Goal: Information Seeking & Learning: Check status

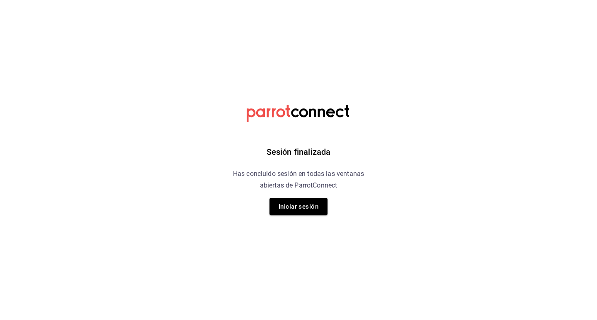
click at [231, 161] on div "Sesión finalizada Has concluido sesión en todas las ventanas abiertas de Parrot…" at bounding box center [298, 160] width 209 height 320
drag, startPoint x: 320, startPoint y: 203, endPoint x: 313, endPoint y: 206, distance: 8.0
click at [313, 206] on button "Iniciar sesión" at bounding box center [298, 206] width 58 height 17
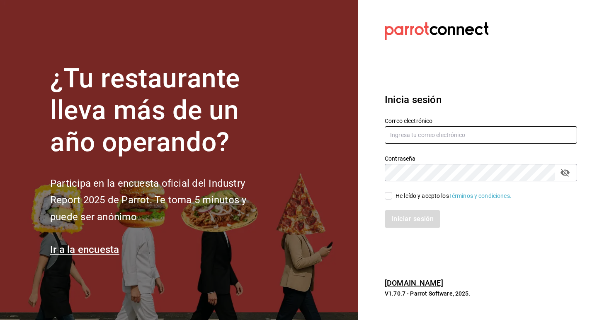
click at [419, 131] on input "text" at bounding box center [481, 134] width 192 height 17
type input "7"
type input "9"
type input "8"
click at [441, 133] on input "[EMAIL_ADDRESS][DOMAIN_NAME]" at bounding box center [481, 134] width 192 height 17
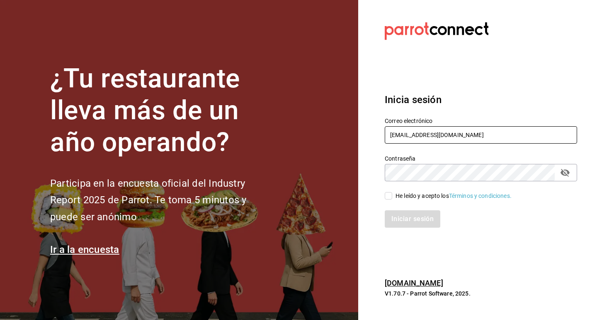
type input "gerencia@beefcapital.com"
click at [387, 194] on input "He leído y acepto los Términos y condiciones." at bounding box center [388, 195] width 7 height 7
checkbox input "true"
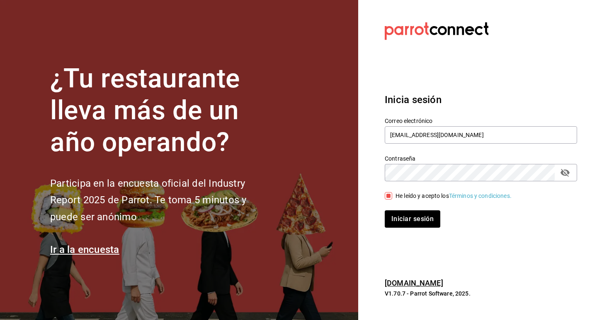
click at [566, 176] on icon "passwordField" at bounding box center [565, 173] width 10 height 10
click at [403, 220] on button "Iniciar sesión" at bounding box center [413, 219] width 56 height 17
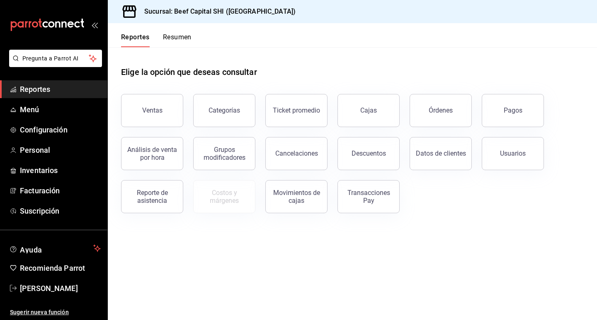
click at [146, 114] on div "Ventas" at bounding box center [152, 110] width 20 height 8
click at [144, 115] on html "Pregunta a Parrot AI Reportes Menú Configuración Personal Inventarios Facturaci…" at bounding box center [298, 160] width 597 height 320
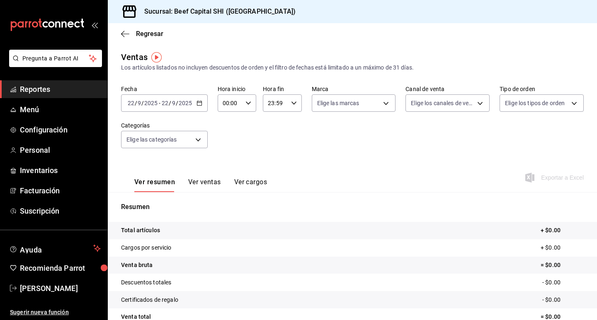
click at [198, 104] on icon "button" at bounding box center [199, 103] width 6 height 6
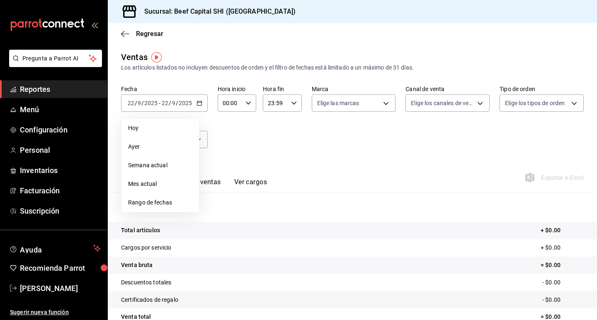
drag, startPoint x: 291, startPoint y: 140, endPoint x: 214, endPoint y: 140, distance: 76.7
click at [291, 140] on div "Fecha [DATE] [DATE] - [DATE] [DATE] [DATE] [DATE] Semana actual Mes actual Rang…" at bounding box center [352, 121] width 462 height 73
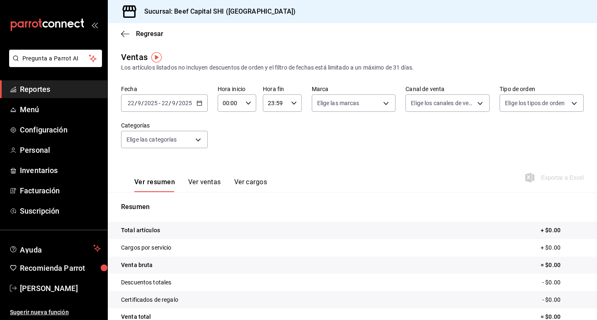
click at [199, 105] on icon "button" at bounding box center [199, 103] width 6 height 6
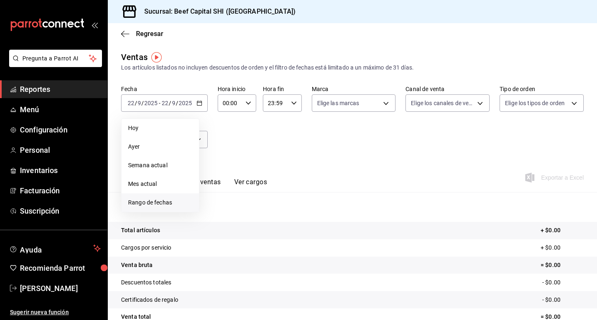
click at [156, 204] on span "Rango de fechas" at bounding box center [160, 202] width 64 height 9
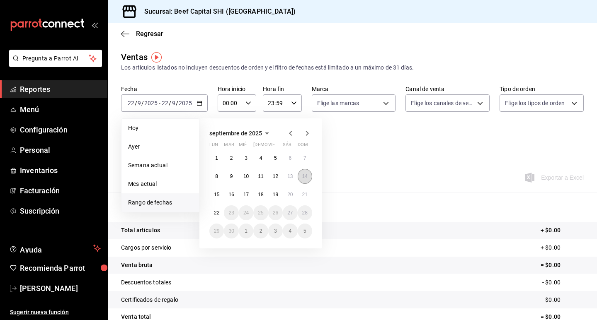
click at [306, 178] on abbr "14" at bounding box center [304, 177] width 5 height 6
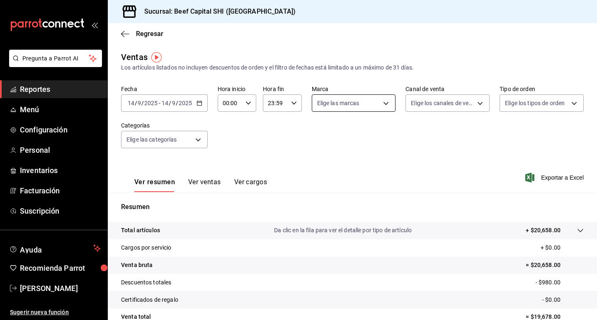
click at [350, 102] on body "Pregunta a Parrot AI Reportes Menú Configuración Personal Inventarios Facturaci…" at bounding box center [298, 160] width 597 height 320
click at [318, 136] on input "checkbox" at bounding box center [318, 135] width 7 height 7
checkbox input "true"
type input "605647f7-5ddc-403a-84da-aa3c8a25865f"
checkbox input "true"
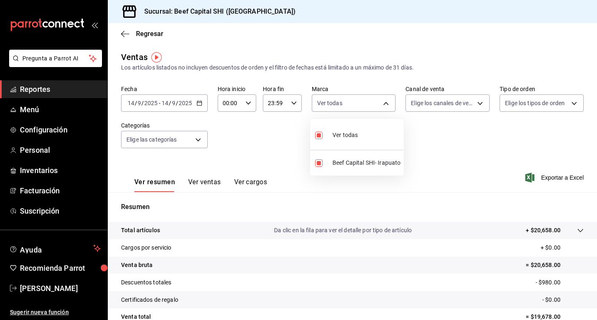
click at [478, 104] on div at bounding box center [298, 160] width 597 height 320
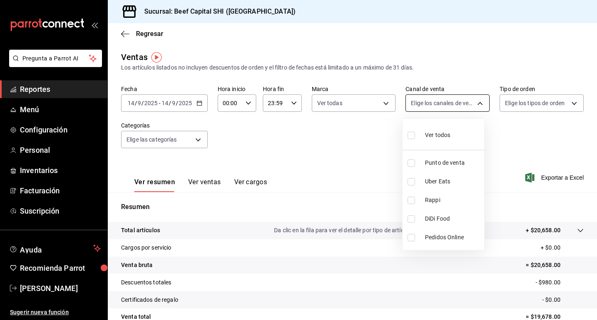
click at [475, 95] on body "Pregunta a Parrot AI Reportes Menú Configuración Personal Inventarios Facturaci…" at bounding box center [298, 160] width 597 height 320
drag, startPoint x: 411, startPoint y: 134, endPoint x: 527, endPoint y: 126, distance: 116.3
click at [411, 134] on input "checkbox" at bounding box center [410, 135] width 7 height 7
checkbox input "true"
type input "PARROT,UBER_EATS,RAPPI,DIDI_FOOD,ONLINE"
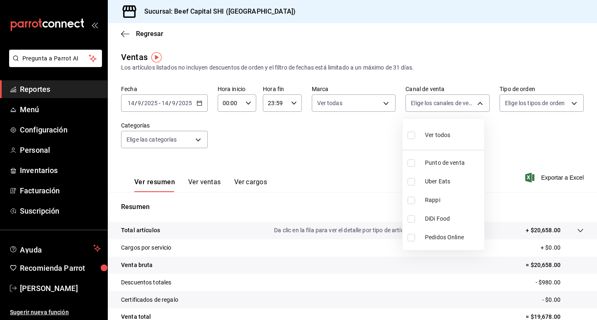
checkbox input "true"
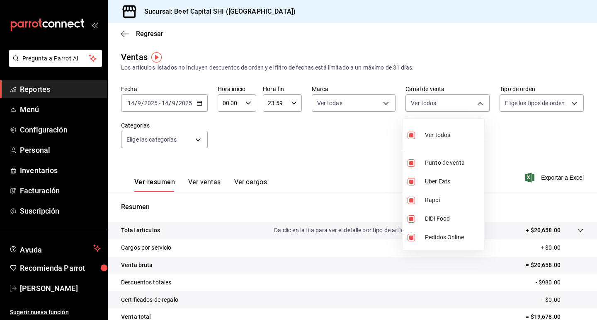
click at [551, 106] on div at bounding box center [298, 160] width 597 height 320
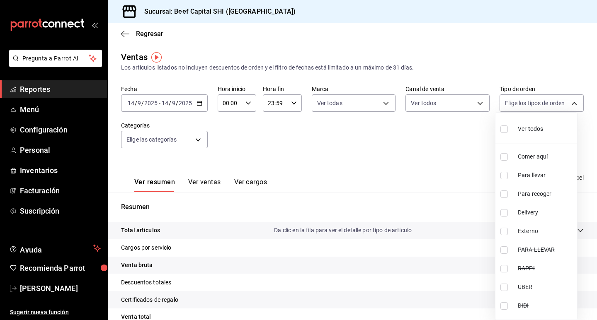
click at [551, 106] on body "Pregunta a Parrot AI Reportes Menú Configuración Personal Inventarios Facturaci…" at bounding box center [298, 160] width 597 height 320
drag, startPoint x: 502, startPoint y: 128, endPoint x: 495, endPoint y: 133, distance: 9.4
click at [502, 127] on input "checkbox" at bounding box center [503, 129] width 7 height 7
checkbox input "true"
type input "f0dc0ac1-6073-4fdc-a840-2403026703dd,0f8ba289-97a1-4f04-8ca0-15d5a03158af,a05fd…"
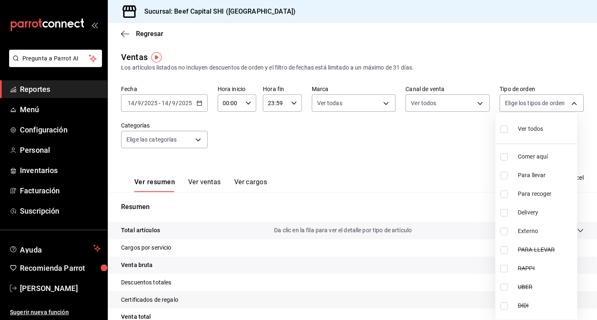
checkbox input "true"
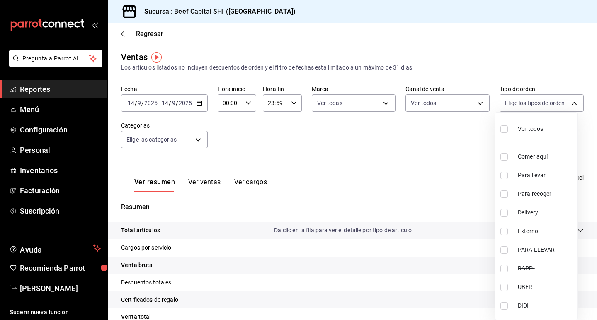
checkbox input "true"
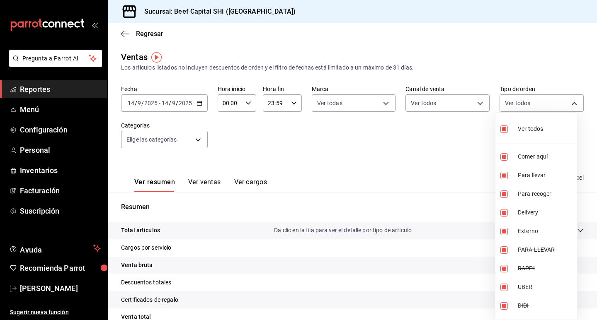
click at [197, 144] on div at bounding box center [298, 160] width 597 height 320
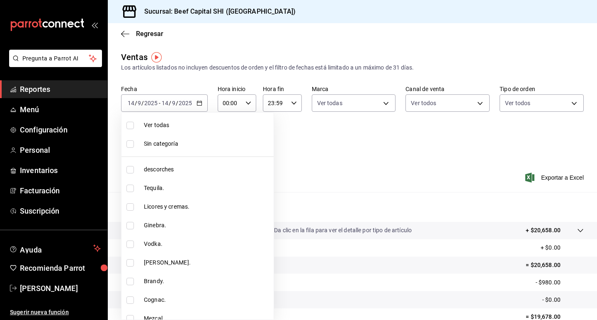
click at [196, 137] on body "Pregunta a Parrot AI Reportes Menú Configuración Personal Inventarios Facturaci…" at bounding box center [298, 160] width 597 height 320
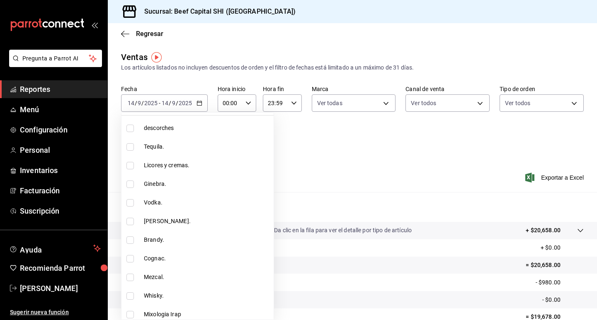
click at [133, 147] on input "checkbox" at bounding box center [129, 146] width 7 height 7
checkbox input "true"
type input "230c4a31-dbb7-4585-b22f-1c5c36cb302b"
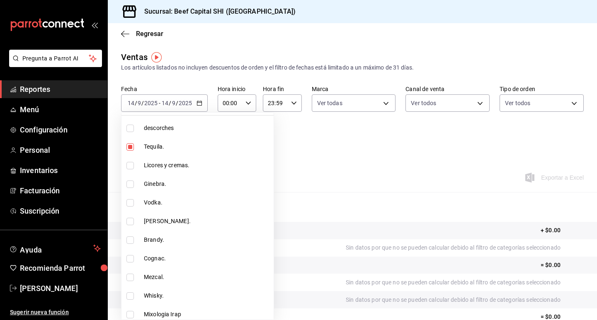
click at [131, 165] on input "checkbox" at bounding box center [129, 165] width 7 height 7
checkbox input "true"
type input "230c4a31-dbb7-4585-b22f-1c5c36cb302b,19d1c6a5-4e01-4bbd-af12-f5acee8fbe0d"
click at [130, 186] on input "checkbox" at bounding box center [129, 184] width 7 height 7
checkbox input "true"
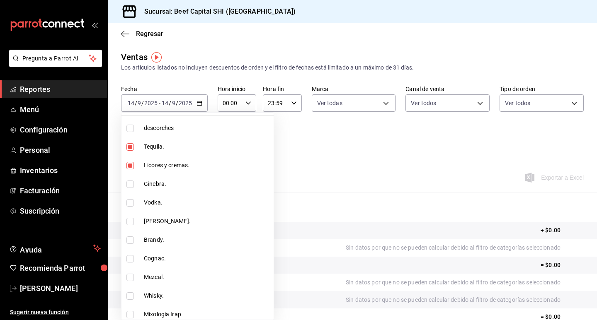
type input "230c4a31-dbb7-4585-b22f-1c5c36cb302b,19d1c6a5-4e01-4bbd-af12-f5acee8fbe0d,5710f…"
click at [131, 199] on input "checkbox" at bounding box center [129, 202] width 7 height 7
checkbox input "true"
click at [131, 226] on li "[PERSON_NAME]." at bounding box center [197, 221] width 152 height 19
type input "230c4a31-dbb7-4585-b22f-1c5c36cb302b,19d1c6a5-4e01-4bbd-af12-f5acee8fbe0d,5710f…"
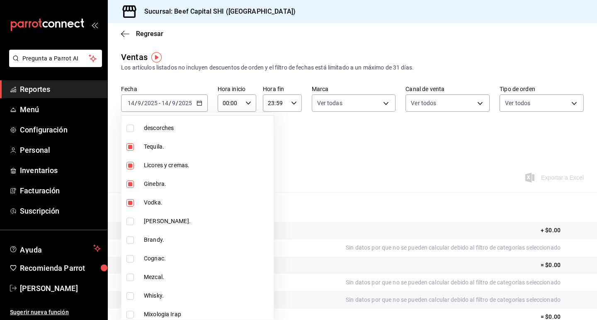
checkbox input "true"
click at [131, 237] on input "checkbox" at bounding box center [129, 240] width 7 height 7
checkbox input "true"
type input "230c4a31-dbb7-4585-b22f-1c5c36cb302b,19d1c6a5-4e01-4bbd-af12-f5acee8fbe0d,5710f…"
click at [129, 259] on input "checkbox" at bounding box center [129, 258] width 7 height 7
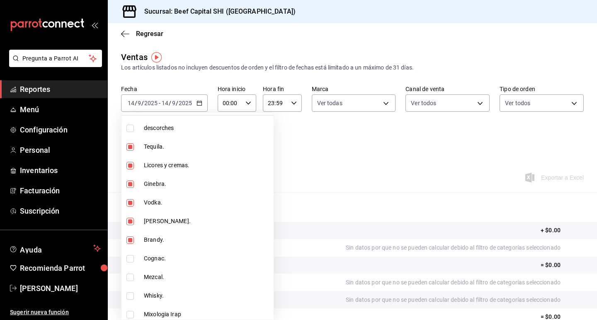
checkbox input "true"
type input "230c4a31-dbb7-4585-b22f-1c5c36cb302b,19d1c6a5-4e01-4bbd-af12-f5acee8fbe0d,5710f…"
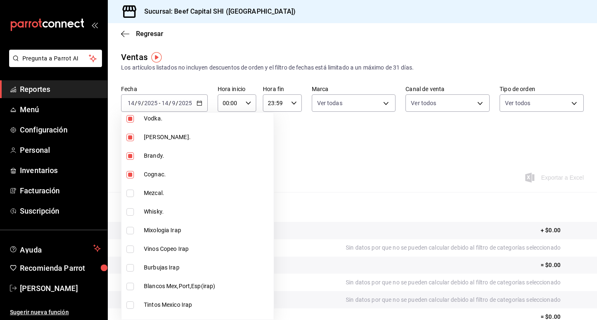
scroll to position [166, 0]
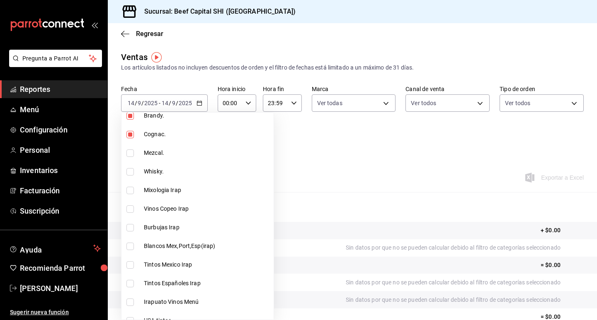
click at [131, 151] on input "checkbox" at bounding box center [129, 153] width 7 height 7
checkbox input "true"
type input "230c4a31-dbb7-4585-b22f-1c5c36cb302b,19d1c6a5-4e01-4bbd-af12-f5acee8fbe0d,5710f…"
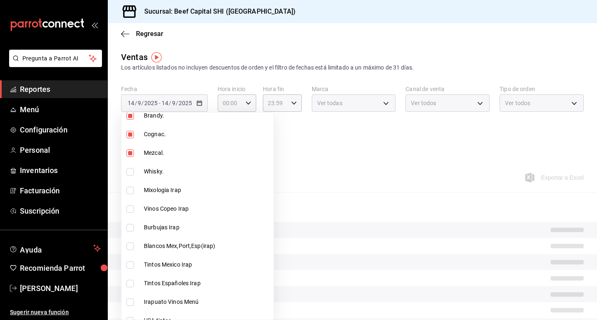
click at [132, 174] on input "checkbox" at bounding box center [129, 171] width 7 height 7
checkbox input "true"
type input "230c4a31-dbb7-4585-b22f-1c5c36cb302b,19d1c6a5-4e01-4bbd-af12-f5acee8fbe0d,5710f…"
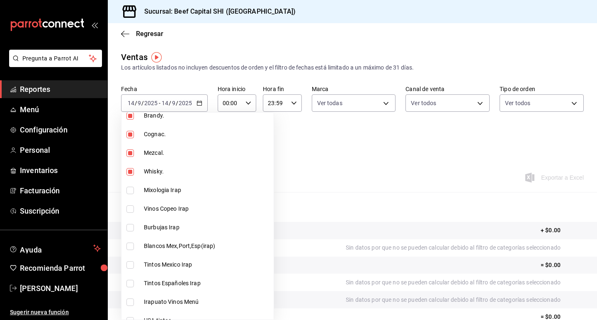
click at [130, 190] on input "checkbox" at bounding box center [129, 190] width 7 height 7
checkbox input "true"
drag, startPoint x: 129, startPoint y: 203, endPoint x: 128, endPoint y: 221, distance: 18.7
click at [129, 203] on li "Vinos Copeo Irap" at bounding box center [197, 209] width 152 height 19
type input "230c4a31-dbb7-4585-b22f-1c5c36cb302b,19d1c6a5-4e01-4bbd-af12-f5acee8fbe0d,5710f…"
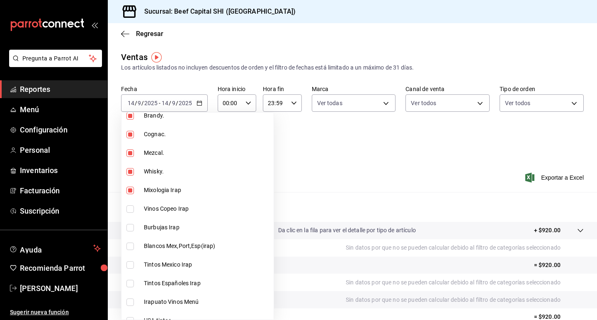
checkbox input "true"
click at [128, 228] on input "checkbox" at bounding box center [129, 227] width 7 height 7
checkbox input "true"
type input "230c4a31-dbb7-4585-b22f-1c5c36cb302b,19d1c6a5-4e01-4bbd-af12-f5acee8fbe0d,5710f…"
click at [130, 246] on input "checkbox" at bounding box center [129, 246] width 7 height 7
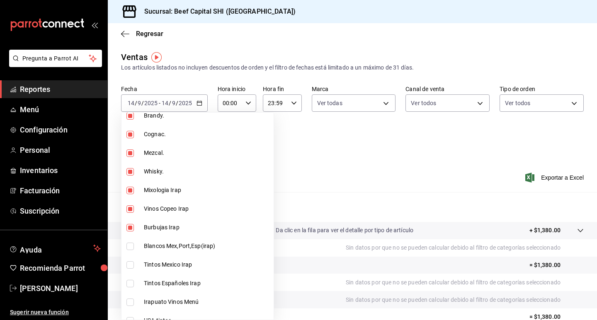
checkbox input "true"
type input "230c4a31-dbb7-4585-b22f-1c5c36cb302b,19d1c6a5-4e01-4bbd-af12-f5acee8fbe0d,5710f…"
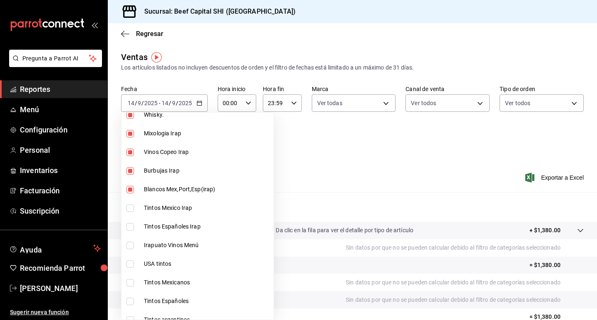
scroll to position [249, 0]
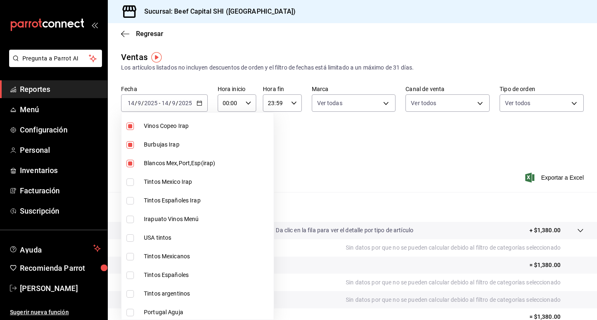
click at [127, 181] on input "checkbox" at bounding box center [129, 182] width 7 height 7
checkbox input "true"
type input "230c4a31-dbb7-4585-b22f-1c5c36cb302b,19d1c6a5-4e01-4bbd-af12-f5acee8fbe0d,5710f…"
click at [132, 201] on input "checkbox" at bounding box center [129, 200] width 7 height 7
checkbox input "true"
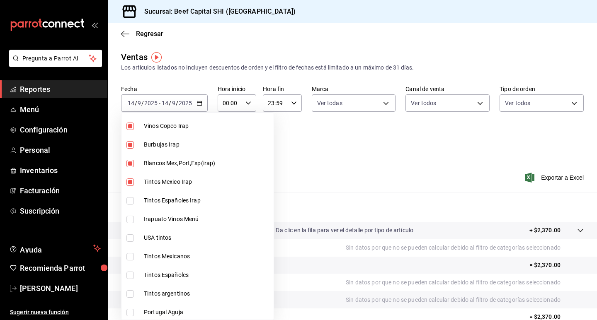
type input "230c4a31-dbb7-4585-b22f-1c5c36cb302b,19d1c6a5-4e01-4bbd-af12-f5acee8fbe0d,5710f…"
click at [130, 216] on input "checkbox" at bounding box center [129, 219] width 7 height 7
checkbox input "true"
type input "230c4a31-dbb7-4585-b22f-1c5c36cb302b,19d1c6a5-4e01-4bbd-af12-f5acee8fbe0d,5710f…"
click at [131, 236] on input "checkbox" at bounding box center [129, 238] width 7 height 7
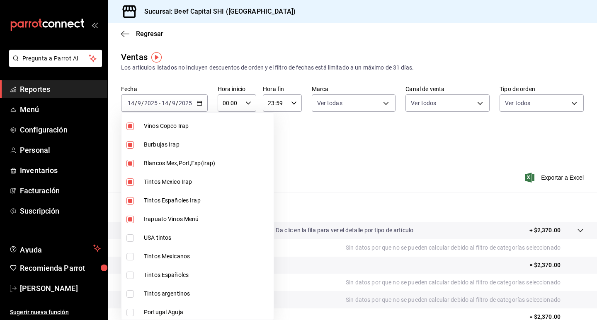
checkbox input "true"
type input "230c4a31-dbb7-4585-b22f-1c5c36cb302b,19d1c6a5-4e01-4bbd-af12-f5acee8fbe0d,5710f…"
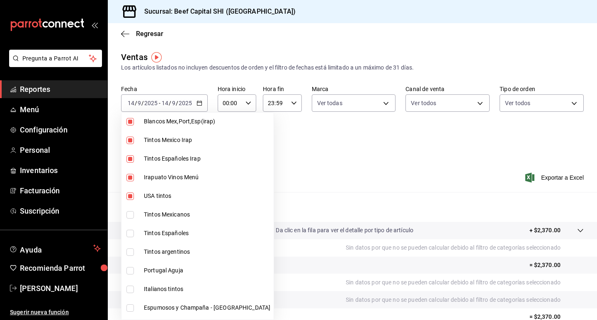
scroll to position [332, 0]
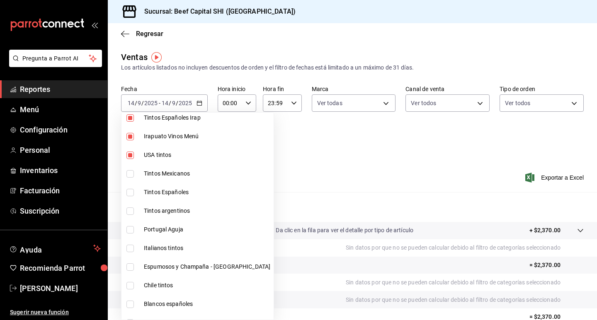
click at [132, 176] on input "checkbox" at bounding box center [129, 173] width 7 height 7
checkbox input "true"
click at [132, 198] on li "Tintos Españoles" at bounding box center [197, 192] width 152 height 19
type input "230c4a31-dbb7-4585-b22f-1c5c36cb302b,19d1c6a5-4e01-4bbd-af12-f5acee8fbe0d,5710f…"
checkbox input "true"
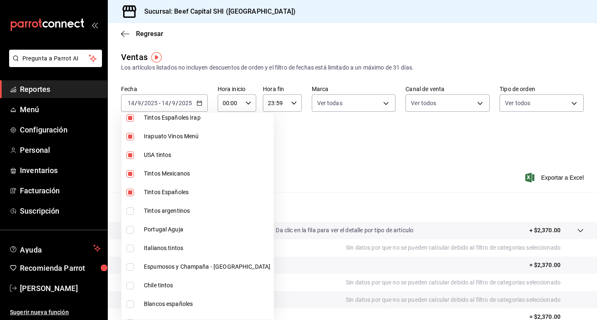
click at [131, 212] on input "checkbox" at bounding box center [129, 211] width 7 height 7
checkbox input "true"
type input "230c4a31-dbb7-4585-b22f-1c5c36cb302b,19d1c6a5-4e01-4bbd-af12-f5acee8fbe0d,5710f…"
click at [131, 228] on input "checkbox" at bounding box center [129, 229] width 7 height 7
checkbox input "true"
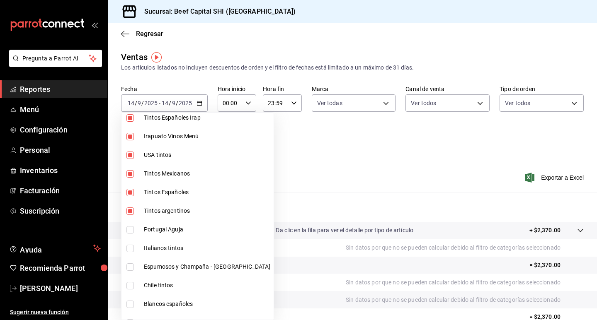
type input "230c4a31-dbb7-4585-b22f-1c5c36cb302b,19d1c6a5-4e01-4bbd-af12-f5acee8fbe0d,5710f…"
click at [131, 248] on input "checkbox" at bounding box center [129, 248] width 7 height 7
checkbox input "true"
type input "230c4a31-dbb7-4585-b22f-1c5c36cb302b,19d1c6a5-4e01-4bbd-af12-f5acee8fbe0d,5710f…"
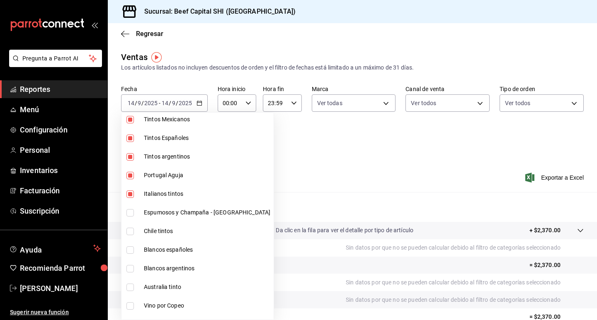
scroll to position [414, 0]
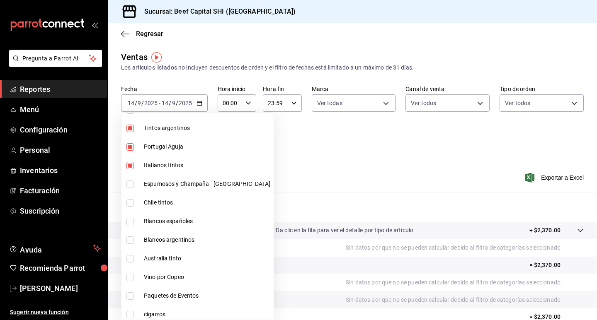
drag, startPoint x: 130, startPoint y: 184, endPoint x: 128, endPoint y: 201, distance: 16.8
click at [130, 184] on input "checkbox" at bounding box center [129, 184] width 7 height 7
checkbox input "true"
type input "230c4a31-dbb7-4585-b22f-1c5c36cb302b,19d1c6a5-4e01-4bbd-af12-f5acee8fbe0d,5710f…"
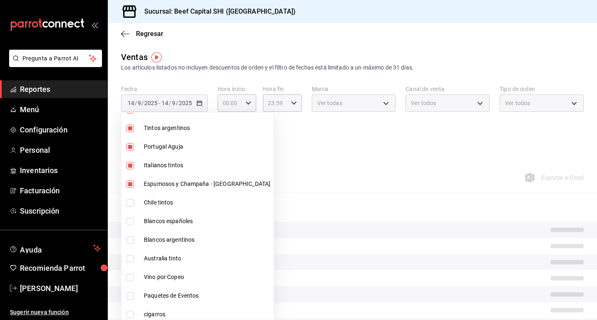
click at [130, 206] on input "checkbox" at bounding box center [129, 202] width 7 height 7
checkbox input "true"
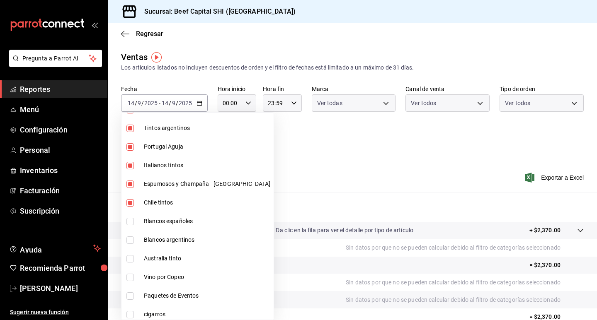
type input "230c4a31-dbb7-4585-b22f-1c5c36cb302b,19d1c6a5-4e01-4bbd-af12-f5acee8fbe0d,5710f…"
click at [133, 219] on input "checkbox" at bounding box center [129, 221] width 7 height 7
checkbox input "true"
drag, startPoint x: 132, startPoint y: 236, endPoint x: 127, endPoint y: 253, distance: 17.7
click at [131, 236] on li "Blancos argentinos" at bounding box center [197, 240] width 152 height 19
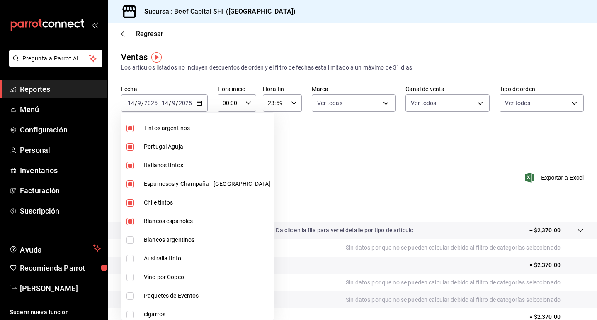
type input "230c4a31-dbb7-4585-b22f-1c5c36cb302b,19d1c6a5-4e01-4bbd-af12-f5acee8fbe0d,5710f…"
checkbox input "true"
click at [128, 260] on input "checkbox" at bounding box center [129, 258] width 7 height 7
checkbox input "true"
type input "230c4a31-dbb7-4585-b22f-1c5c36cb302b,19d1c6a5-4e01-4bbd-af12-f5acee8fbe0d,5710f…"
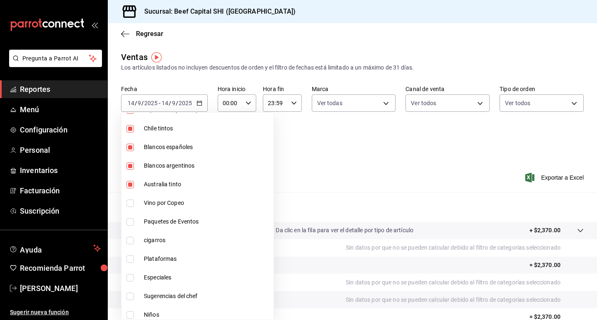
scroll to position [497, 0]
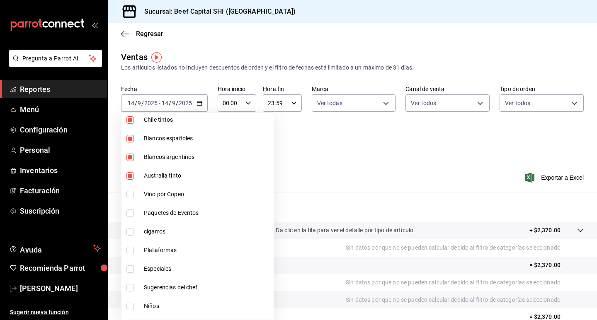
click at [134, 191] on label at bounding box center [131, 194] width 11 height 7
click at [134, 191] on input "checkbox" at bounding box center [129, 194] width 7 height 7
checkbox input "false"
type input "230c4a31-dbb7-4585-b22f-1c5c36cb302b,19d1c6a5-4e01-4bbd-af12-f5acee8fbe0d,5710f…"
click at [128, 194] on input "checkbox" at bounding box center [129, 194] width 7 height 7
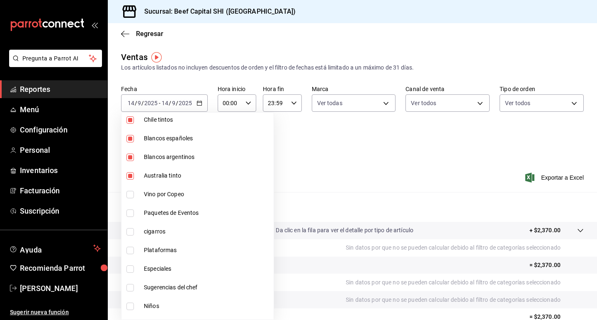
checkbox input "true"
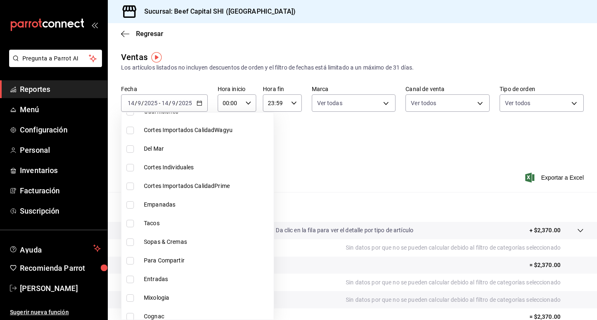
scroll to position [787, 0]
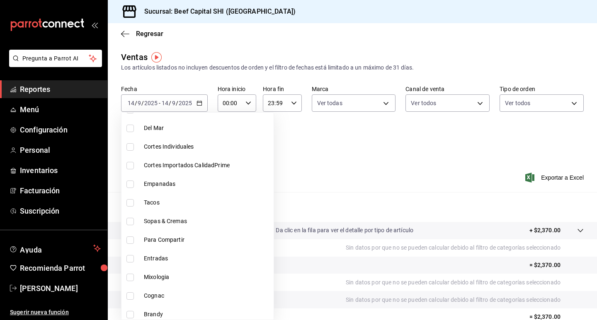
click at [137, 276] on li "Mixologia" at bounding box center [197, 277] width 152 height 19
type input "230c4a31-dbb7-4585-b22f-1c5c36cb302b,19d1c6a5-4e01-4bbd-af12-f5acee8fbe0d,5710f…"
checkbox input "true"
click at [133, 302] on li "Cognac" at bounding box center [197, 296] width 152 height 19
type input "230c4a31-dbb7-4585-b22f-1c5c36cb302b,19d1c6a5-4e01-4bbd-af12-f5acee8fbe0d,5710f…"
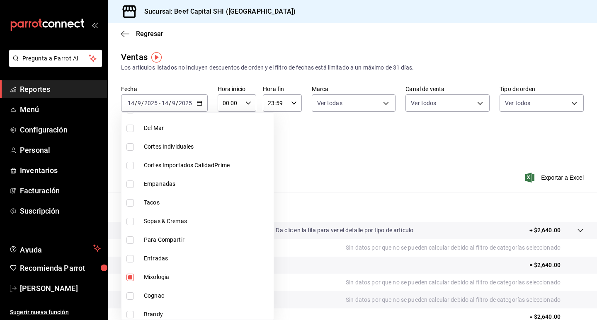
checkbox input "true"
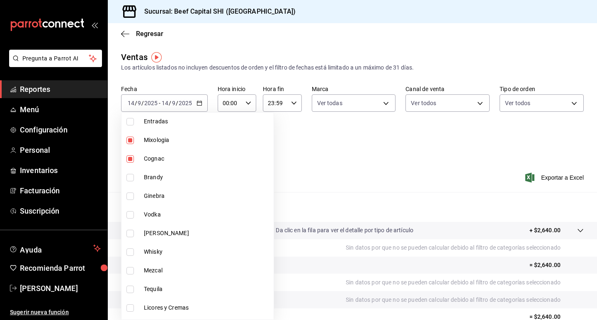
scroll to position [953, 0]
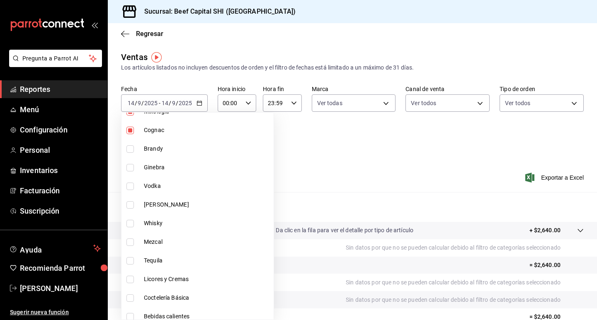
drag, startPoint x: 131, startPoint y: 150, endPoint x: 128, endPoint y: 166, distance: 15.5
click at [131, 151] on input "checkbox" at bounding box center [129, 148] width 7 height 7
checkbox input "true"
type input "230c4a31-dbb7-4585-b22f-1c5c36cb302b,19d1c6a5-4e01-4bbd-af12-f5acee8fbe0d,5710f…"
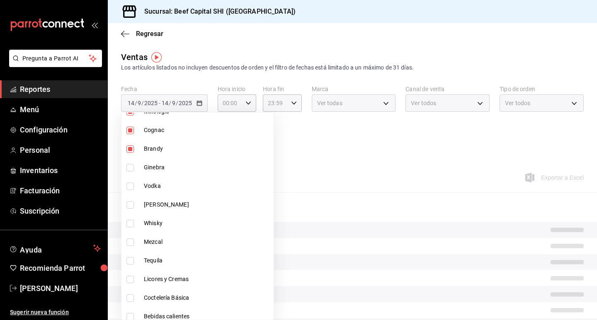
click at [128, 166] on input "checkbox" at bounding box center [129, 167] width 7 height 7
checkbox input "true"
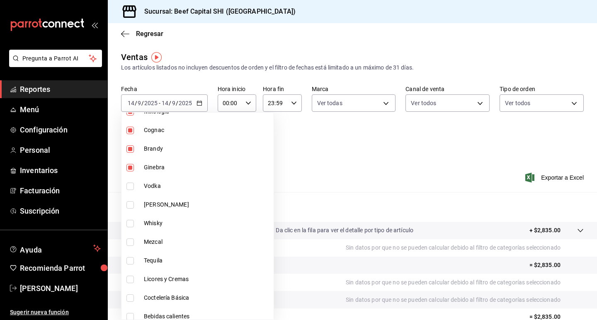
click at [129, 181] on li "Vodka" at bounding box center [197, 186] width 152 height 19
type input "230c4a31-dbb7-4585-b22f-1c5c36cb302b,19d1c6a5-4e01-4bbd-af12-f5acee8fbe0d,5710f…"
checkbox input "true"
click at [132, 211] on li "[PERSON_NAME]" at bounding box center [197, 205] width 152 height 19
type input "230c4a31-dbb7-4585-b22f-1c5c36cb302b,19d1c6a5-4e01-4bbd-af12-f5acee8fbe0d,5710f…"
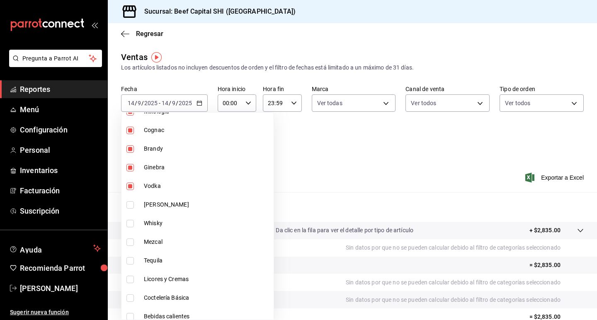
checkbox input "true"
click at [132, 228] on li "Whisky" at bounding box center [197, 223] width 152 height 19
type input "230c4a31-dbb7-4585-b22f-1c5c36cb302b,19d1c6a5-4e01-4bbd-af12-f5acee8fbe0d,5710f…"
checkbox input "true"
drag, startPoint x: 131, startPoint y: 239, endPoint x: 129, endPoint y: 255, distance: 16.3
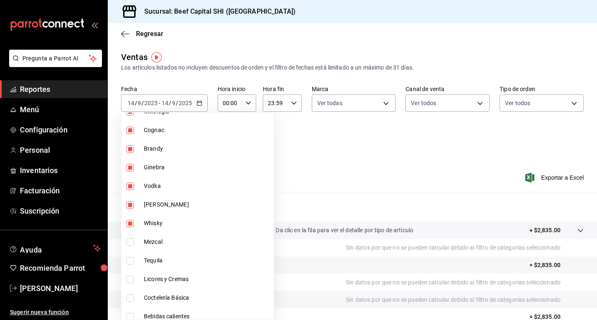
click at [131, 239] on input "checkbox" at bounding box center [129, 242] width 7 height 7
checkbox input "true"
type input "230c4a31-dbb7-4585-b22f-1c5c36cb302b,19d1c6a5-4e01-4bbd-af12-f5acee8fbe0d,5710f…"
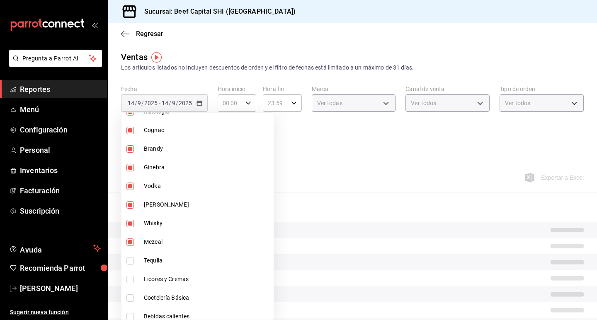
drag, startPoint x: 129, startPoint y: 258, endPoint x: 130, endPoint y: 269, distance: 10.8
click at [129, 259] on input "checkbox" at bounding box center [129, 260] width 7 height 7
checkbox input "true"
type input "230c4a31-dbb7-4585-b22f-1c5c36cb302b,19d1c6a5-4e01-4bbd-af12-f5acee8fbe0d,5710f…"
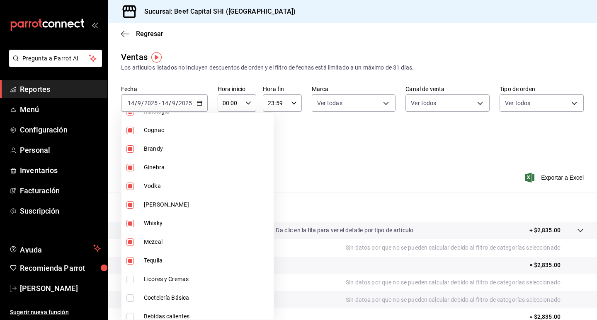
click at [132, 281] on input "checkbox" at bounding box center [129, 279] width 7 height 7
checkbox input "true"
type input "230c4a31-dbb7-4585-b22f-1c5c36cb302b,19d1c6a5-4e01-4bbd-af12-f5acee8fbe0d,5710f…"
click at [131, 297] on input "checkbox" at bounding box center [129, 298] width 7 height 7
checkbox input "true"
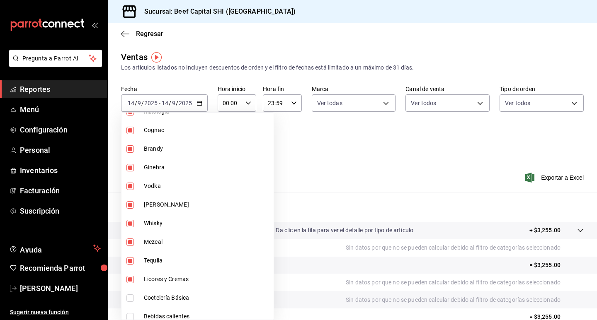
type input "230c4a31-dbb7-4585-b22f-1c5c36cb302b,19d1c6a5-4e01-4bbd-af12-f5acee8fbe0d,5710f…"
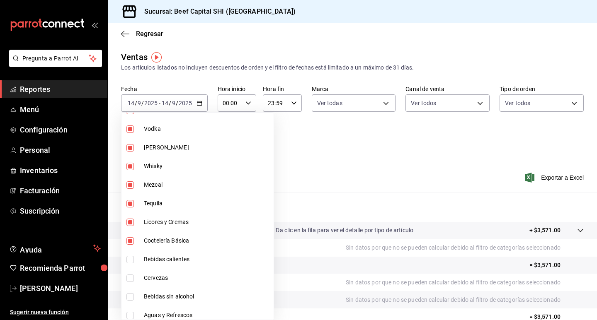
scroll to position [1034, 0]
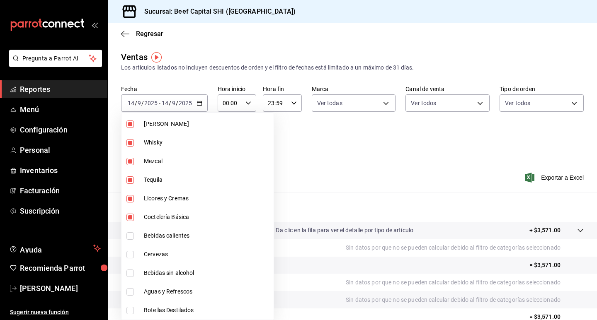
click at [129, 233] on input "checkbox" at bounding box center [129, 235] width 7 height 7
checkbox input "true"
type input "230c4a31-dbb7-4585-b22f-1c5c36cb302b,19d1c6a5-4e01-4bbd-af12-f5acee8fbe0d,5710f…"
click at [130, 252] on input "checkbox" at bounding box center [129, 254] width 7 height 7
checkbox input "true"
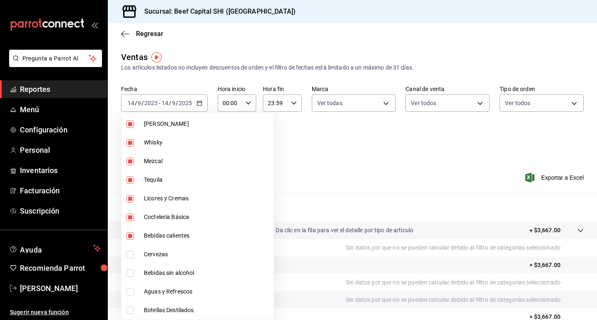
type input "230c4a31-dbb7-4585-b22f-1c5c36cb302b,19d1c6a5-4e01-4bbd-af12-f5acee8fbe0d,5710f…"
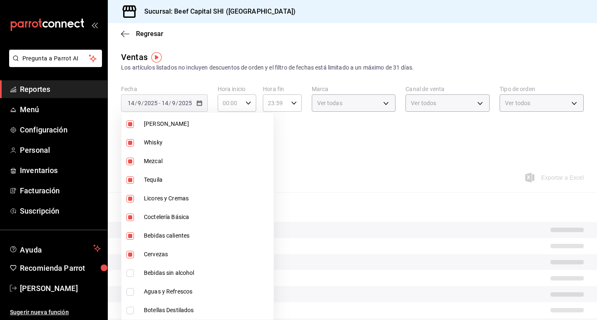
click at [131, 276] on input "checkbox" at bounding box center [129, 273] width 7 height 7
checkbox input "true"
type input "230c4a31-dbb7-4585-b22f-1c5c36cb302b,19d1c6a5-4e01-4bbd-af12-f5acee8fbe0d,5710f…"
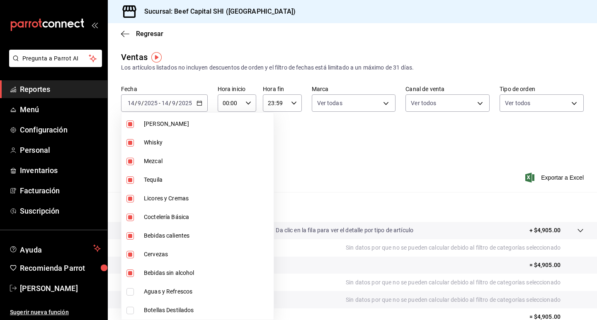
click at [130, 290] on input "checkbox" at bounding box center [129, 291] width 7 height 7
checkbox input "true"
type input "230c4a31-dbb7-4585-b22f-1c5c36cb302b,19d1c6a5-4e01-4bbd-af12-f5acee8fbe0d,5710f…"
click at [130, 309] on input "checkbox" at bounding box center [129, 310] width 7 height 7
checkbox input "true"
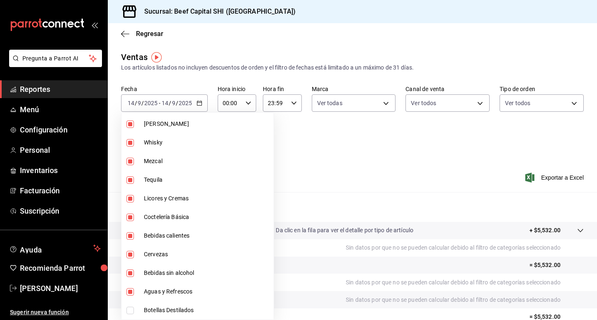
type input "230c4a31-dbb7-4585-b22f-1c5c36cb302b,19d1c6a5-4e01-4bbd-af12-f5acee8fbe0d,5710f…"
click at [400, 151] on div at bounding box center [298, 160] width 597 height 320
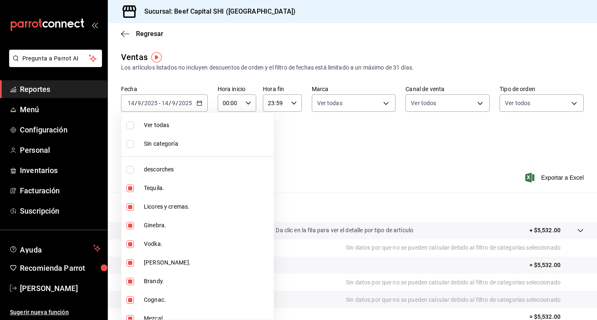
click at [196, 143] on body "Pregunta a Parrot AI Reportes Menú Configuración Personal Inventarios Facturaci…" at bounding box center [298, 160] width 597 height 320
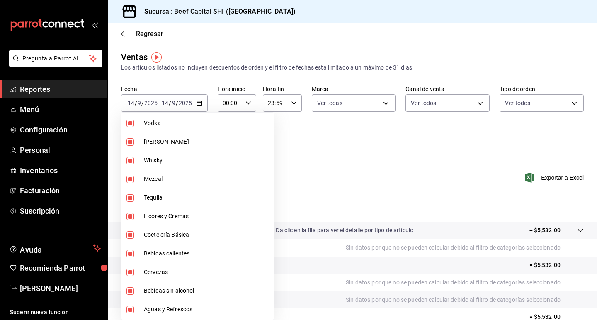
scroll to position [1034, 0]
click at [325, 152] on div at bounding box center [298, 160] width 597 height 320
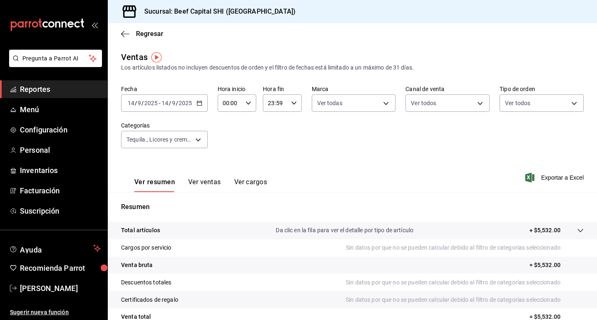
click at [529, 229] on p "+ $5,532.00" at bounding box center [544, 230] width 31 height 9
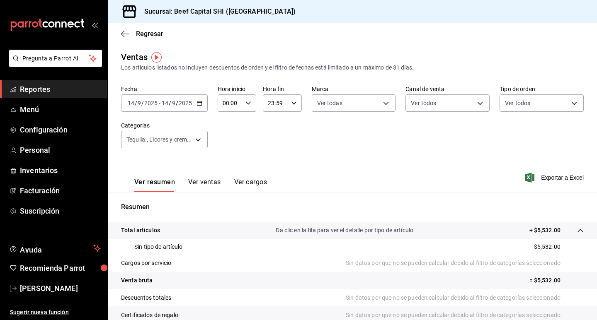
click at [545, 229] on p "+ $5,532.00" at bounding box center [544, 230] width 31 height 9
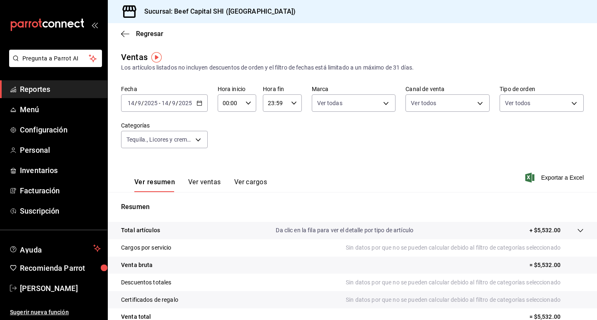
click at [552, 234] on p "+ $5,532.00" at bounding box center [544, 230] width 31 height 9
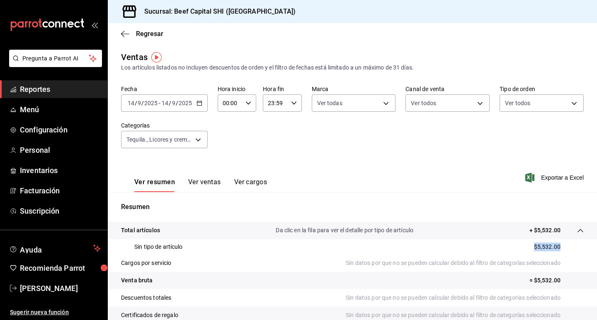
drag, startPoint x: 553, startPoint y: 247, endPoint x: 509, endPoint y: 249, distance: 43.6
click at [509, 249] on div "Sin tipo de artículo $5,532.00" at bounding box center [352, 247] width 462 height 15
copy p "$5,532.00"
click at [198, 104] on icon "button" at bounding box center [199, 103] width 6 height 6
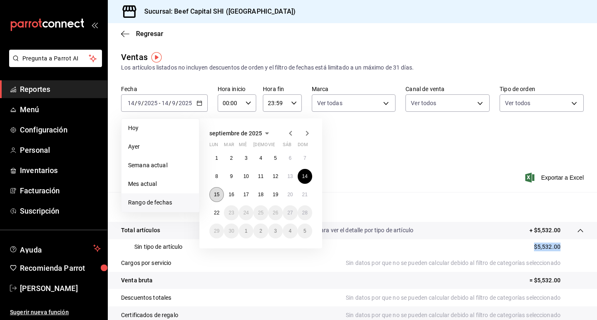
click at [219, 194] on button "15" at bounding box center [216, 194] width 15 height 15
click at [219, 194] on abbr "15" at bounding box center [216, 195] width 5 height 6
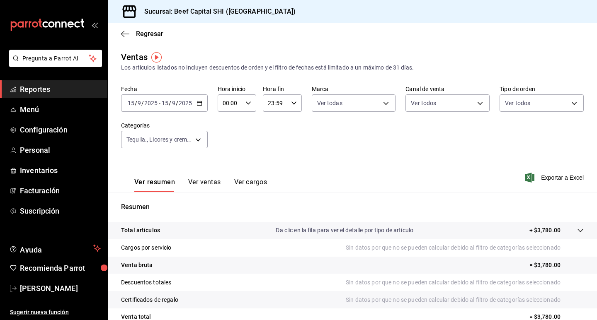
click at [537, 229] on p "+ $3,780.00" at bounding box center [544, 230] width 31 height 9
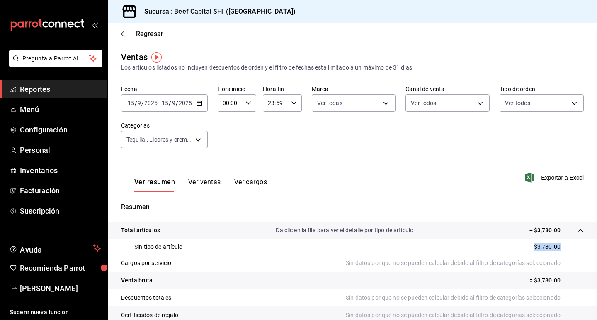
drag, startPoint x: 553, startPoint y: 247, endPoint x: 499, endPoint y: 247, distance: 54.7
click at [499, 247] on div "Sin tipo de artículo $3,780.00" at bounding box center [352, 247] width 462 height 15
copy p "$3,780.00"
click at [197, 105] on \(Stroke\) "button" at bounding box center [199, 103] width 5 height 5
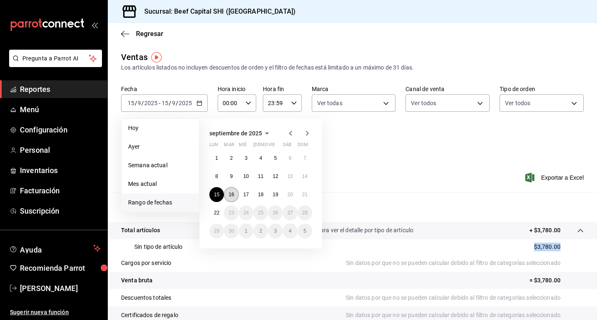
click at [232, 196] on abbr "16" at bounding box center [230, 195] width 5 height 6
click at [232, 196] on div "Resumen Total artículos Da clic en la fila para ver el detalle por tipo de artí…" at bounding box center [352, 289] width 489 height 194
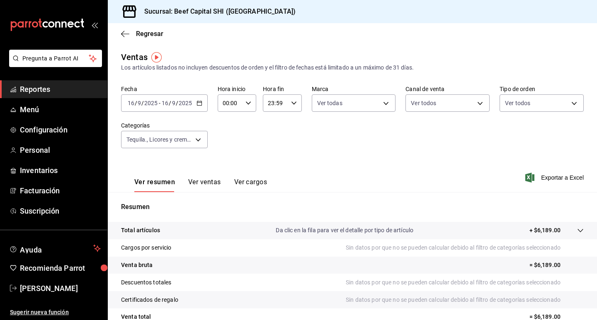
click at [539, 231] on p "+ $6,189.00" at bounding box center [544, 230] width 31 height 9
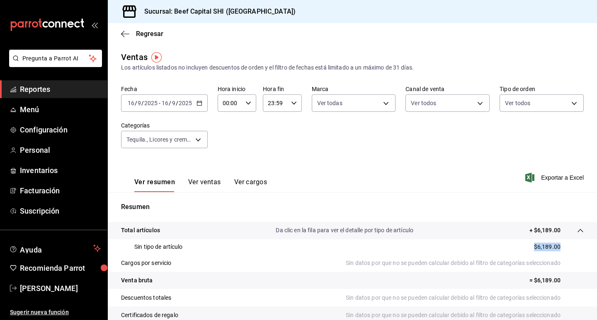
drag, startPoint x: 553, startPoint y: 245, endPoint x: 512, endPoint y: 245, distance: 41.0
click at [512, 245] on div "Sin tipo de artículo $6,189.00" at bounding box center [352, 247] width 462 height 15
copy p "$6,189.00"
click at [199, 102] on icon "button" at bounding box center [199, 103] width 6 height 6
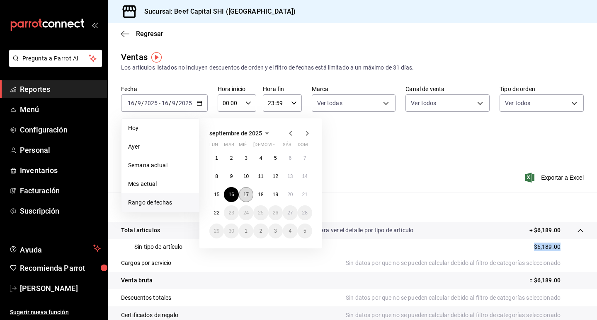
click at [246, 193] on abbr "17" at bounding box center [245, 195] width 5 height 6
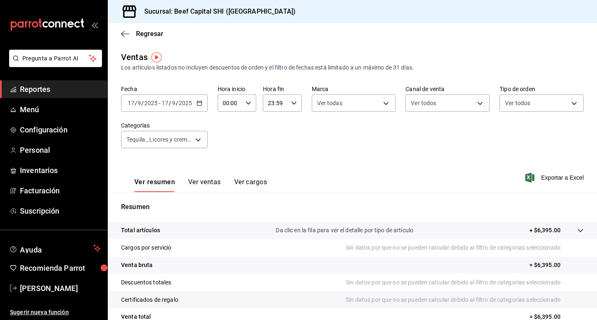
click at [539, 232] on p "+ $6,395.00" at bounding box center [544, 230] width 31 height 9
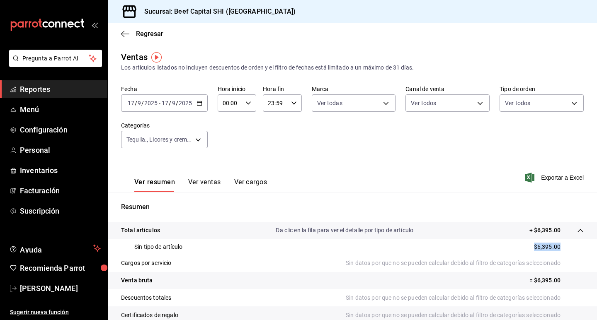
drag, startPoint x: 553, startPoint y: 244, endPoint x: 491, endPoint y: 244, distance: 62.6
click at [491, 244] on div "Sin tipo de artículo $6,395.00" at bounding box center [352, 247] width 462 height 15
copy p "$6,395.00"
click at [200, 101] on icon "button" at bounding box center [199, 103] width 6 height 6
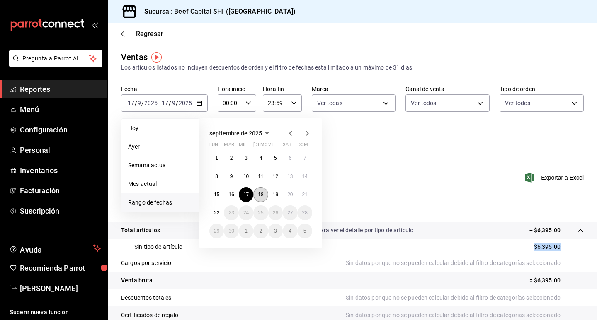
click at [261, 193] on abbr "18" at bounding box center [260, 195] width 5 height 6
click at [259, 192] on abbr "18" at bounding box center [260, 195] width 5 height 6
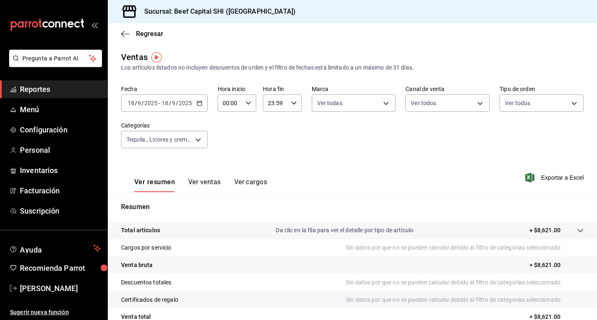
drag, startPoint x: 536, startPoint y: 231, endPoint x: 535, endPoint y: 235, distance: 4.6
click at [536, 232] on p "+ $8,621.00" at bounding box center [544, 230] width 31 height 9
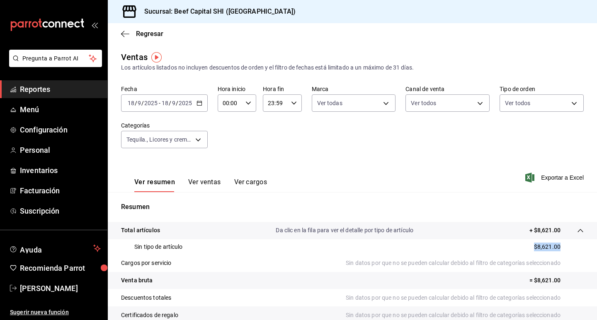
drag, startPoint x: 554, startPoint y: 246, endPoint x: 504, endPoint y: 246, distance: 49.3
click at [504, 246] on div "Sin tipo de artículo $8,621.00" at bounding box center [352, 247] width 462 height 15
copy p "$8,621.00"
click at [198, 101] on \(Stroke\) "button" at bounding box center [198, 101] width 0 height 0
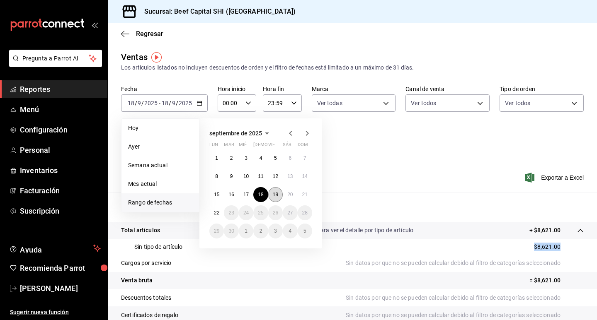
click at [275, 198] on button "19" at bounding box center [275, 194] width 15 height 15
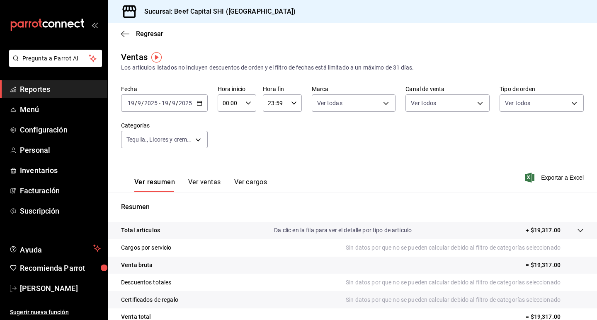
click at [530, 232] on p "+ $19,317.00" at bounding box center [542, 230] width 35 height 9
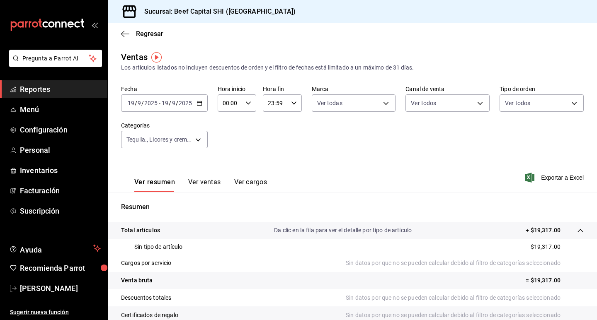
click at [554, 247] on div "Sin tipo de artículo $19,317.00" at bounding box center [352, 247] width 462 height 15
drag, startPoint x: 552, startPoint y: 246, endPoint x: 520, endPoint y: 246, distance: 32.3
click at [520, 246] on div "Sin tipo de artículo $19,317.00" at bounding box center [352, 247] width 462 height 15
copy p "$19,317.0"
click at [199, 101] on icon "button" at bounding box center [199, 103] width 6 height 6
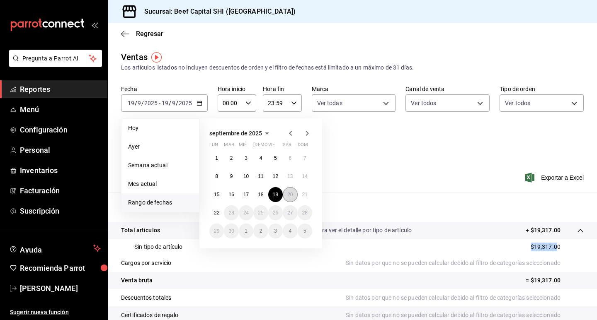
click at [292, 193] on abbr "20" at bounding box center [289, 195] width 5 height 6
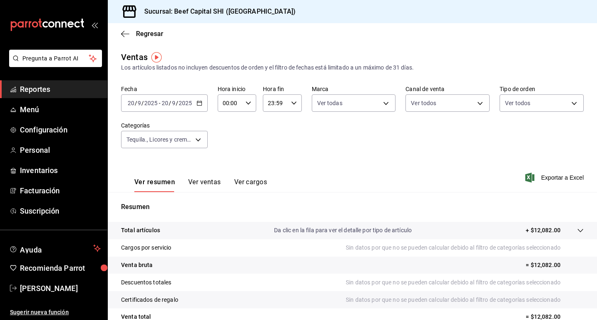
click at [539, 230] on p "+ $12,082.00" at bounding box center [542, 230] width 35 height 9
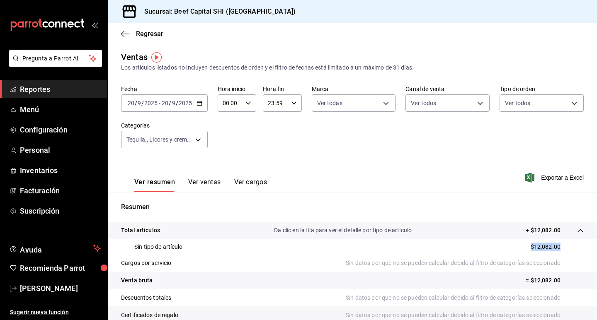
drag, startPoint x: 553, startPoint y: 246, endPoint x: 482, endPoint y: 242, distance: 71.0
click at [482, 242] on div "Sin tipo de artículo $12,082.00" at bounding box center [352, 247] width 462 height 15
copy p "$12,082.00"
click at [196, 142] on body "Pregunta a Parrot AI Reportes Menú Configuración Personal Inventarios Facturaci…" at bounding box center [298, 160] width 597 height 320
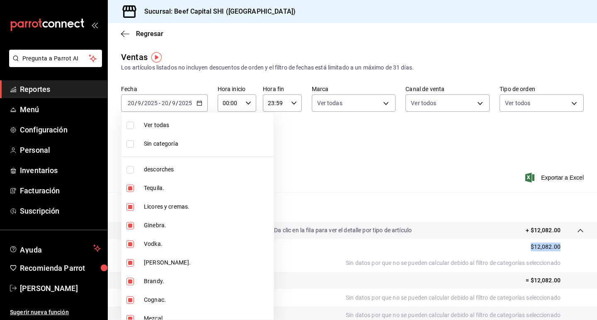
drag, startPoint x: 129, startPoint y: 185, endPoint x: 130, endPoint y: 198, distance: 12.9
click at [129, 186] on input "checkbox" at bounding box center [129, 188] width 7 height 7
checkbox input "false"
type input "19d1c6a5-4e01-4bbd-af12-f5acee8fbe0d,5710f986-51b4-43bd-8c79-b655f055f127,add07…"
click at [132, 206] on input "checkbox" at bounding box center [129, 206] width 7 height 7
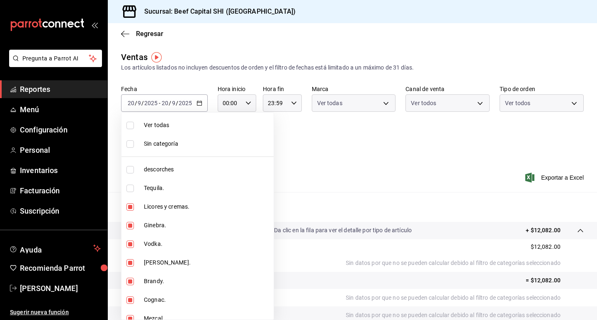
checkbox input "false"
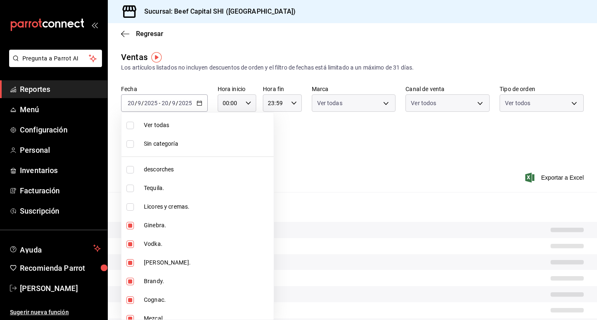
click at [129, 223] on li "Ginebra." at bounding box center [197, 225] width 152 height 19
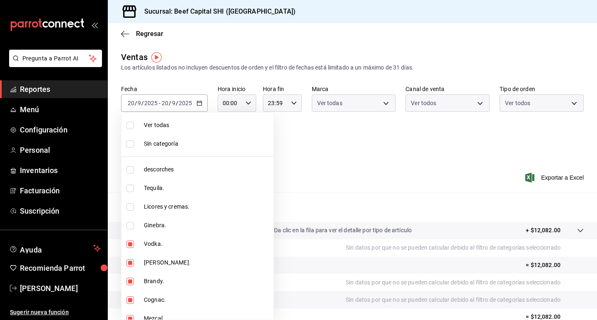
type input "add07562-8d05-4785-a2e5-d563d7824e6a,2310d169-38da-49f4-afae-9baf331824d4,c1b39…"
checkbox input "false"
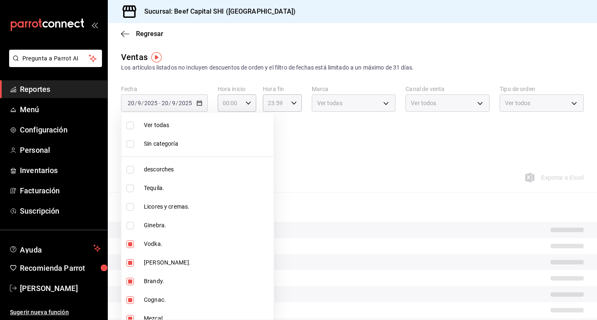
drag, startPoint x: 132, startPoint y: 244, endPoint x: 131, endPoint y: 252, distance: 7.5
click at [132, 245] on input "checkbox" at bounding box center [129, 244] width 7 height 7
checkbox input "false"
type input "2310d169-38da-49f4-afae-9baf331824d4,c1b39be9-fc16-435a-bed4-7914f0f9ecf4,5accf…"
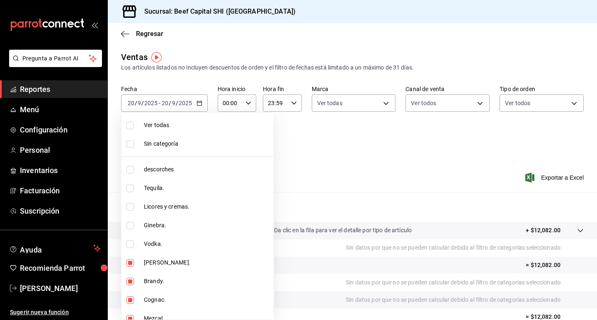
click at [131, 262] on input "checkbox" at bounding box center [129, 262] width 7 height 7
checkbox input "false"
drag, startPoint x: 150, startPoint y: 126, endPoint x: 129, endPoint y: 126, distance: 20.7
click at [149, 126] on span "Ver todas" at bounding box center [207, 125] width 126 height 9
type input "8e149e92-2e81-41b7-bb06-f216bda6e039,230c4a31-dbb7-4585-b22f-1c5c36cb302b,19d1c…"
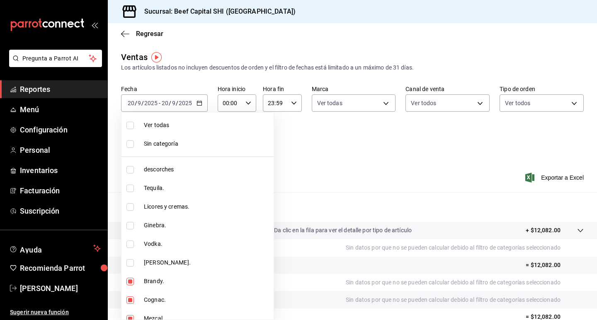
checkbox input "true"
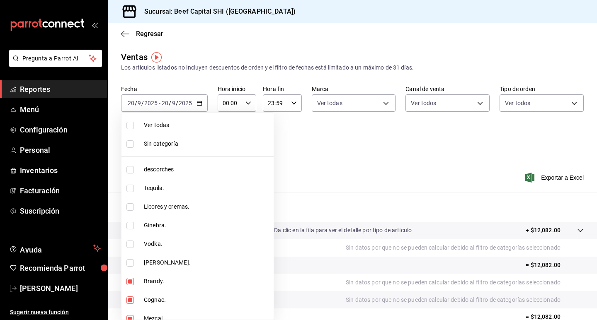
checkbox input "true"
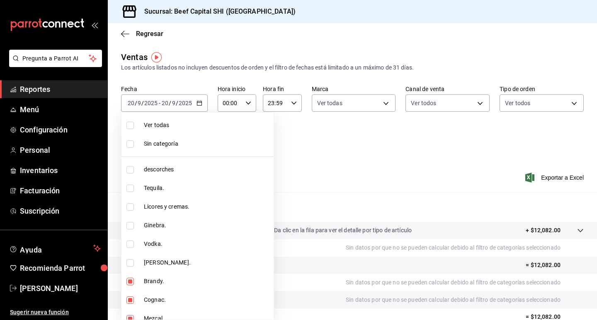
checkbox input "true"
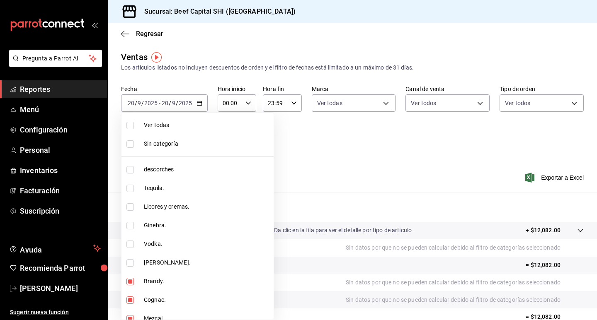
checkbox input "true"
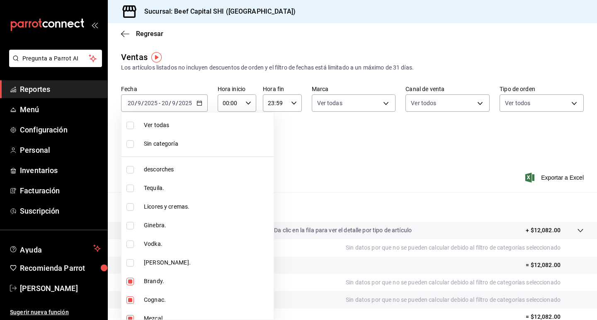
checkbox input "true"
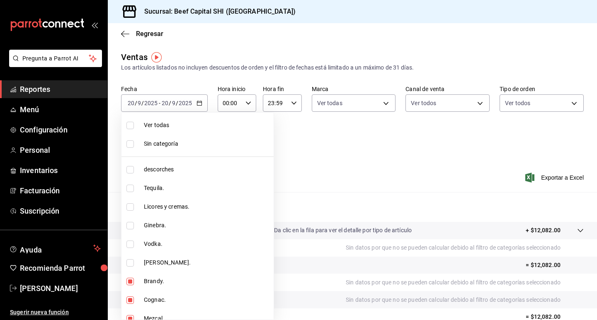
checkbox input "true"
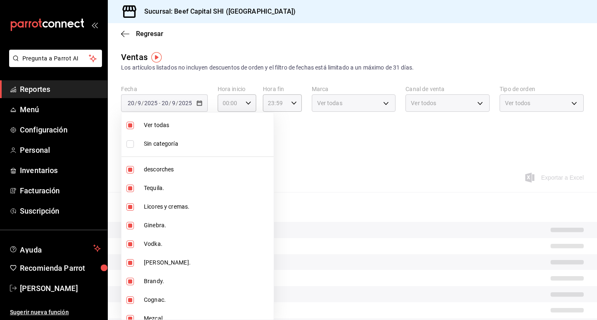
click at [129, 125] on input "checkbox" at bounding box center [129, 125] width 7 height 7
checkbox input "false"
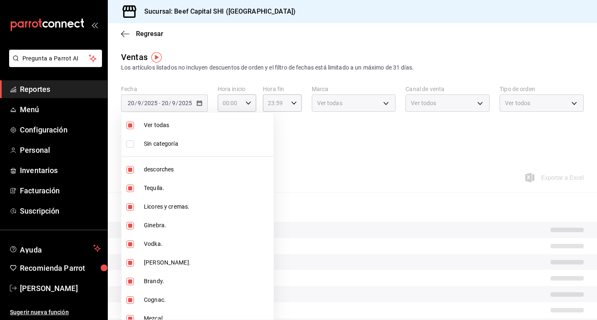
checkbox input "false"
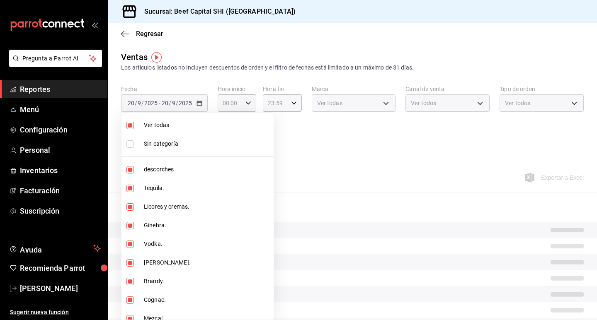
checkbox input "false"
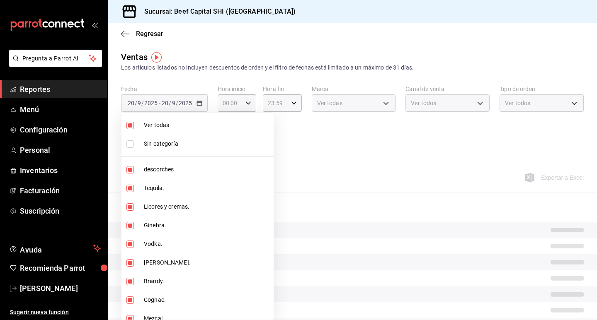
checkbox input "false"
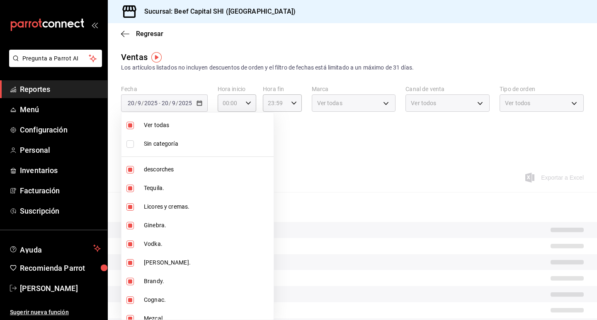
checkbox input "false"
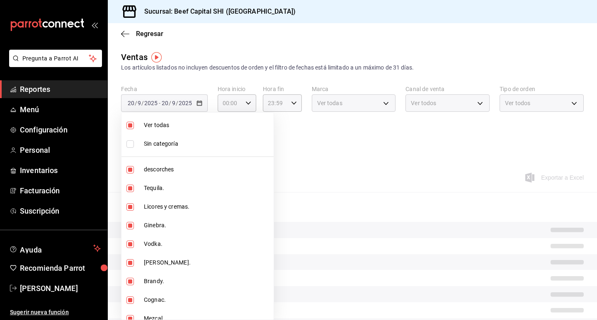
checkbox input "false"
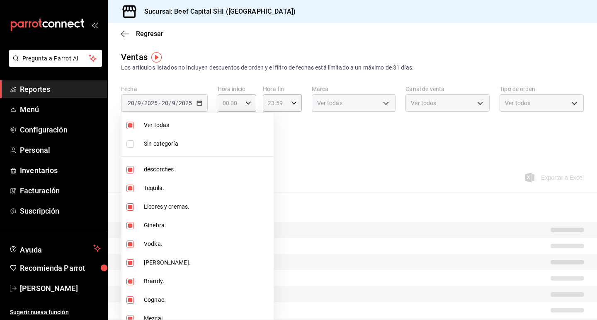
checkbox input "false"
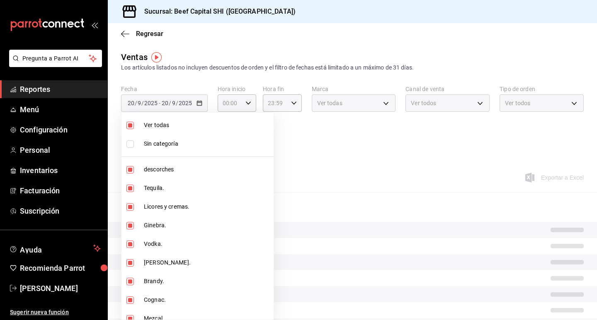
checkbox input "false"
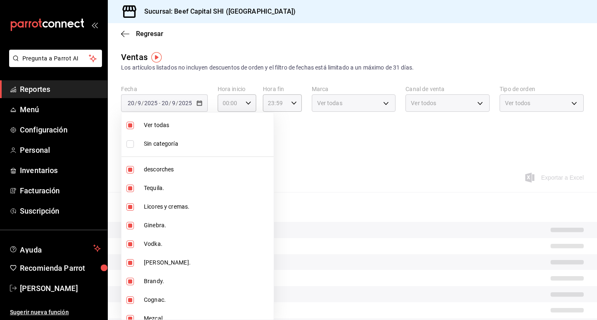
checkbox input "false"
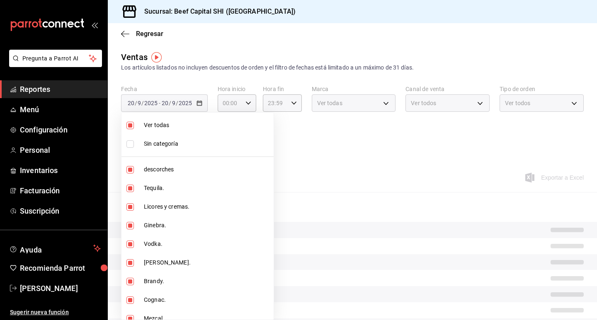
checkbox input "false"
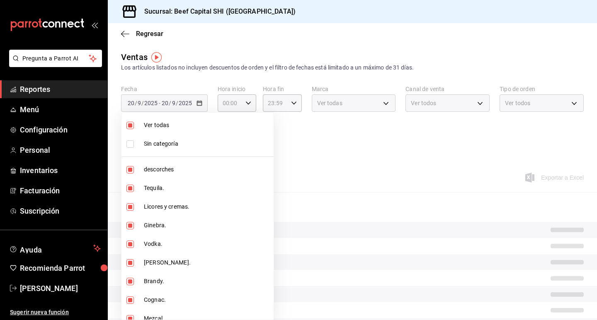
checkbox input "false"
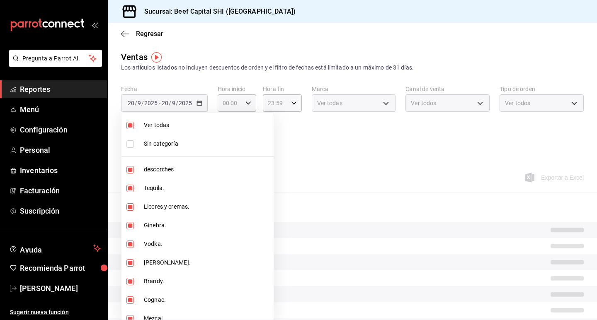
checkbox input "false"
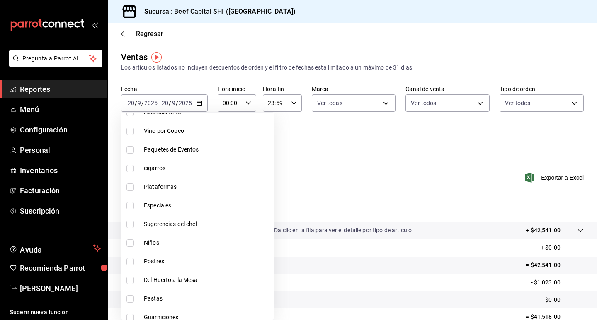
scroll to position [580, 0]
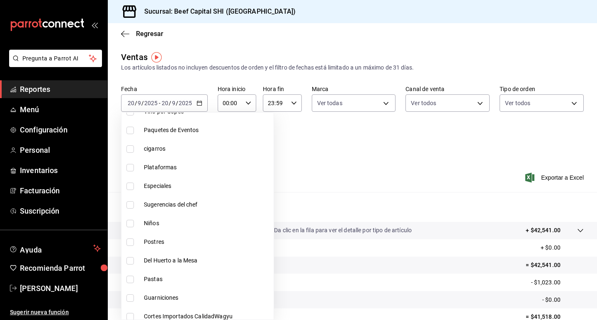
click at [128, 186] on input "checkbox" at bounding box center [129, 186] width 7 height 7
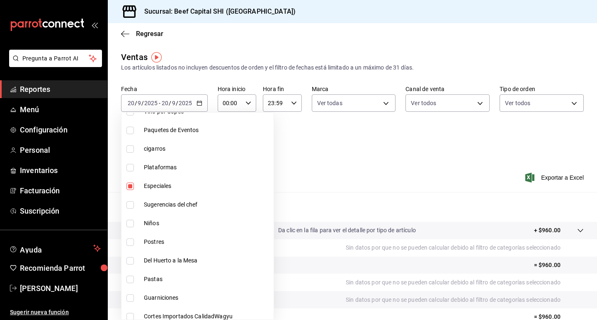
click at [129, 207] on input "checkbox" at bounding box center [129, 204] width 7 height 7
click at [132, 131] on input "checkbox" at bounding box center [129, 130] width 7 height 7
click at [130, 167] on input "checkbox" at bounding box center [129, 167] width 7 height 7
click at [130, 225] on input "checkbox" at bounding box center [129, 223] width 7 height 7
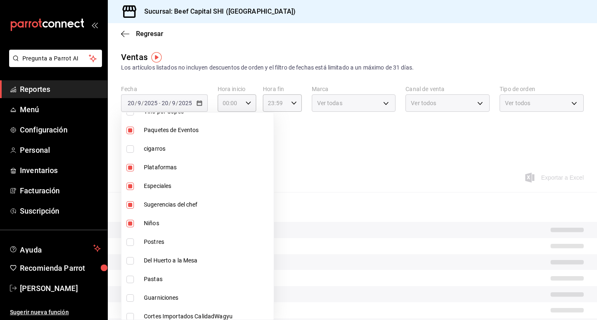
click at [130, 243] on input "checkbox" at bounding box center [129, 242] width 7 height 7
click at [130, 262] on input "checkbox" at bounding box center [129, 260] width 7 height 7
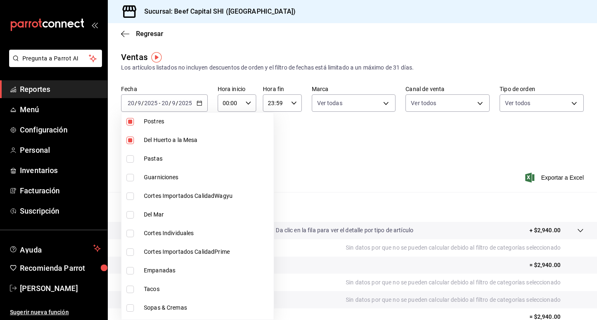
scroll to position [704, 0]
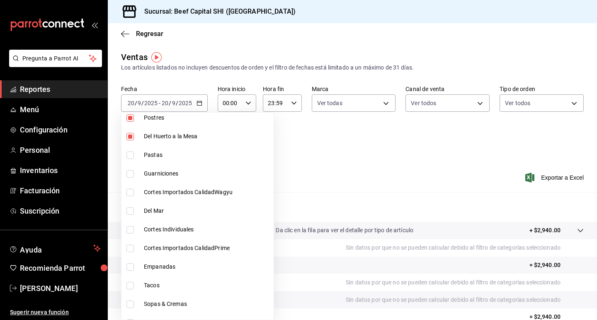
click at [131, 156] on input "checkbox" at bounding box center [129, 155] width 7 height 7
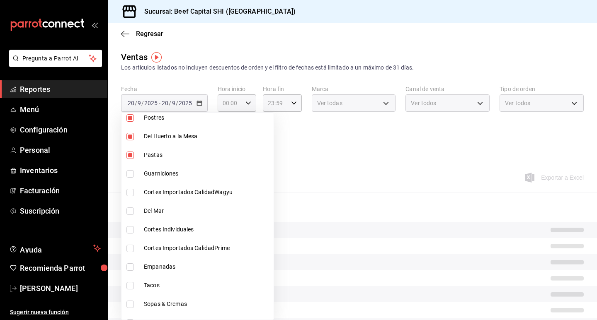
click at [130, 172] on input "checkbox" at bounding box center [129, 173] width 7 height 7
drag, startPoint x: 130, startPoint y: 190, endPoint x: 131, endPoint y: 215, distance: 24.5
click at [130, 191] on input "checkbox" at bounding box center [129, 192] width 7 height 7
click at [131, 217] on li "Del Mar" at bounding box center [197, 211] width 152 height 19
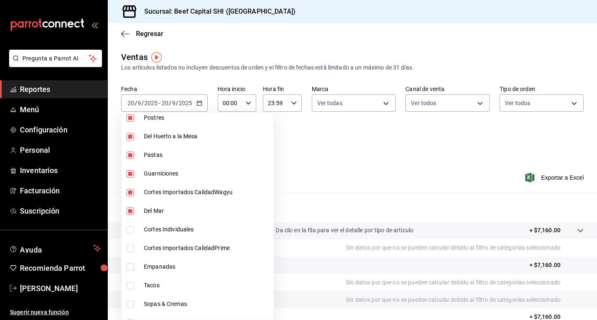
click at [133, 229] on input "checkbox" at bounding box center [129, 229] width 7 height 7
click at [132, 249] on input "checkbox" at bounding box center [129, 248] width 7 height 7
click at [128, 266] on input "checkbox" at bounding box center [129, 267] width 7 height 7
drag, startPoint x: 129, startPoint y: 286, endPoint x: 129, endPoint y: 306, distance: 20.3
click at [129, 286] on input "checkbox" at bounding box center [129, 285] width 7 height 7
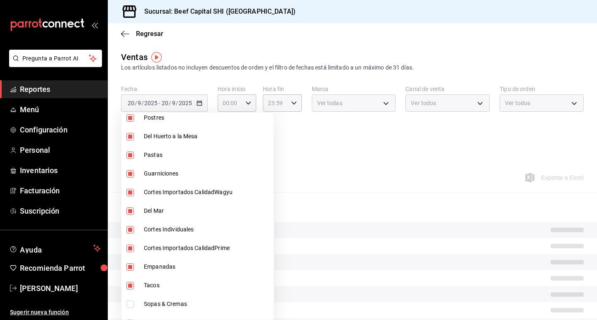
click at [132, 310] on li "Sopas & Cremas" at bounding box center [197, 304] width 152 height 19
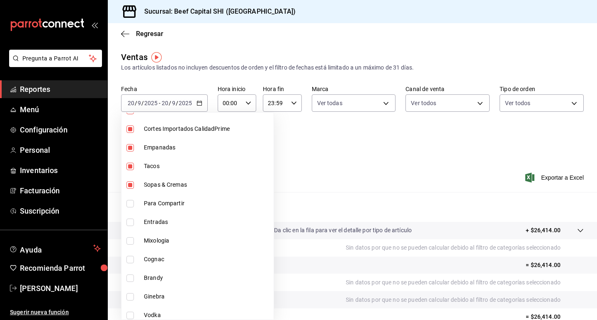
scroll to position [829, 0]
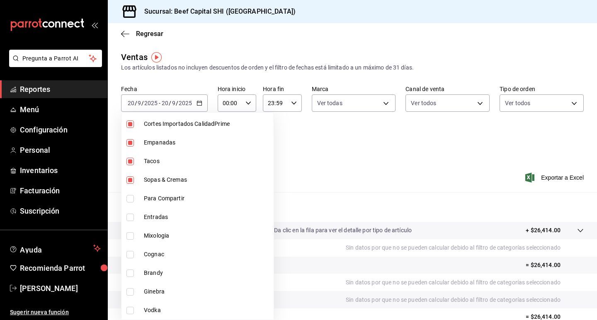
drag, startPoint x: 128, startPoint y: 196, endPoint x: 131, endPoint y: 218, distance: 22.6
click at [128, 196] on input "checkbox" at bounding box center [129, 198] width 7 height 7
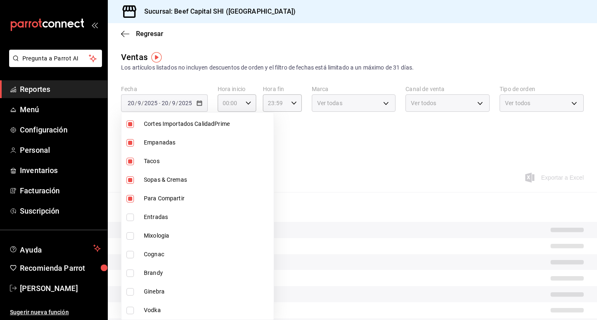
click at [131, 219] on input "checkbox" at bounding box center [129, 217] width 7 height 7
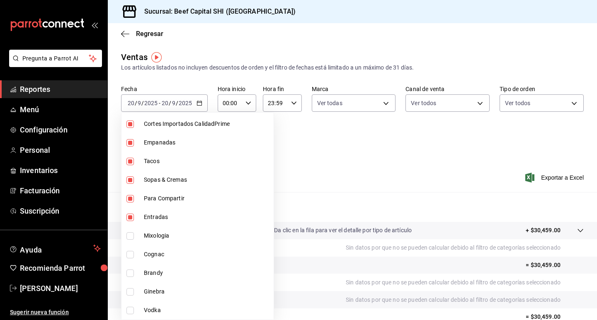
click at [132, 234] on input "checkbox" at bounding box center [129, 235] width 7 height 7
click at [128, 254] on input "checkbox" at bounding box center [129, 254] width 7 height 7
click at [131, 273] on input "checkbox" at bounding box center [129, 273] width 7 height 7
click at [131, 291] on input "checkbox" at bounding box center [129, 291] width 7 height 7
click at [128, 233] on input "checkbox" at bounding box center [129, 235] width 7 height 7
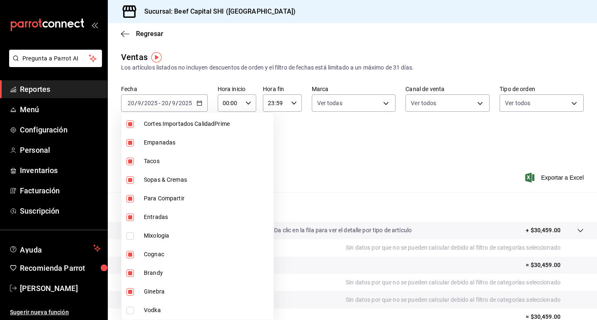
click at [130, 256] on input "checkbox" at bounding box center [129, 254] width 7 height 7
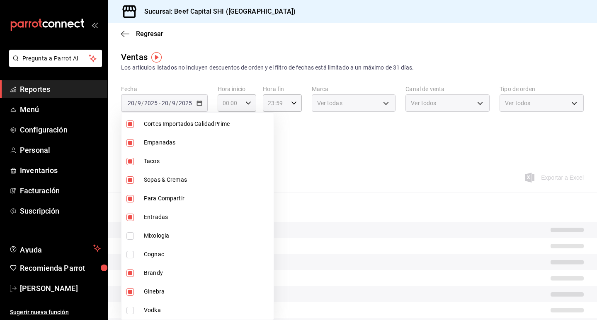
click at [131, 268] on li "Brandy" at bounding box center [197, 273] width 152 height 19
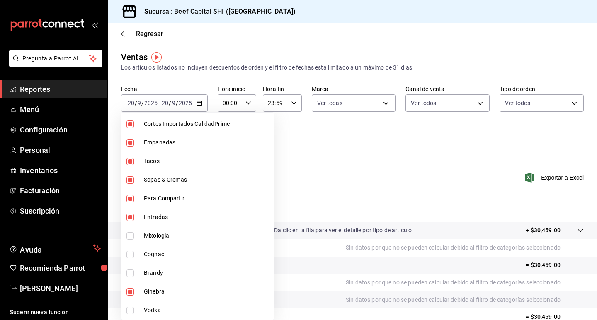
click at [128, 292] on input "checkbox" at bounding box center [129, 291] width 7 height 7
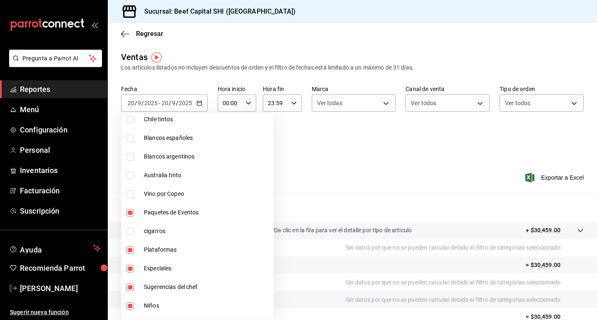
scroll to position [497, 0]
drag, startPoint x: 324, startPoint y: 138, endPoint x: 310, endPoint y: 138, distance: 14.5
click at [325, 138] on div at bounding box center [298, 160] width 597 height 320
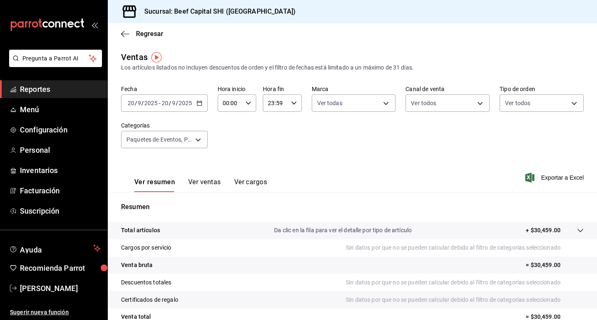
click at [199, 103] on icon "button" at bounding box center [199, 103] width 6 height 6
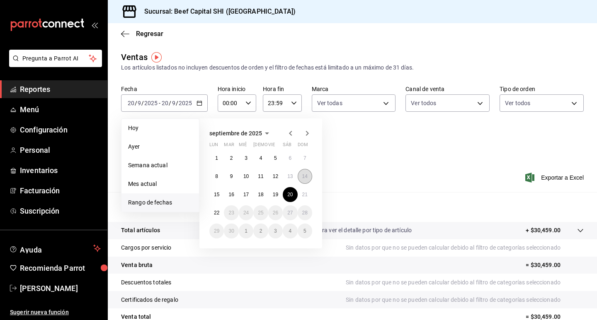
click at [302, 178] on abbr "14" at bounding box center [304, 177] width 5 height 6
click at [301, 178] on button "14" at bounding box center [305, 176] width 15 height 15
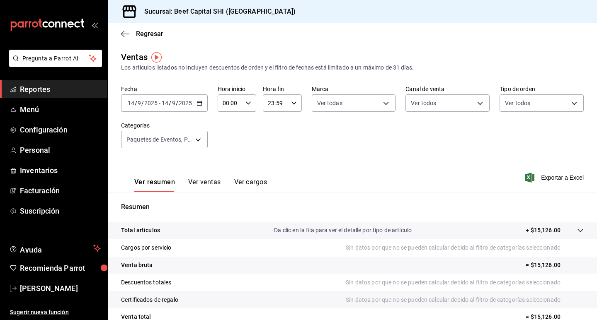
click at [536, 232] on p "+ $15,126.00" at bounding box center [542, 230] width 35 height 9
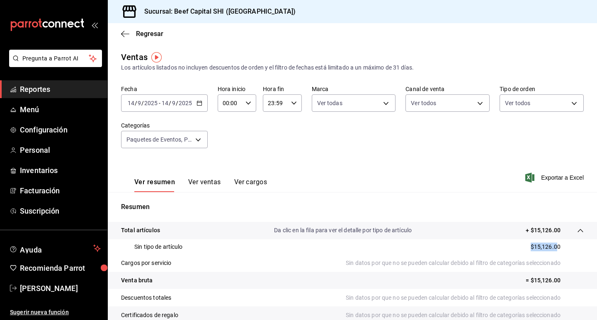
drag, startPoint x: 552, startPoint y: 246, endPoint x: 522, endPoint y: 248, distance: 29.9
click at [522, 248] on div "Sin tipo de artículo $15,126.00" at bounding box center [352, 247] width 462 height 15
copy p "$15,126.0"
click at [197, 102] on \(Stroke\) "button" at bounding box center [199, 103] width 5 height 5
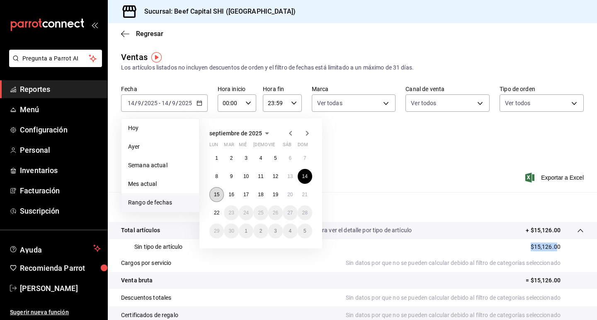
click at [218, 191] on button "15" at bounding box center [216, 194] width 15 height 15
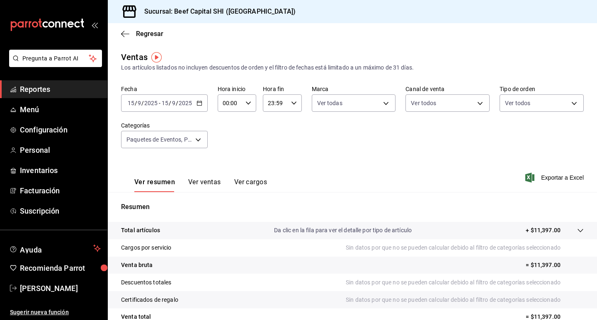
click at [197, 105] on icon "button" at bounding box center [199, 103] width 6 height 6
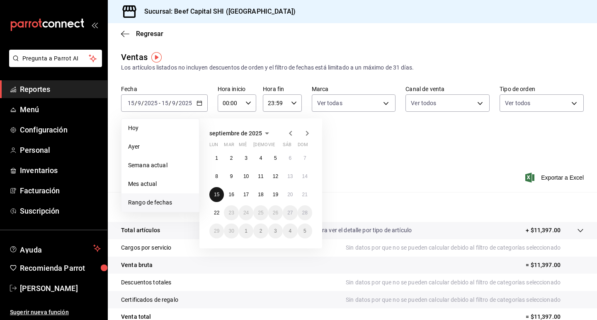
click at [218, 196] on abbr "15" at bounding box center [216, 195] width 5 height 6
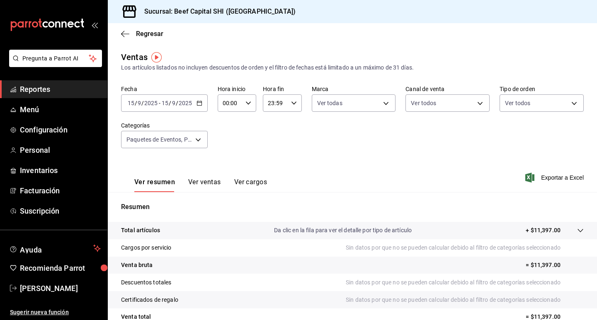
click at [548, 231] on p "+ $11,397.00" at bounding box center [542, 230] width 35 height 9
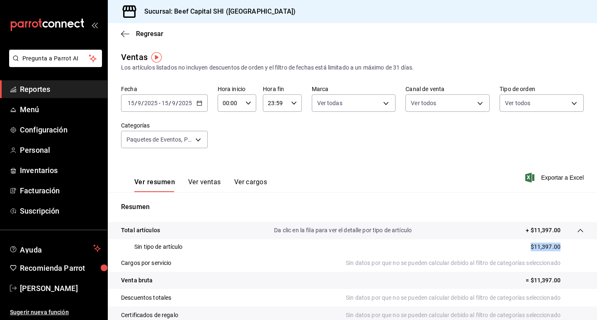
drag, startPoint x: 553, startPoint y: 246, endPoint x: 486, endPoint y: 254, distance: 67.1
click at [486, 254] on div "Sin tipo de artículo $11,397.00" at bounding box center [352, 247] width 462 height 15
copy p "$11,397.00"
click at [201, 105] on \(Stroke\) "button" at bounding box center [199, 103] width 5 height 5
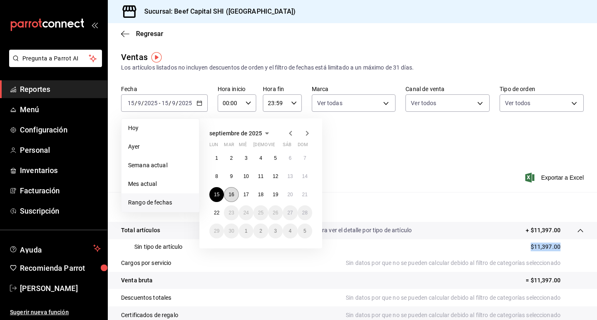
click at [232, 196] on abbr "16" at bounding box center [230, 195] width 5 height 6
click at [231, 196] on abbr "16" at bounding box center [230, 195] width 5 height 6
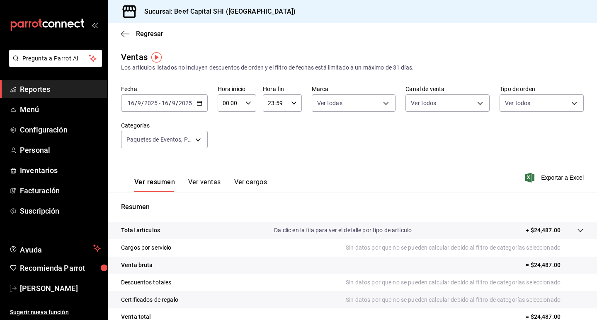
click at [540, 231] on p "+ $24,487.00" at bounding box center [542, 230] width 35 height 9
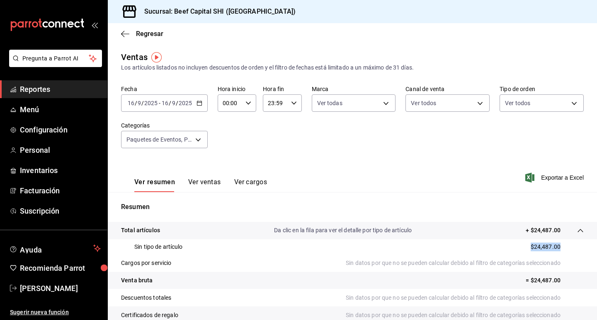
drag, startPoint x: 553, startPoint y: 246, endPoint x: 472, endPoint y: 250, distance: 81.3
click at [472, 250] on div "Sin tipo de artículo $24,487.00" at bounding box center [352, 247] width 462 height 15
copy p "$24,487.00"
click at [200, 107] on div "[DATE] [DATE] - [DATE] [DATE]" at bounding box center [164, 102] width 87 height 17
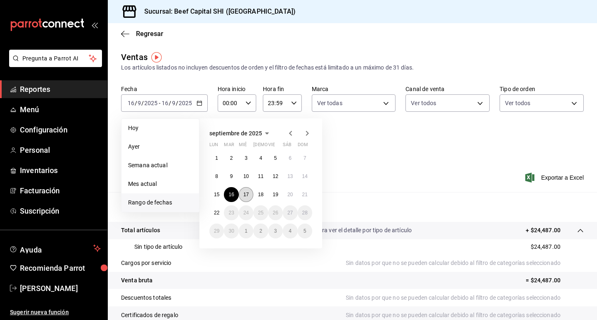
click at [249, 195] on abbr "17" at bounding box center [245, 195] width 5 height 6
click at [249, 195] on div "Resumen Total artículos Da clic en la fila para ver el detalle por tipo de artí…" at bounding box center [352, 289] width 489 height 194
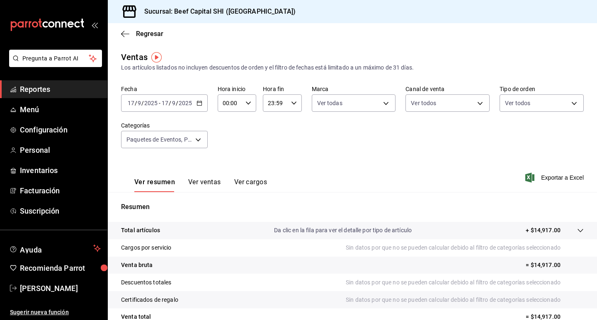
click at [525, 229] on p "+ $14,917.00" at bounding box center [542, 230] width 35 height 9
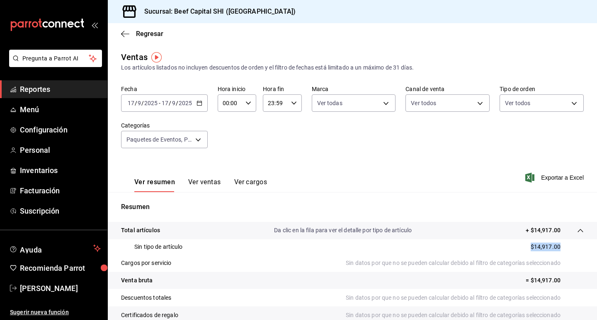
drag, startPoint x: 553, startPoint y: 247, endPoint x: 513, endPoint y: 253, distance: 39.7
click at [512, 253] on div "Sin tipo de artículo $14,917.00" at bounding box center [352, 247] width 462 height 15
click at [196, 104] on icon "button" at bounding box center [199, 103] width 6 height 6
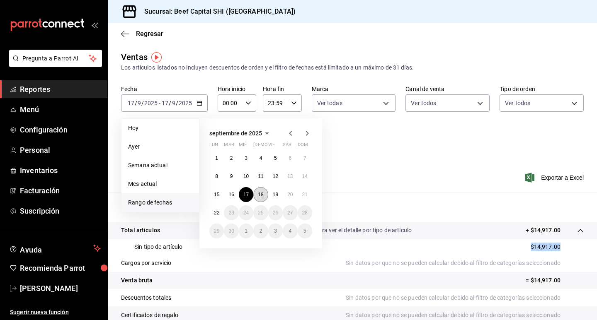
click at [257, 193] on button "18" at bounding box center [260, 194] width 15 height 15
click at [257, 193] on div "Resumen Total artículos Da clic en la fila para ver el detalle por tipo de artí…" at bounding box center [352, 289] width 489 height 194
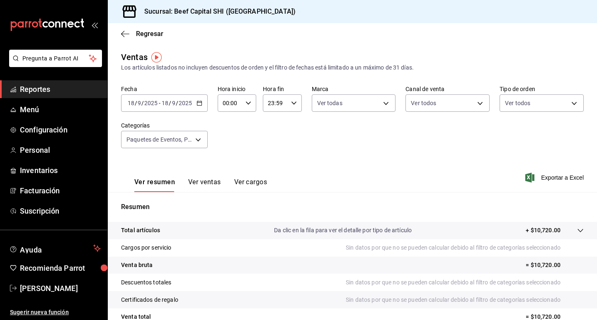
click at [544, 231] on p "+ $10,720.00" at bounding box center [542, 230] width 35 height 9
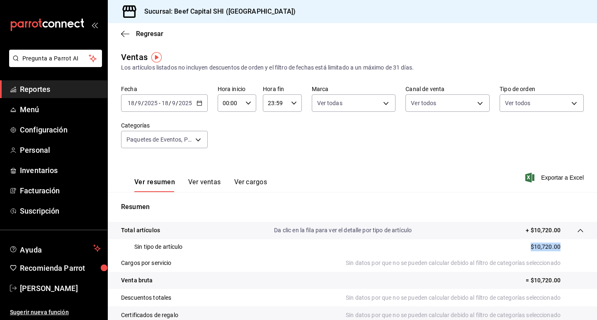
drag, startPoint x: 553, startPoint y: 247, endPoint x: 515, endPoint y: 254, distance: 38.8
click at [515, 254] on div "Sin tipo de artículo $10,720.00" at bounding box center [352, 247] width 462 height 15
click at [201, 101] on \(Stroke\) "button" at bounding box center [201, 101] width 0 height 0
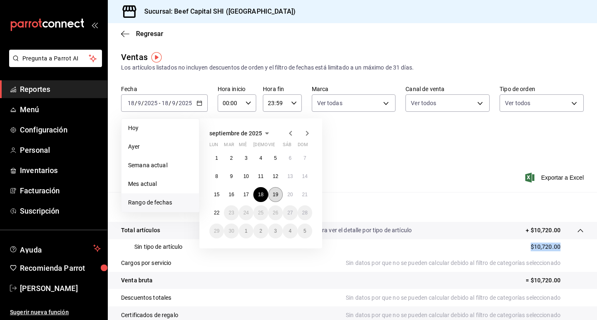
click at [271, 193] on button "19" at bounding box center [275, 194] width 15 height 15
click at [271, 194] on button "19" at bounding box center [275, 194] width 15 height 15
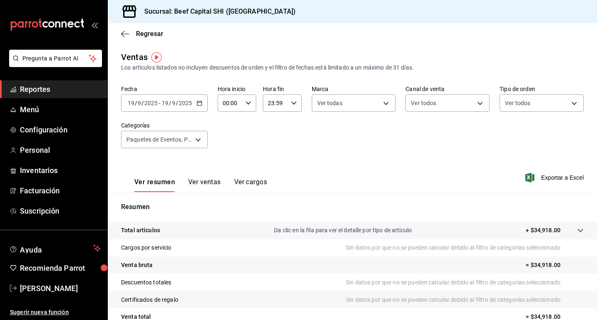
click at [540, 231] on p "+ $34,918.00" at bounding box center [542, 230] width 35 height 9
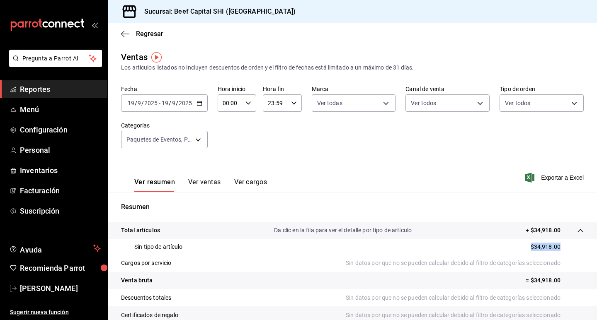
drag, startPoint x: 552, startPoint y: 245, endPoint x: 506, endPoint y: 252, distance: 46.8
click at [506, 252] on div "Sin tipo de artículo $34,918.00" at bounding box center [352, 247] width 462 height 15
click at [198, 106] on \(Stroke\) "button" at bounding box center [199, 103] width 5 height 5
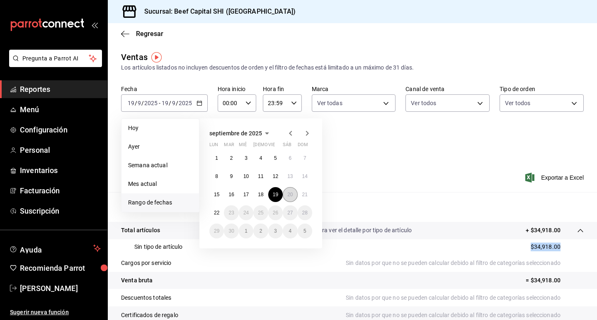
click at [288, 195] on abbr "20" at bounding box center [289, 195] width 5 height 6
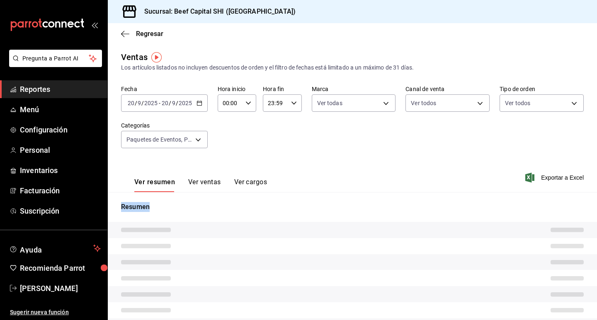
click at [289, 195] on div "Resumen" at bounding box center [352, 284] width 489 height 184
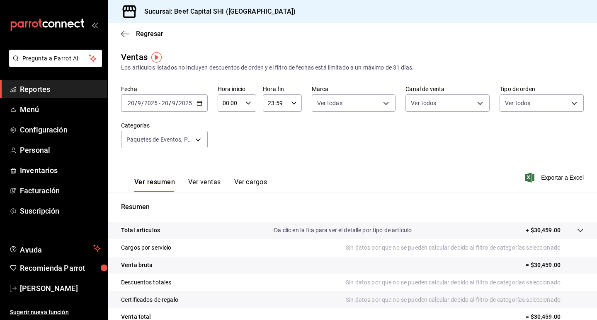
click at [540, 232] on p "+ $30,459.00" at bounding box center [542, 230] width 35 height 9
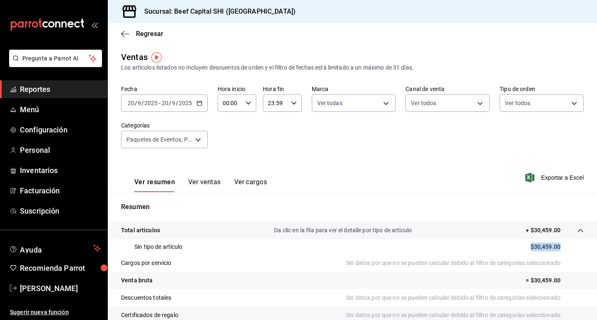
drag, startPoint x: 554, startPoint y: 245, endPoint x: 512, endPoint y: 247, distance: 41.9
click at [512, 247] on div "Sin tipo de artículo $30,459.00" at bounding box center [352, 247] width 462 height 15
click at [196, 141] on body "Pregunta a Parrot AI Reportes Menú Configuración Personal Inventarios Facturaci…" at bounding box center [298, 160] width 597 height 320
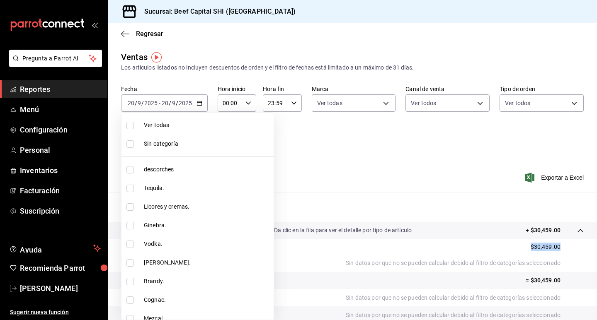
click at [128, 124] on input "checkbox" at bounding box center [129, 125] width 7 height 7
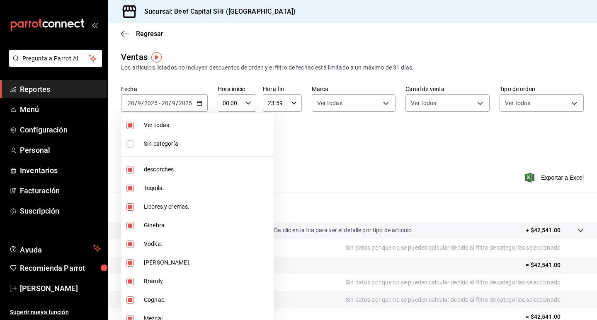
click at [128, 124] on input "checkbox" at bounding box center [129, 125] width 7 height 7
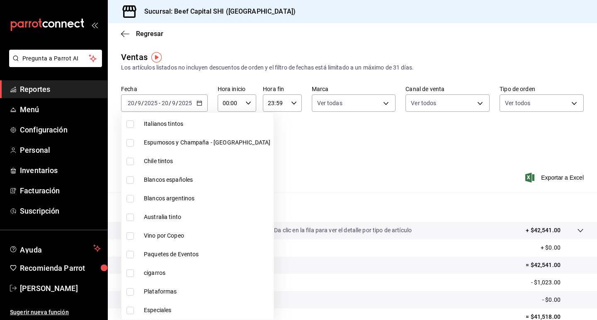
scroll to position [497, 0]
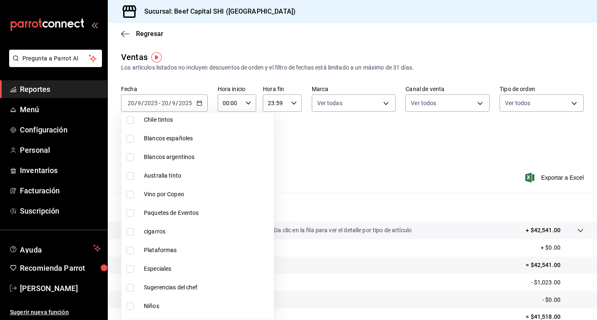
click at [129, 230] on input "checkbox" at bounding box center [129, 231] width 7 height 7
click at [128, 230] on input "checkbox" at bounding box center [129, 231] width 7 height 7
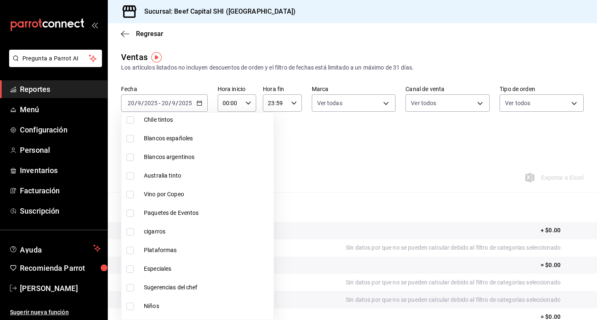
click at [202, 101] on div at bounding box center [298, 160] width 597 height 320
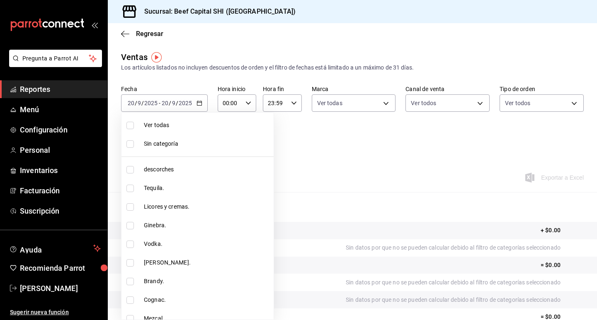
click at [202, 143] on body "Pregunta a Parrot AI Reportes Menú Configuración Personal Inventarios Facturaci…" at bounding box center [298, 160] width 597 height 320
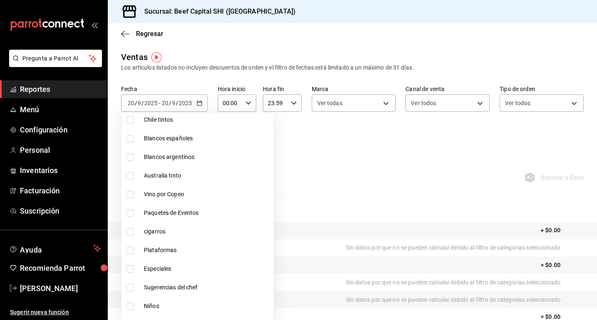
scroll to position [456, 0]
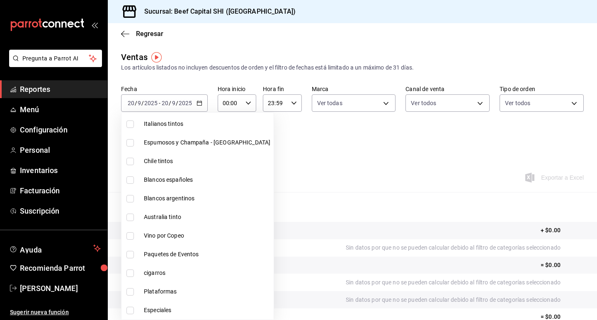
click at [129, 273] on input "checkbox" at bounding box center [129, 273] width 7 height 7
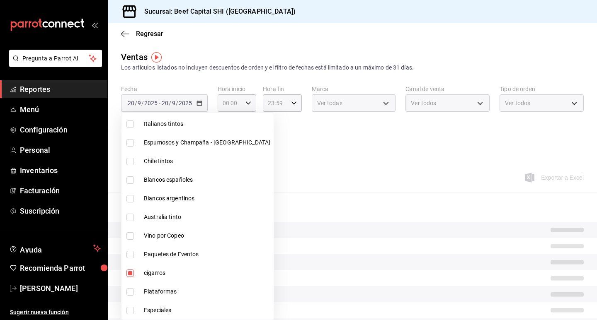
click at [408, 169] on div at bounding box center [298, 160] width 597 height 320
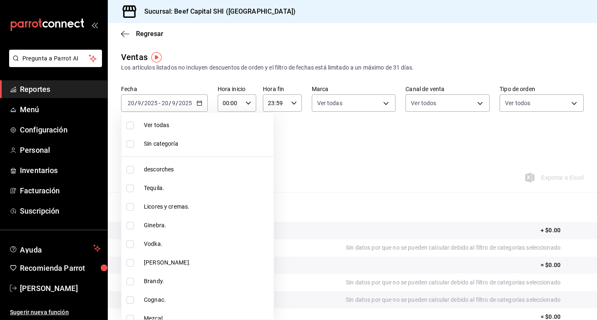
click at [199, 140] on body "Pregunta a Parrot AI Reportes Menú Configuración Personal Inventarios Facturaci…" at bounding box center [298, 160] width 597 height 320
click at [200, 102] on div at bounding box center [298, 160] width 597 height 320
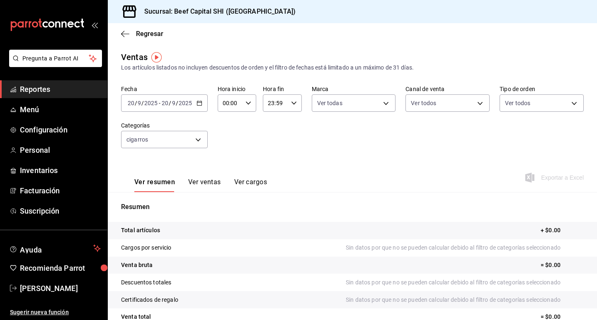
click at [200, 102] on icon "button" at bounding box center [199, 103] width 6 height 6
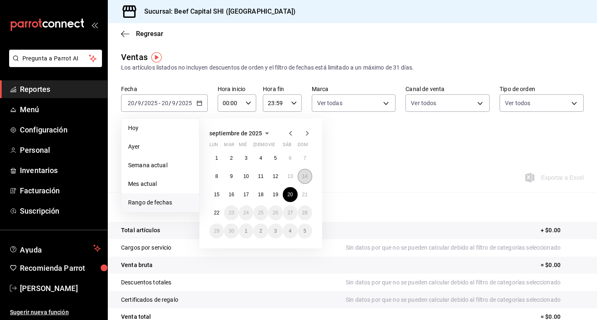
click at [305, 175] on abbr "14" at bounding box center [304, 177] width 5 height 6
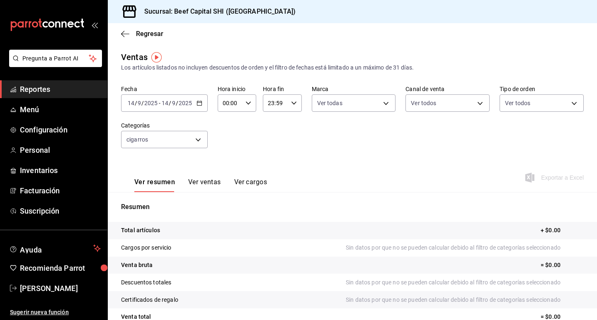
click at [202, 103] on div "[DATE] [DATE] - [DATE] [DATE]" at bounding box center [164, 102] width 87 height 17
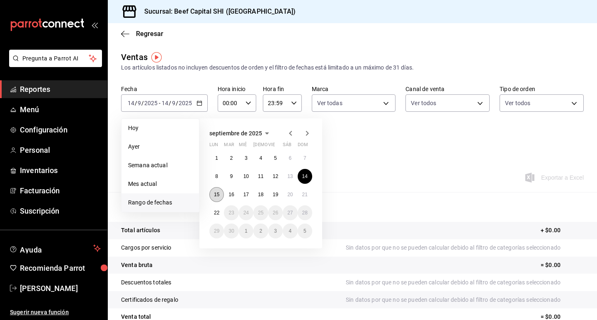
click at [216, 194] on abbr "15" at bounding box center [216, 195] width 5 height 6
click at [215, 193] on abbr "15" at bounding box center [216, 195] width 5 height 6
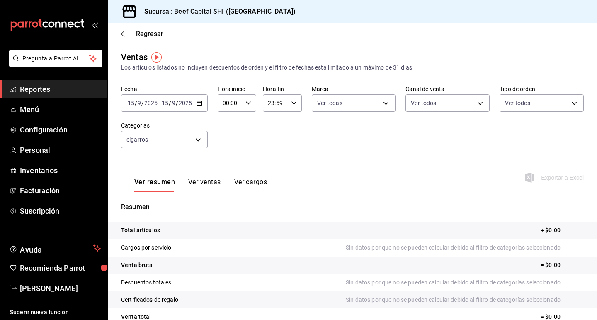
click at [201, 104] on icon "button" at bounding box center [199, 103] width 6 height 6
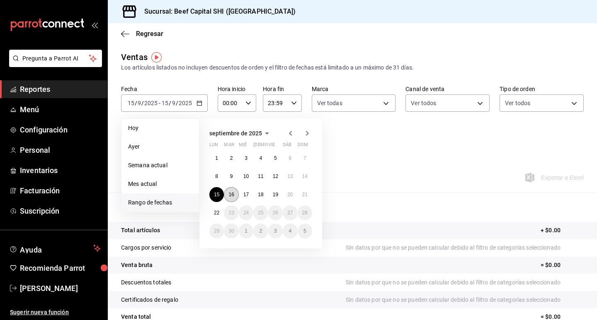
click at [232, 191] on button "16" at bounding box center [231, 194] width 15 height 15
click at [233, 191] on button "16" at bounding box center [231, 194] width 15 height 15
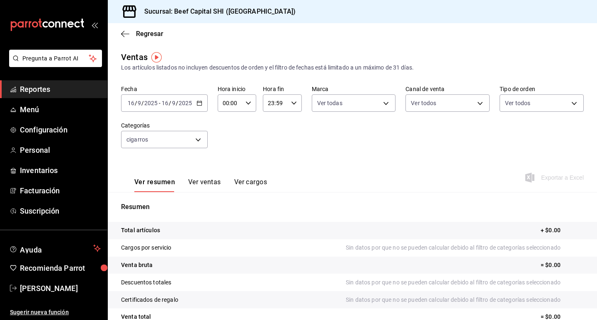
click at [203, 104] on div "[DATE] [DATE] - [DATE] [DATE]" at bounding box center [164, 102] width 87 height 17
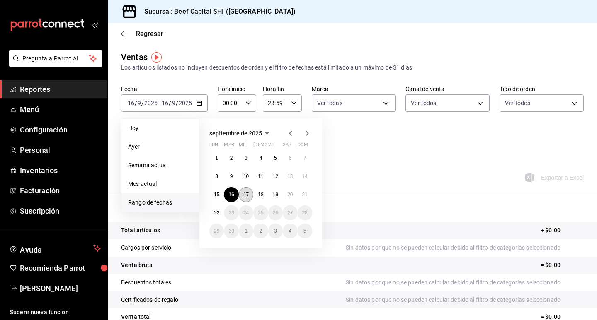
click at [250, 197] on button "17" at bounding box center [246, 194] width 15 height 15
click at [249, 196] on button "17" at bounding box center [246, 194] width 15 height 15
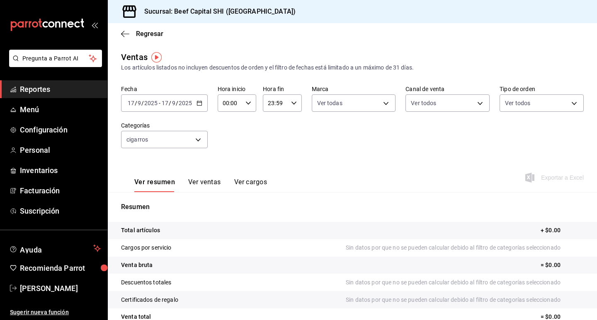
click at [201, 102] on icon "button" at bounding box center [199, 103] width 6 height 6
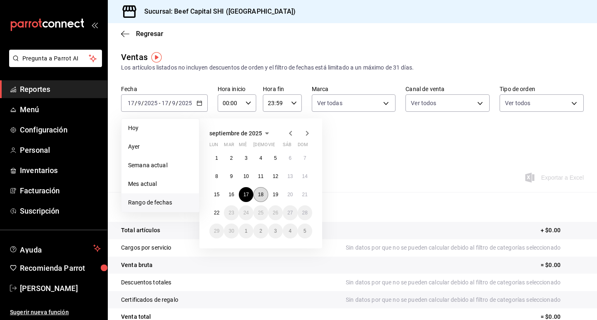
click at [260, 193] on abbr "18" at bounding box center [260, 195] width 5 height 6
drag, startPoint x: 260, startPoint y: 193, endPoint x: 255, endPoint y: 192, distance: 4.7
click at [260, 192] on abbr "18" at bounding box center [260, 195] width 5 height 6
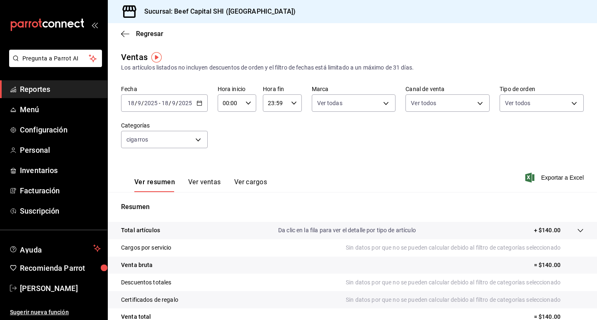
click at [195, 99] on div "[DATE] [DATE] - [DATE] [DATE]" at bounding box center [164, 102] width 87 height 17
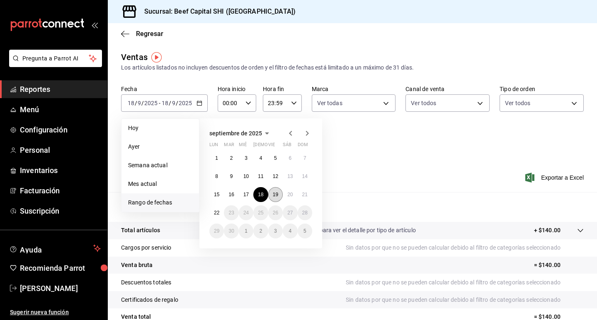
click at [277, 191] on button "19" at bounding box center [275, 194] width 15 height 15
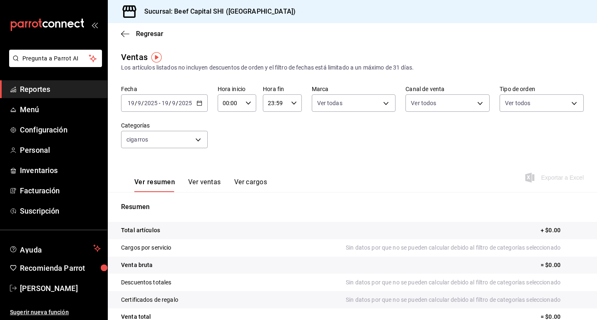
click at [196, 100] on div "[DATE] [DATE] - [DATE] [DATE]" at bounding box center [164, 102] width 87 height 17
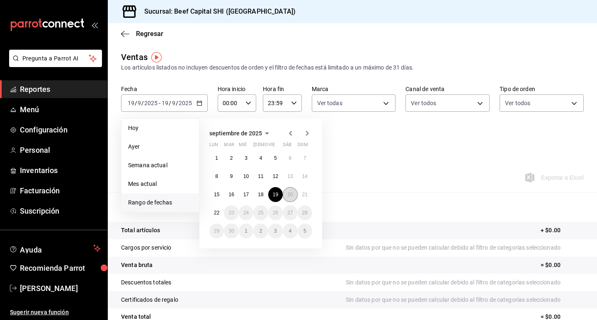
click at [291, 192] on abbr "20" at bounding box center [289, 195] width 5 height 6
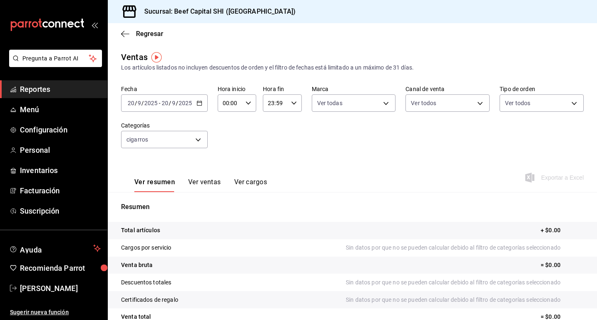
click at [204, 104] on div "[DATE] [DATE] - [DATE] [DATE]" at bounding box center [164, 102] width 87 height 17
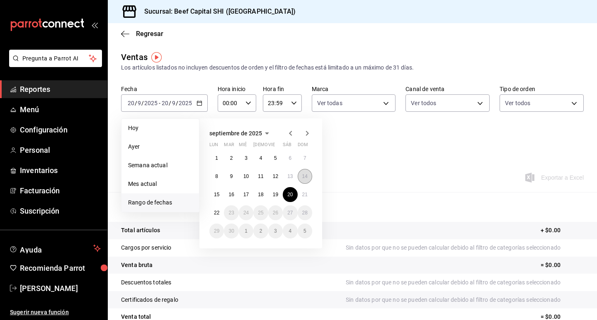
click at [305, 180] on button "14" at bounding box center [305, 176] width 15 height 15
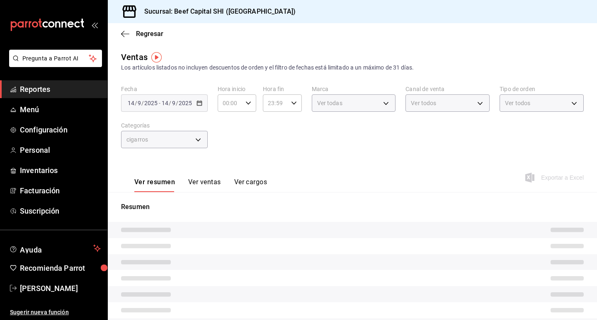
click at [305, 180] on div "Ver resumen Ver ventas Ver cargos Exportar a Excel" at bounding box center [352, 175] width 489 height 34
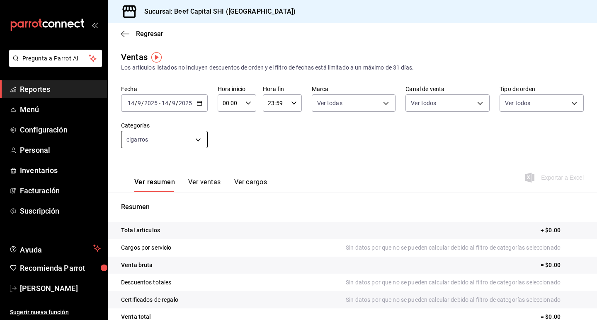
click at [198, 140] on body "Pregunta a Parrot AI Reportes Menú Configuración Personal Inventarios Facturaci…" at bounding box center [298, 160] width 597 height 320
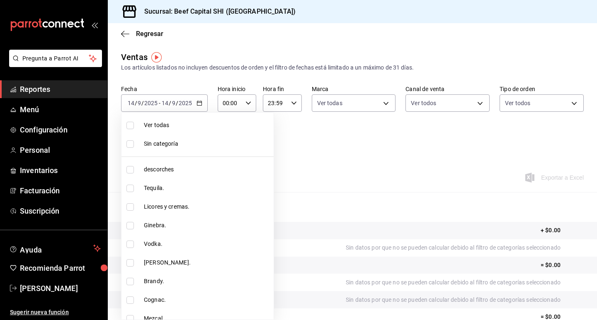
click at [132, 126] on input "checkbox" at bounding box center [129, 125] width 7 height 7
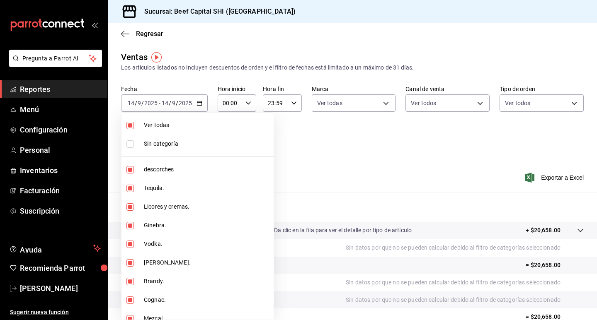
click at [131, 141] on input "checkbox" at bounding box center [129, 143] width 7 height 7
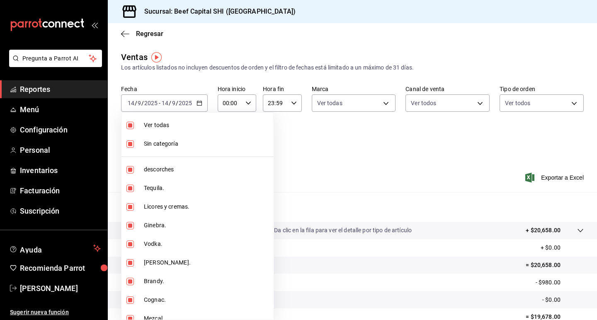
click at [304, 136] on div at bounding box center [298, 160] width 597 height 320
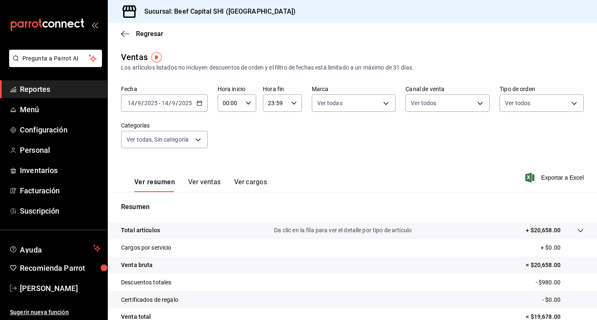
click at [554, 282] on p "- $980.00" at bounding box center [559, 282] width 48 height 9
click at [198, 103] on icon "button" at bounding box center [199, 103] width 6 height 6
click at [525, 261] on p "= $20,658.00" at bounding box center [554, 265] width 58 height 9
click at [198, 97] on div "[DATE] [DATE] - [DATE] [DATE]" at bounding box center [164, 102] width 87 height 17
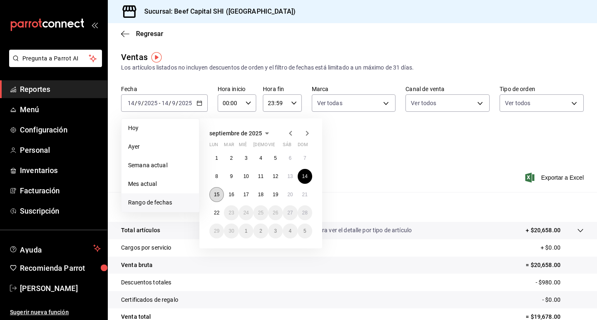
click at [218, 192] on abbr "15" at bounding box center [216, 195] width 5 height 6
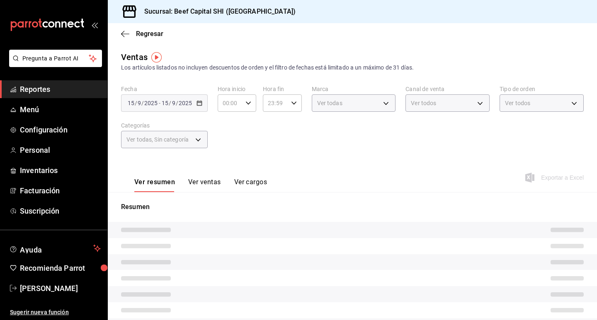
click at [218, 192] on button "Ver ventas" at bounding box center [204, 185] width 33 height 14
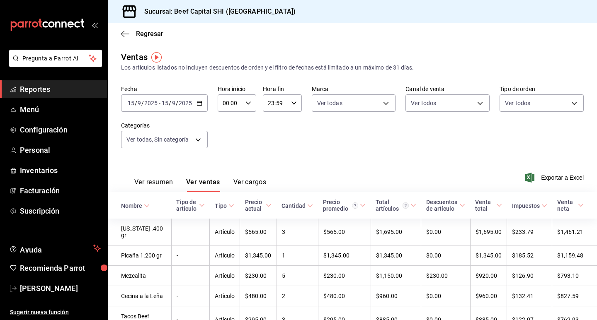
click at [161, 184] on button "Ver resumen" at bounding box center [153, 185] width 39 height 14
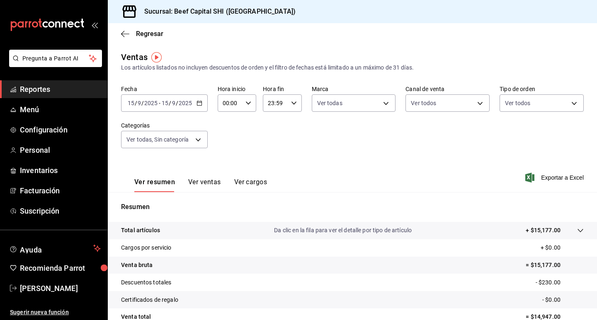
click at [200, 104] on icon "button" at bounding box center [199, 103] width 6 height 6
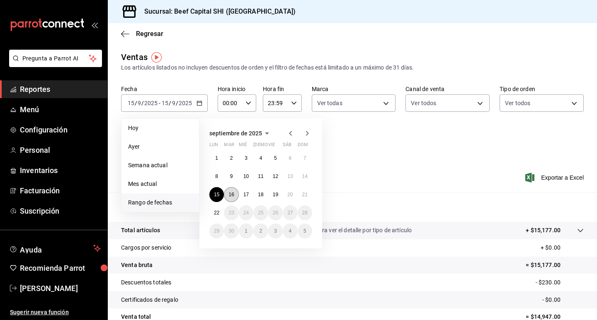
click at [233, 195] on abbr "16" at bounding box center [230, 195] width 5 height 6
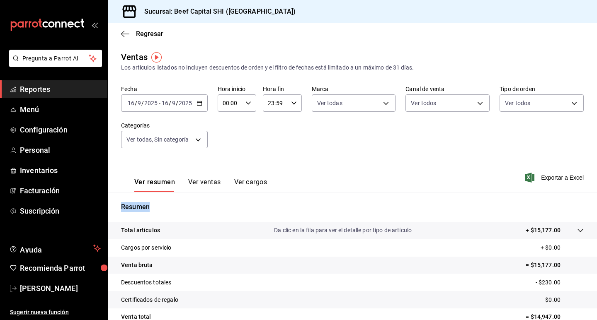
click at [233, 195] on div "Resumen Total artículos Da clic en la fila para ver el detalle por tipo de artí…" at bounding box center [352, 281] width 489 height 178
drag, startPoint x: 552, startPoint y: 281, endPoint x: 520, endPoint y: 280, distance: 32.3
click at [520, 280] on tr "Descuentos totales - $228.00" at bounding box center [352, 282] width 489 height 17
click at [201, 104] on \(Stroke\) "button" at bounding box center [199, 103] width 5 height 5
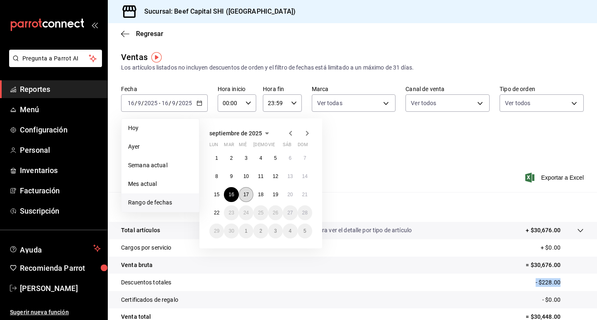
click at [245, 194] on abbr "17" at bounding box center [245, 195] width 5 height 6
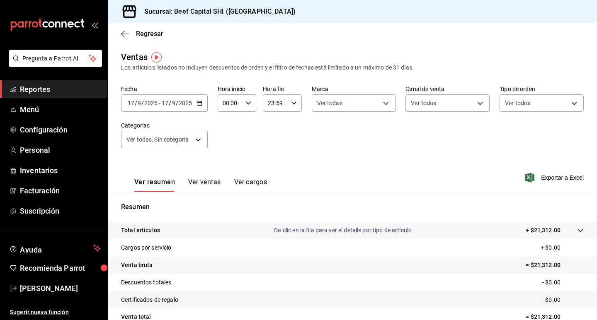
click at [197, 102] on icon "button" at bounding box center [199, 103] width 6 height 6
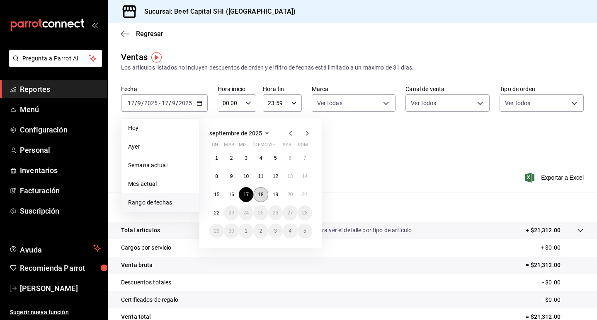
click at [262, 196] on abbr "18" at bounding box center [260, 195] width 5 height 6
click at [262, 196] on div "Resumen Total artículos Da clic en la fila para ver el detalle por tipo de artí…" at bounding box center [352, 281] width 489 height 178
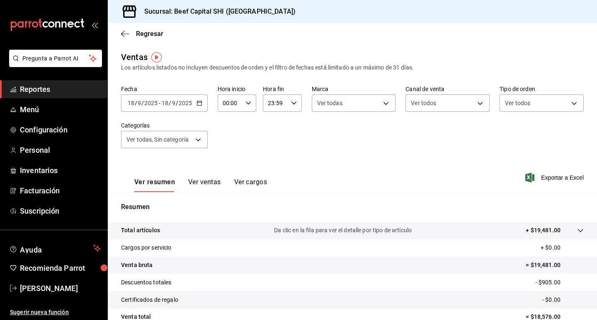
click at [202, 102] on div "[DATE] [DATE] - [DATE] [DATE]" at bounding box center [164, 102] width 87 height 17
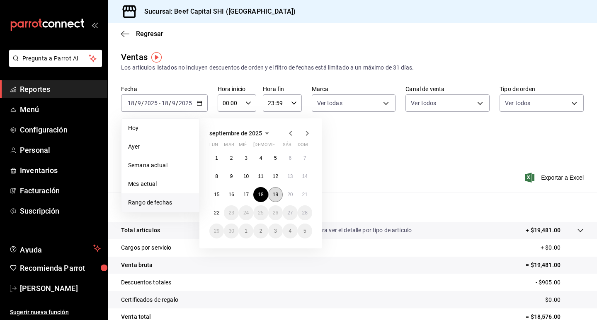
click at [281, 197] on button "19" at bounding box center [275, 194] width 15 height 15
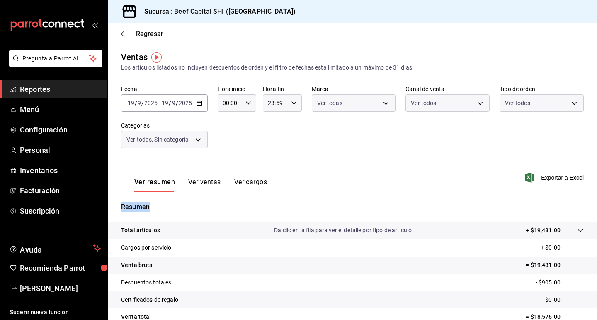
click at [281, 197] on div "Resumen Total artículos Da clic en la fila para ver el detalle por tipo de artí…" at bounding box center [352, 281] width 489 height 178
drag, startPoint x: 553, startPoint y: 281, endPoint x: 524, endPoint y: 280, distance: 29.0
click at [507, 276] on tr "Descuentos totales - $1,524.00" at bounding box center [352, 282] width 489 height 17
click at [201, 102] on icon "button" at bounding box center [199, 103] width 6 height 6
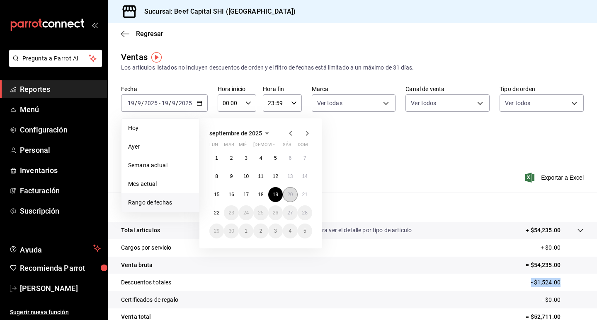
click at [290, 193] on abbr "20" at bounding box center [289, 195] width 5 height 6
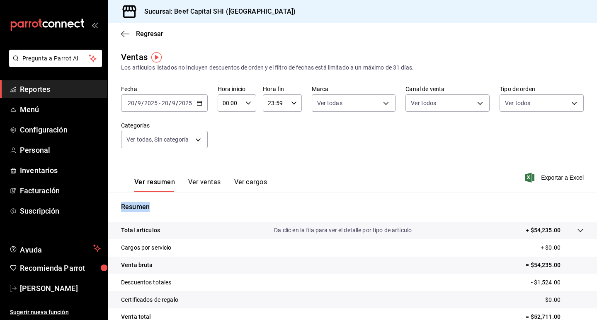
click at [290, 193] on div "Resumen Total artículos Da clic en la fila para ver el detalle por tipo de artí…" at bounding box center [352, 281] width 489 height 178
click at [201, 104] on icon "button" at bounding box center [199, 103] width 6 height 6
click at [198, 102] on icon "button" at bounding box center [199, 103] width 6 height 6
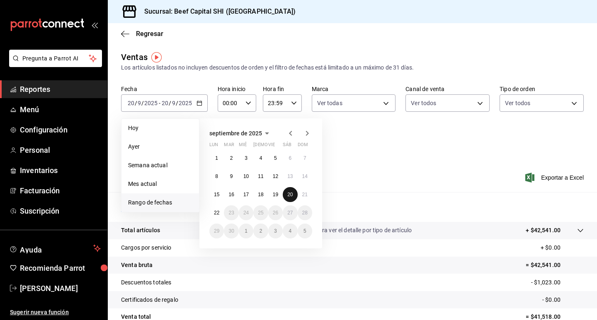
click at [288, 194] on abbr "20" at bounding box center [289, 195] width 5 height 6
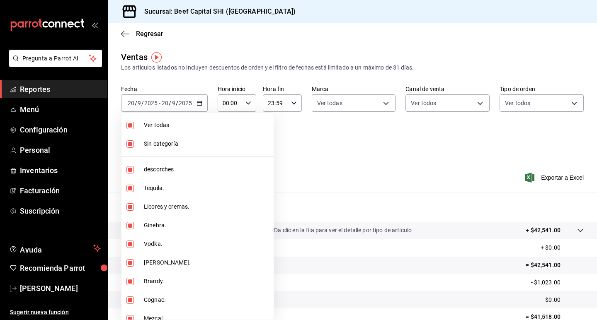
click at [195, 140] on body "Pregunta a Parrot AI Reportes Menú Configuración Personal Inventarios Facturaci…" at bounding box center [298, 160] width 597 height 320
click at [129, 123] on input "checkbox" at bounding box center [129, 125] width 7 height 7
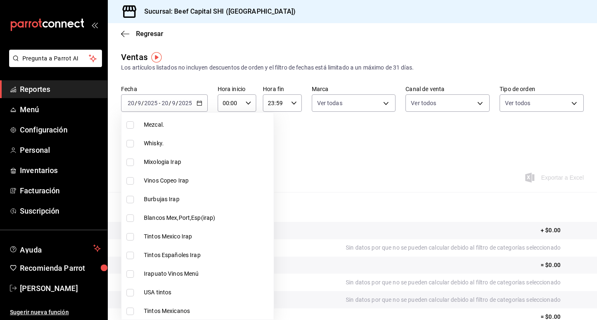
scroll to position [207, 0]
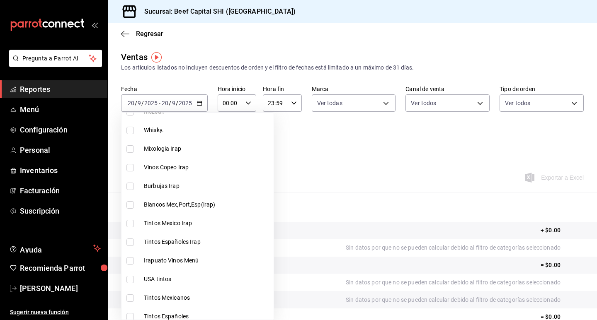
click at [133, 170] on input "checkbox" at bounding box center [129, 167] width 7 height 7
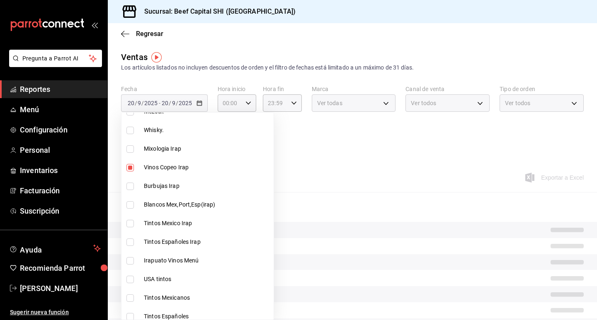
click at [130, 183] on input "checkbox" at bounding box center [129, 186] width 7 height 7
drag, startPoint x: 127, startPoint y: 200, endPoint x: 127, endPoint y: 216, distance: 15.7
click at [127, 203] on li "Blancos Mex,Port,Esp(irap)" at bounding box center [197, 205] width 152 height 19
drag, startPoint x: 128, startPoint y: 222, endPoint x: 129, endPoint y: 235, distance: 12.9
click at [128, 226] on input "checkbox" at bounding box center [129, 223] width 7 height 7
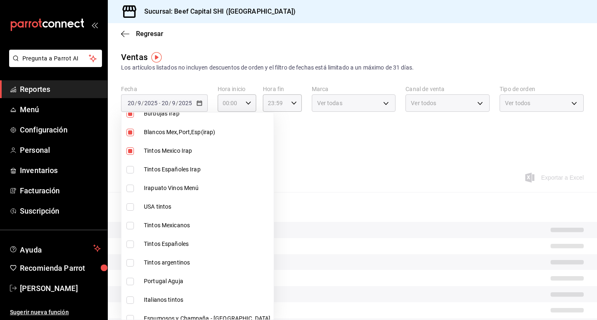
scroll to position [290, 0]
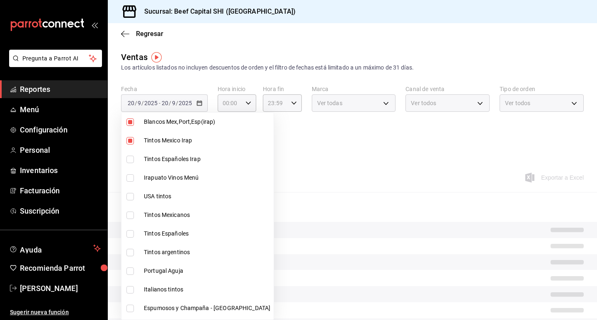
click at [130, 157] on input "checkbox" at bounding box center [129, 159] width 7 height 7
click at [132, 177] on input "checkbox" at bounding box center [129, 177] width 7 height 7
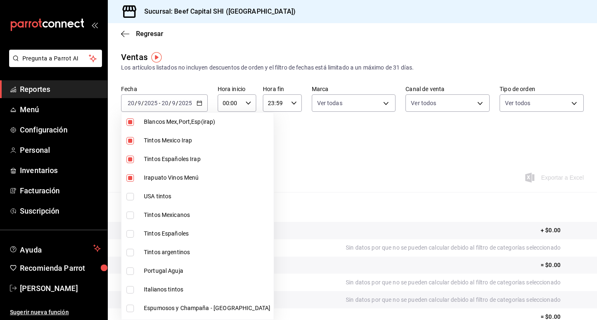
click at [130, 198] on input "checkbox" at bounding box center [129, 196] width 7 height 7
click at [132, 215] on input "checkbox" at bounding box center [129, 215] width 7 height 7
drag, startPoint x: 133, startPoint y: 236, endPoint x: 129, endPoint y: 248, distance: 12.9
click at [132, 236] on input "checkbox" at bounding box center [129, 233] width 7 height 7
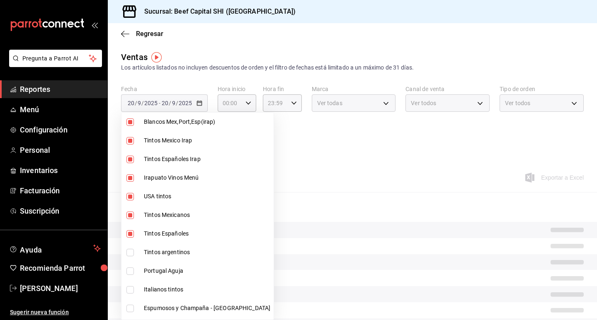
click at [129, 252] on input "checkbox" at bounding box center [129, 252] width 7 height 7
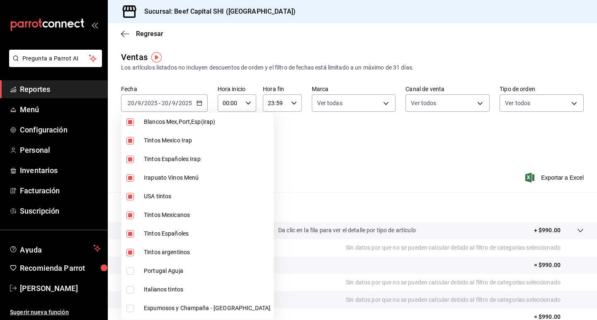
click at [128, 270] on input "checkbox" at bounding box center [129, 271] width 7 height 7
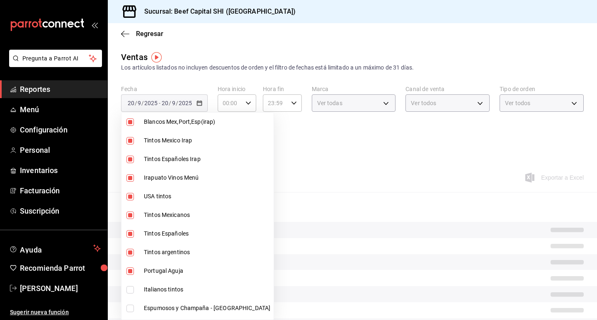
click at [133, 290] on input "checkbox" at bounding box center [129, 289] width 7 height 7
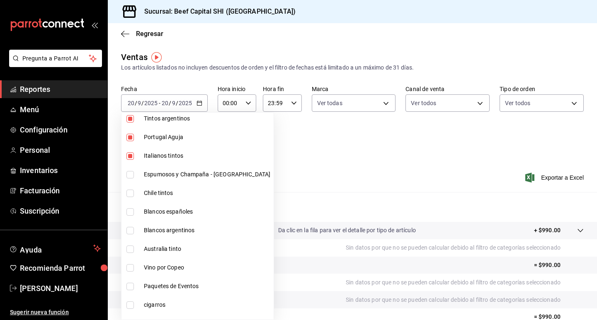
scroll to position [456, 0]
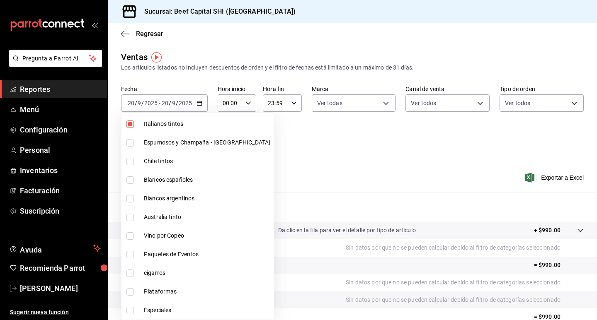
drag, startPoint x: 131, startPoint y: 142, endPoint x: 130, endPoint y: 160, distance: 17.4
click at [131, 142] on input "checkbox" at bounding box center [129, 142] width 7 height 7
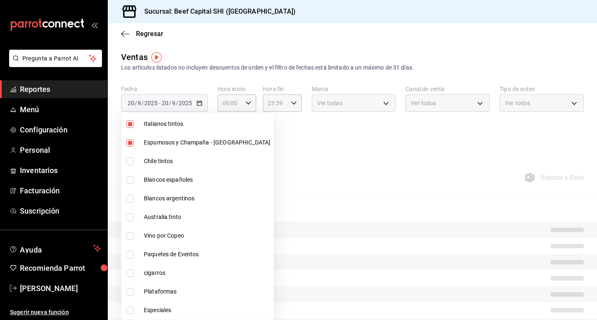
click at [130, 161] on input "checkbox" at bounding box center [129, 161] width 7 height 7
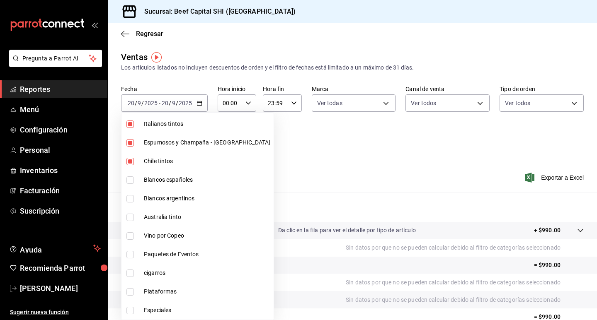
click at [129, 184] on input "checkbox" at bounding box center [129, 180] width 7 height 7
drag, startPoint x: 129, startPoint y: 196, endPoint x: 131, endPoint y: 211, distance: 14.7
click at [128, 196] on input "checkbox" at bounding box center [129, 198] width 7 height 7
drag, startPoint x: 134, startPoint y: 218, endPoint x: 136, endPoint y: 236, distance: 17.5
click at [134, 219] on label at bounding box center [131, 217] width 11 height 7
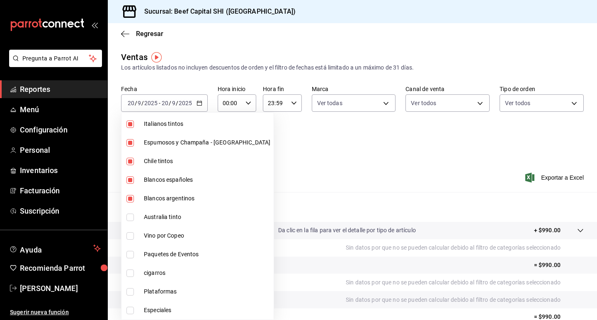
click at [134, 219] on input "checkbox" at bounding box center [129, 217] width 7 height 7
drag, startPoint x: 135, startPoint y: 236, endPoint x: 130, endPoint y: 225, distance: 11.9
click at [135, 237] on label at bounding box center [131, 235] width 11 height 7
click at [134, 237] on input "checkbox" at bounding box center [129, 235] width 7 height 7
click at [130, 218] on input "checkbox" at bounding box center [129, 217] width 7 height 7
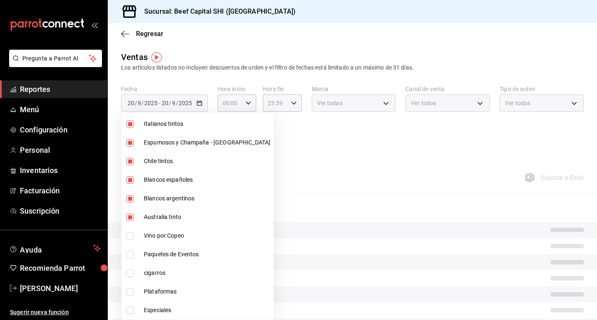
click at [128, 233] on input "checkbox" at bounding box center [129, 235] width 7 height 7
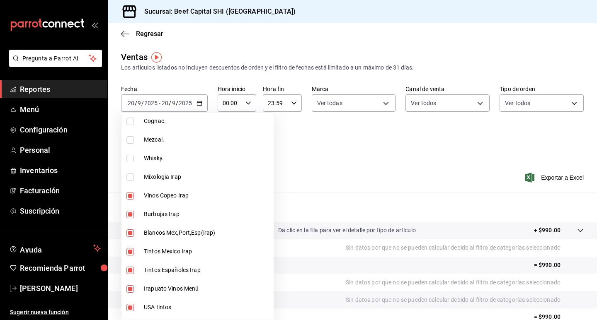
scroll to position [166, 0]
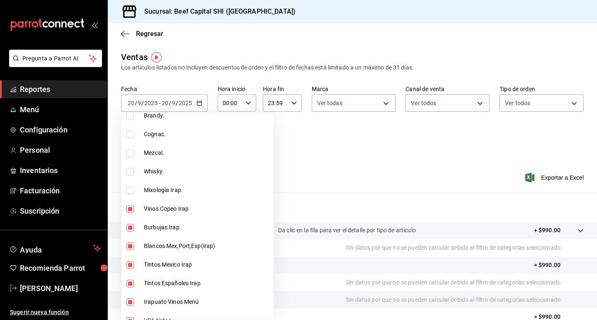
click at [200, 106] on div at bounding box center [298, 160] width 597 height 320
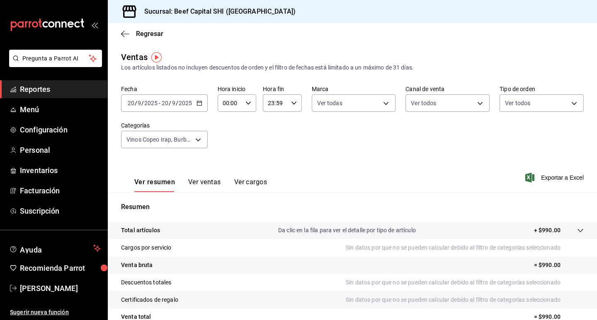
click at [200, 101] on icon "button" at bounding box center [199, 103] width 6 height 6
click at [196, 139] on body "Pregunta a Parrot AI Reportes Menú Configuración Personal Inventarios Facturaci…" at bounding box center [298, 160] width 597 height 320
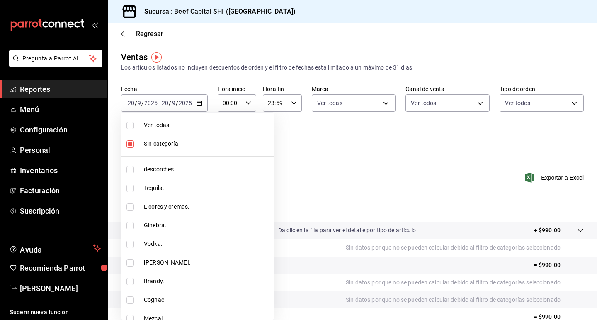
click at [312, 155] on div at bounding box center [298, 160] width 597 height 320
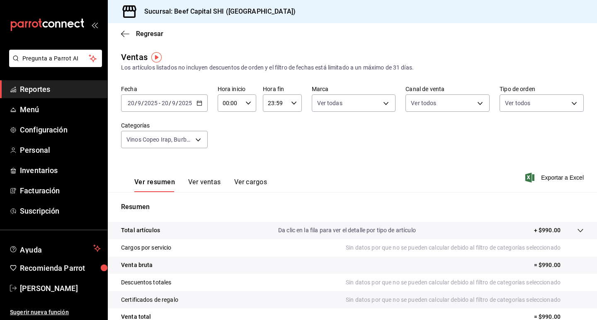
click at [196, 101] on icon "button" at bounding box center [199, 103] width 6 height 6
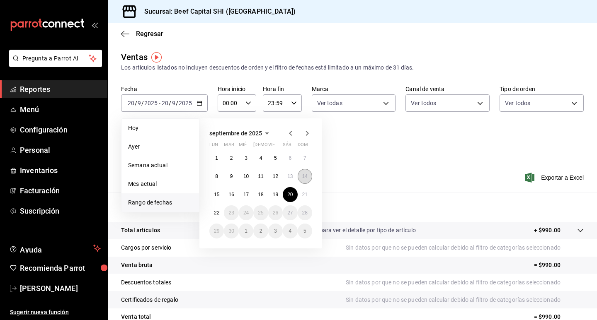
click at [306, 178] on abbr "14" at bounding box center [304, 177] width 5 height 6
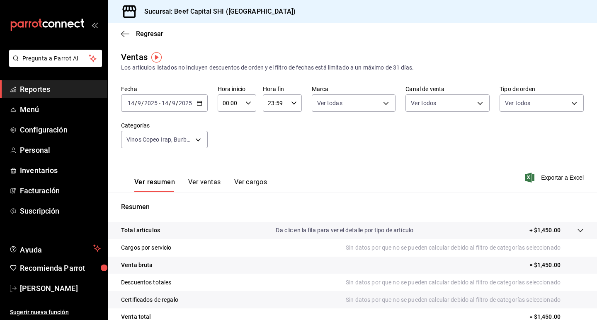
click at [197, 104] on icon "button" at bounding box center [199, 103] width 6 height 6
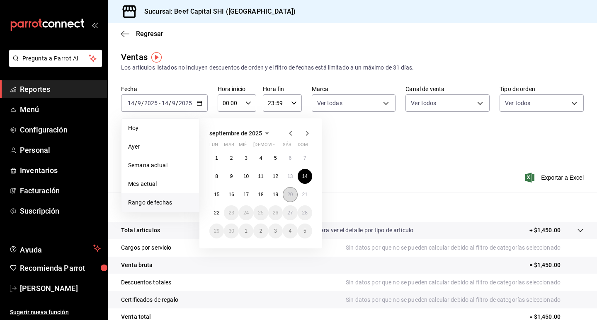
click at [292, 192] on abbr "20" at bounding box center [289, 195] width 5 height 6
click at [290, 195] on abbr "20" at bounding box center [289, 195] width 5 height 6
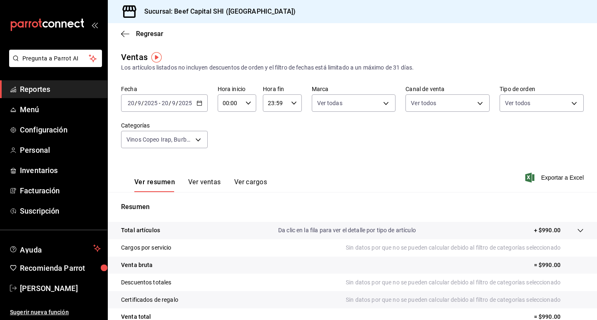
click at [193, 103] on div "[DATE] [DATE] - [DATE] [DATE]" at bounding box center [164, 102] width 87 height 17
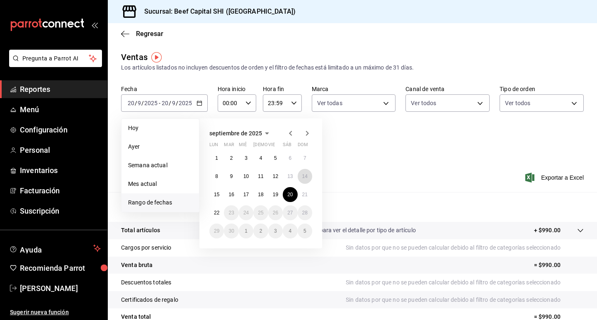
drag, startPoint x: 307, startPoint y: 179, endPoint x: 296, endPoint y: 188, distance: 14.4
click at [307, 179] on abbr "14" at bounding box center [304, 177] width 5 height 6
click at [290, 194] on abbr "20" at bounding box center [289, 195] width 5 height 6
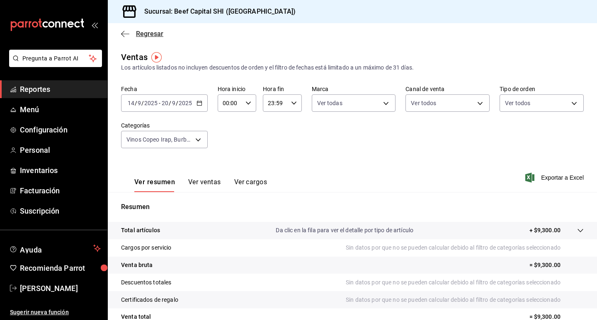
click at [122, 34] on icon "button" at bounding box center [125, 33] width 8 height 7
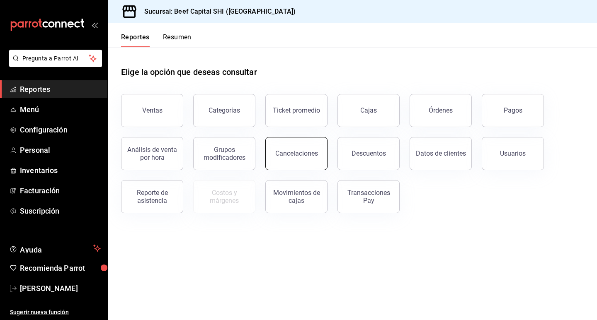
drag, startPoint x: 303, startPoint y: 150, endPoint x: 300, endPoint y: 153, distance: 4.4
click at [303, 151] on div "Cancelaciones" at bounding box center [296, 154] width 43 height 8
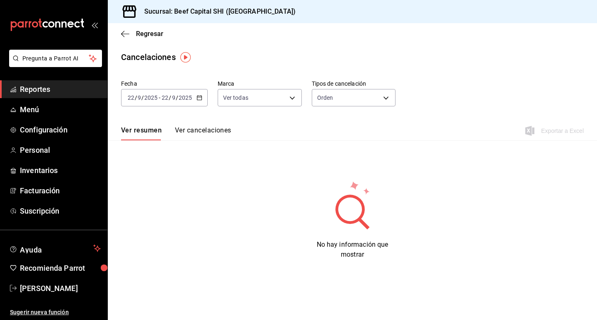
click at [200, 97] on icon "button" at bounding box center [199, 98] width 6 height 6
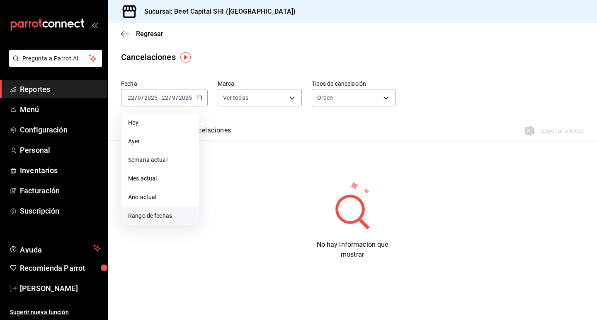
click at [161, 219] on span "Rango de fechas" at bounding box center [160, 216] width 64 height 9
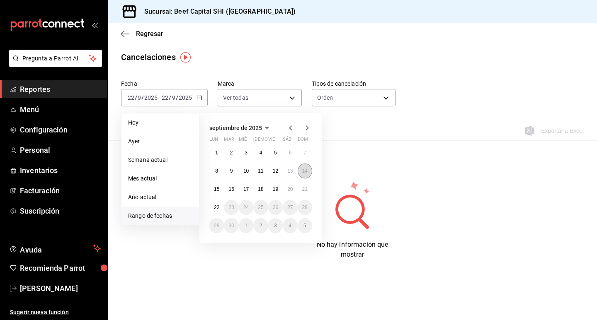
click at [304, 171] on abbr "14" at bounding box center [304, 171] width 5 height 6
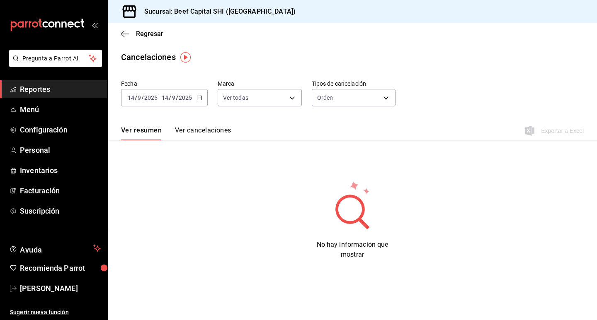
click at [197, 96] on \(Stroke\) "button" at bounding box center [199, 98] width 5 height 5
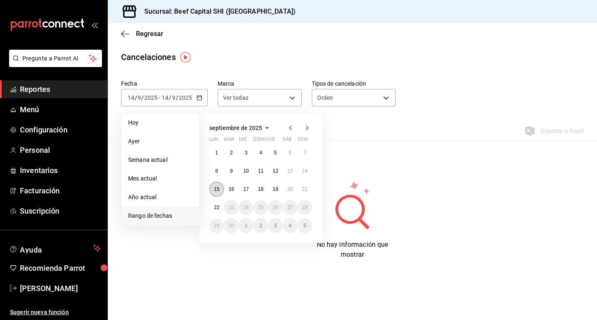
click at [215, 187] on abbr "15" at bounding box center [216, 189] width 5 height 6
click at [215, 186] on abbr "15" at bounding box center [216, 189] width 5 height 6
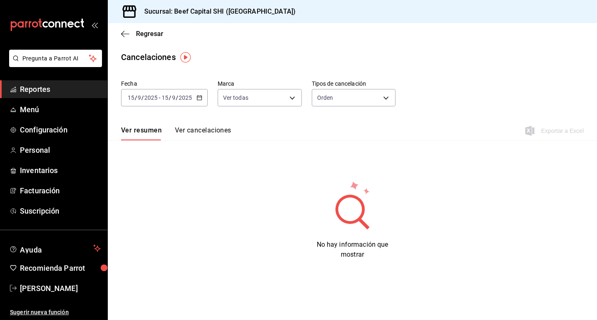
click at [199, 100] on \(Stroke\) "button" at bounding box center [199, 98] width 5 height 5
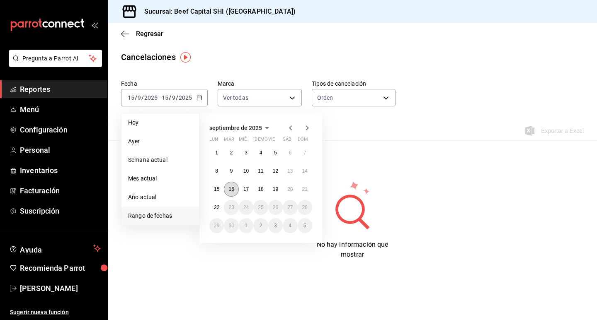
click at [232, 190] on abbr "16" at bounding box center [230, 189] width 5 height 6
click at [232, 189] on abbr "16" at bounding box center [230, 189] width 5 height 6
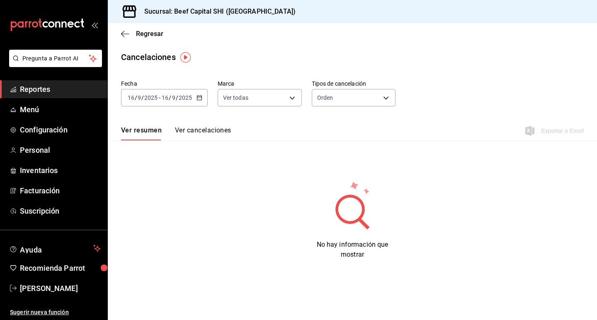
click at [199, 95] on icon "button" at bounding box center [199, 98] width 6 height 6
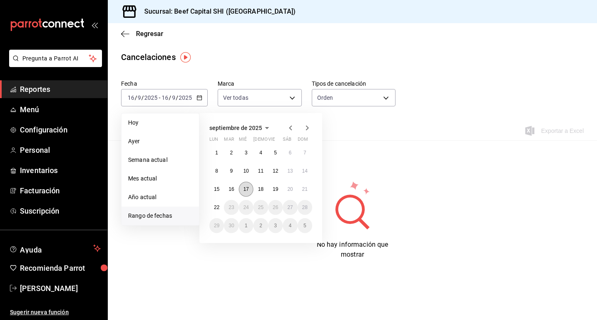
click at [249, 191] on abbr "17" at bounding box center [245, 189] width 5 height 6
click at [249, 189] on button "17" at bounding box center [246, 189] width 15 height 15
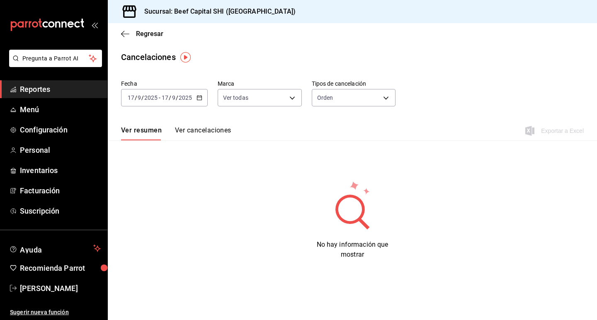
click at [200, 99] on icon "button" at bounding box center [199, 98] width 6 height 6
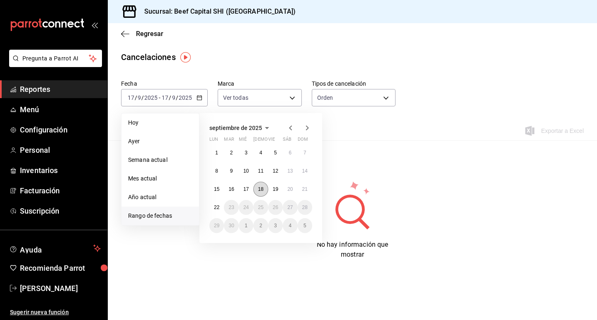
click at [262, 188] on button "18" at bounding box center [260, 189] width 15 height 15
click at [261, 187] on abbr "18" at bounding box center [260, 189] width 5 height 6
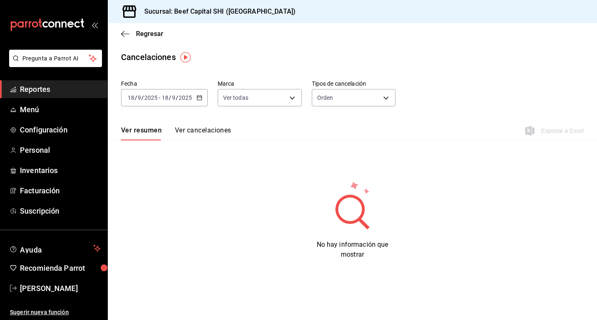
click at [199, 99] on icon "button" at bounding box center [199, 98] width 6 height 6
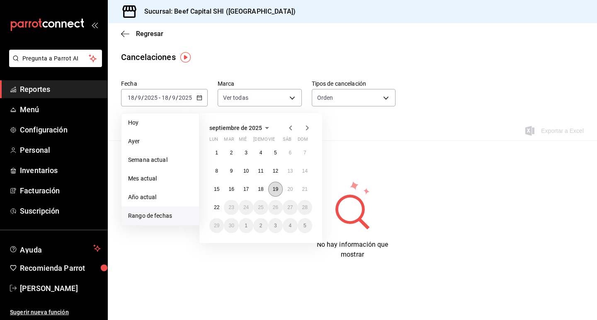
click at [275, 191] on abbr "19" at bounding box center [275, 189] width 5 height 6
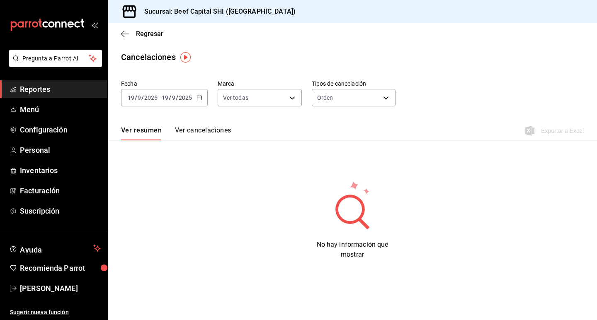
click at [199, 99] on icon "button" at bounding box center [199, 98] width 6 height 6
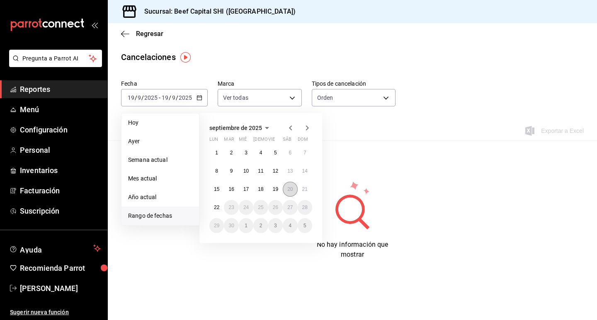
click at [288, 193] on button "20" at bounding box center [290, 189] width 15 height 15
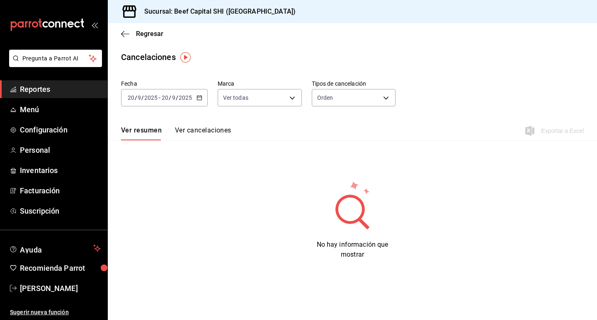
click at [201, 98] on icon "button" at bounding box center [199, 98] width 6 height 6
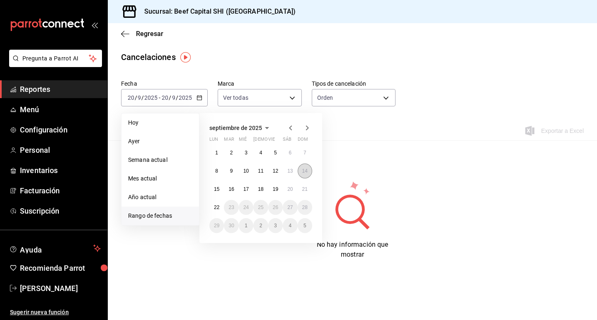
click at [307, 171] on abbr "14" at bounding box center [304, 171] width 5 height 6
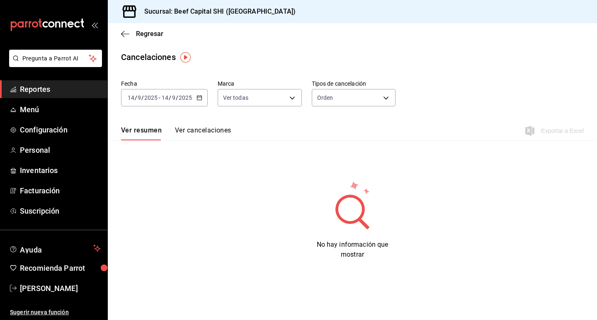
click at [198, 132] on button "Ver cancelaciones" at bounding box center [203, 133] width 56 height 14
click at [201, 99] on \(Stroke\) "button" at bounding box center [199, 98] width 5 height 5
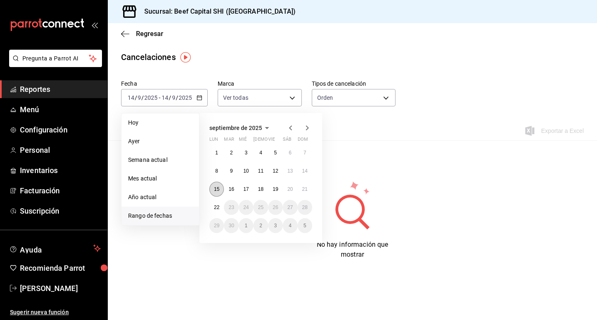
click at [217, 189] on abbr "15" at bounding box center [216, 189] width 5 height 6
click at [215, 186] on abbr "15" at bounding box center [216, 189] width 5 height 6
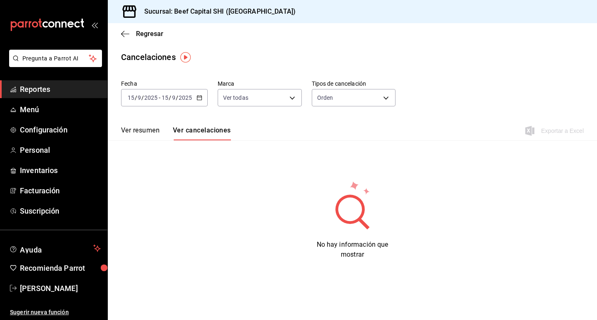
click at [200, 102] on div "[DATE] [DATE] - [DATE] [DATE]" at bounding box center [164, 97] width 87 height 17
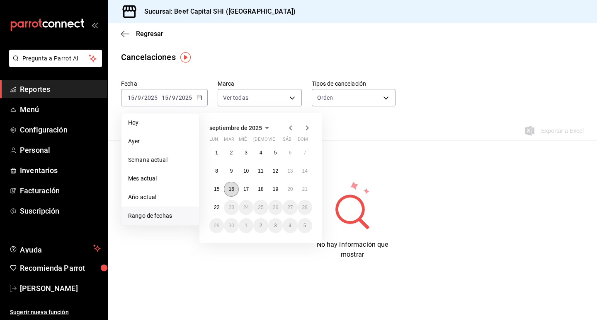
click at [232, 192] on abbr "16" at bounding box center [230, 189] width 5 height 6
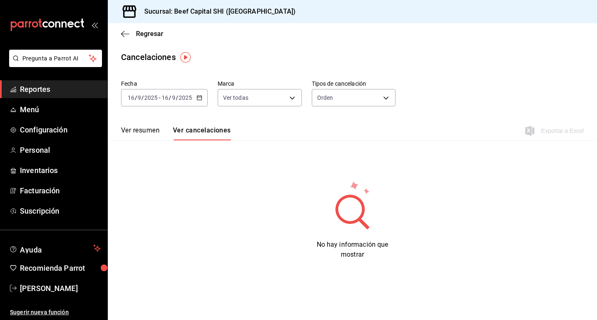
click at [198, 96] on \(Stroke\) "button" at bounding box center [199, 98] width 5 height 5
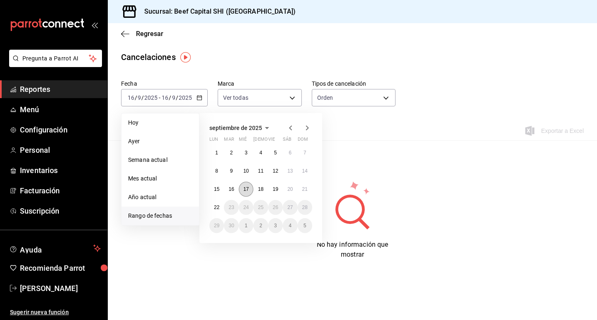
click at [245, 188] on abbr "17" at bounding box center [245, 189] width 5 height 6
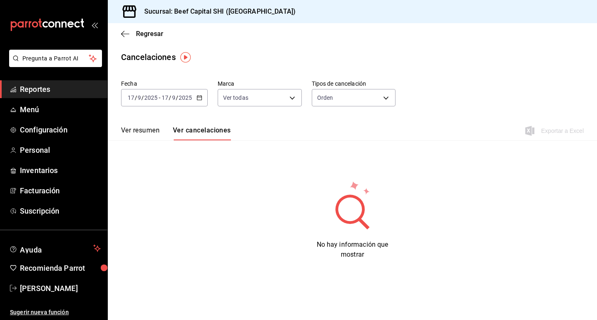
click at [149, 134] on button "Ver resumen" at bounding box center [140, 133] width 39 height 14
click at [183, 130] on button "Ver cancelaciones" at bounding box center [203, 133] width 56 height 14
click at [202, 102] on div "[DATE] [DATE] - [DATE] [DATE]" at bounding box center [164, 97] width 87 height 17
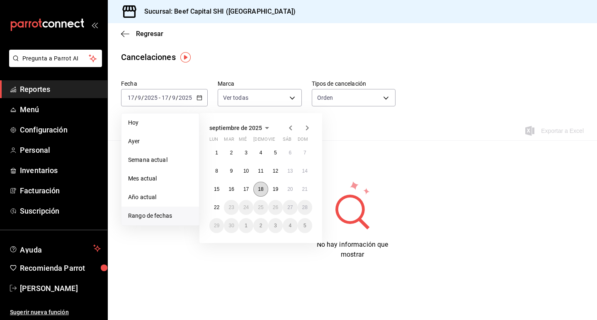
drag, startPoint x: 264, startPoint y: 190, endPoint x: 260, endPoint y: 190, distance: 4.6
click at [264, 190] on button "18" at bounding box center [260, 189] width 15 height 15
click at [259, 190] on abbr "18" at bounding box center [260, 189] width 5 height 6
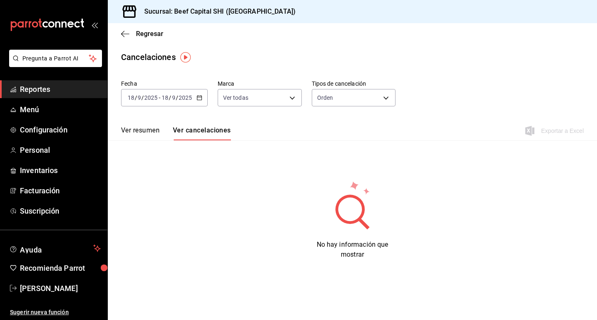
click at [201, 94] on div "[DATE] [DATE] - [DATE] [DATE]" at bounding box center [164, 97] width 87 height 17
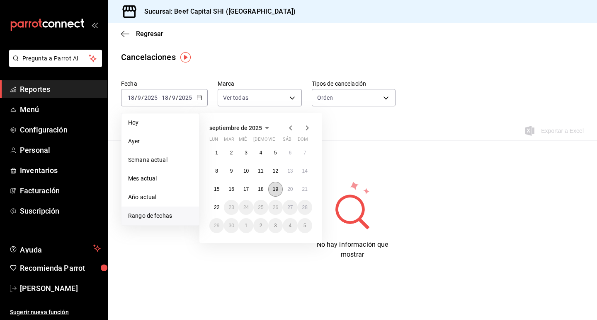
click at [276, 193] on button "19" at bounding box center [275, 189] width 15 height 15
click at [278, 192] on button "19" at bounding box center [275, 189] width 15 height 15
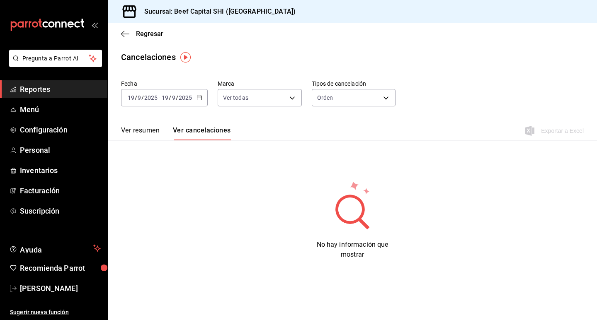
click at [201, 99] on icon "button" at bounding box center [199, 98] width 6 height 6
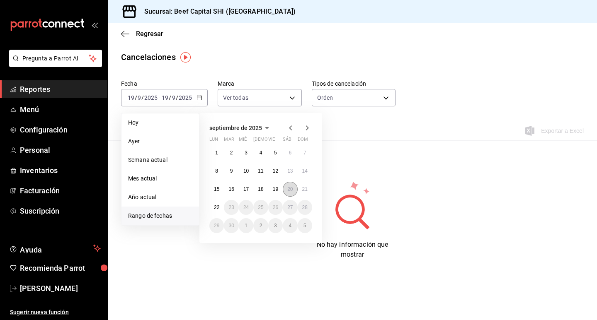
click at [291, 189] on abbr "20" at bounding box center [289, 189] width 5 height 6
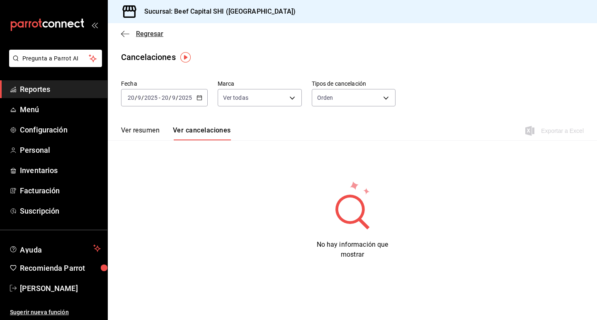
click at [123, 34] on icon "button" at bounding box center [125, 33] width 8 height 7
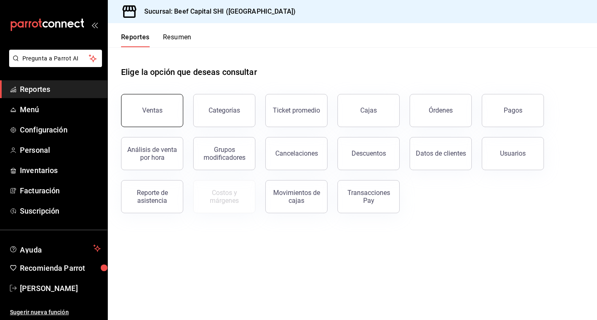
click at [170, 114] on button "Ventas" at bounding box center [152, 110] width 62 height 33
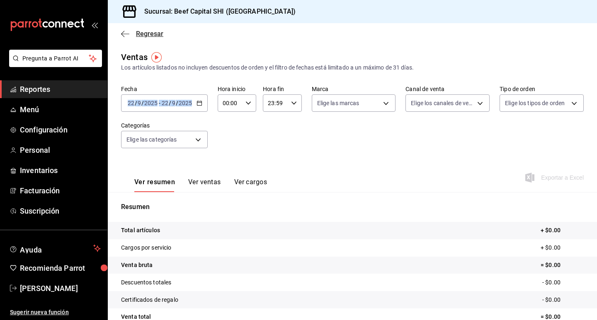
click at [122, 36] on icon "button" at bounding box center [125, 33] width 8 height 7
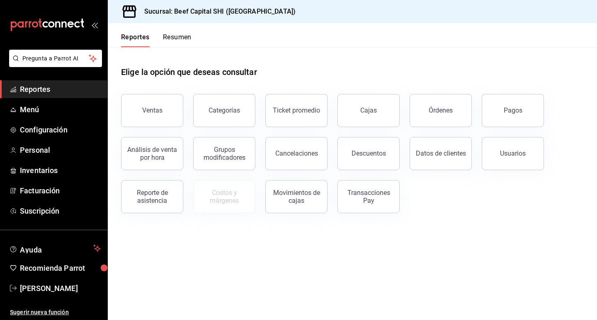
drag, startPoint x: 508, startPoint y: 110, endPoint x: 449, endPoint y: 119, distance: 60.0
click at [508, 111] on div "Pagos" at bounding box center [512, 110] width 19 height 8
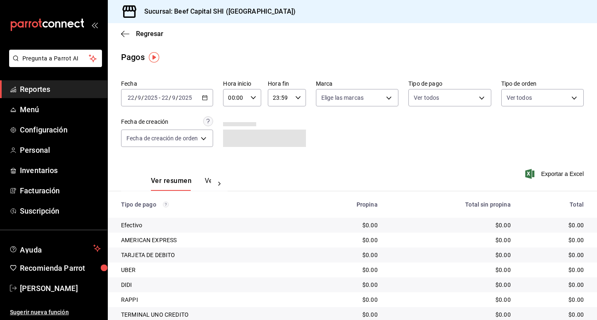
click at [206, 97] on icon "button" at bounding box center [205, 98] width 6 height 6
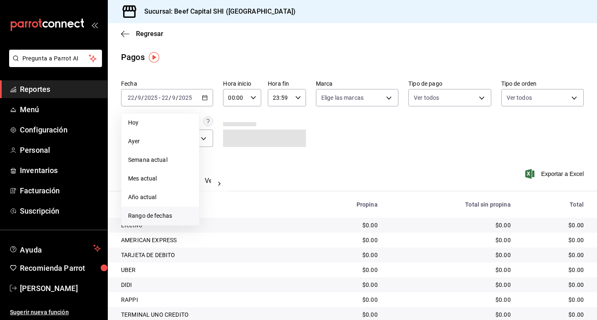
click at [165, 216] on span "Rango de fechas" at bounding box center [160, 216] width 64 height 9
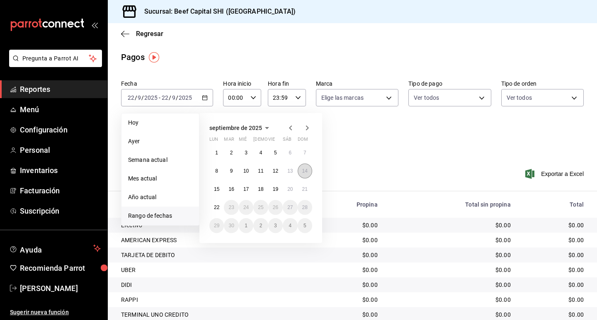
drag, startPoint x: 307, startPoint y: 173, endPoint x: 296, endPoint y: 186, distance: 17.7
click at [307, 173] on abbr "14" at bounding box center [304, 171] width 5 height 6
click at [292, 189] on abbr "20" at bounding box center [289, 189] width 5 height 6
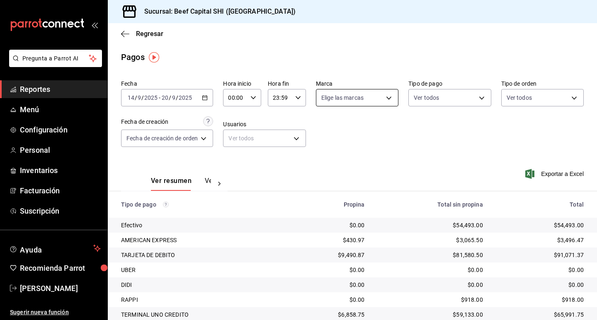
click at [356, 98] on body "Pregunta a Parrot AI Reportes Menú Configuración Personal Inventarios Facturaci…" at bounding box center [298, 160] width 597 height 320
click at [322, 132] on input "checkbox" at bounding box center [323, 129] width 7 height 7
click at [433, 101] on div at bounding box center [298, 160] width 597 height 320
click at [438, 97] on body "Pregunta a Parrot AI Reportes Menú Configuración Personal Inventarios Facturaci…" at bounding box center [298, 160] width 597 height 320
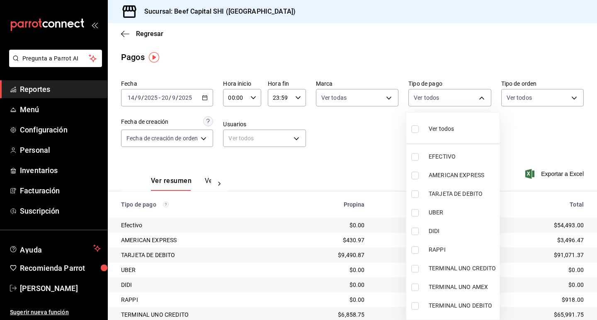
click at [414, 128] on input "checkbox" at bounding box center [414, 129] width 7 height 7
click at [552, 99] on div at bounding box center [298, 160] width 597 height 320
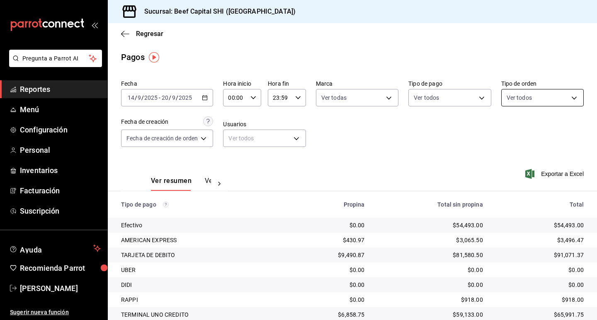
click at [570, 95] on body "Pregunta a Parrot AI Reportes Menú Configuración Personal Inventarios Facturaci…" at bounding box center [298, 160] width 597 height 320
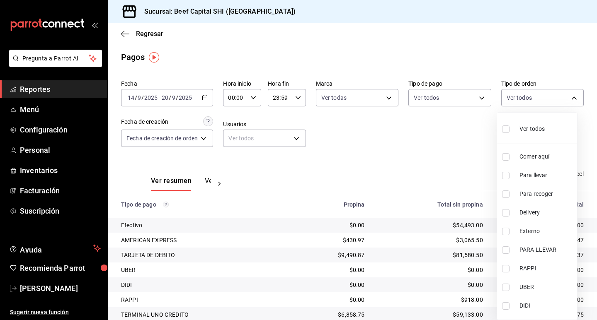
click at [507, 129] on input "checkbox" at bounding box center [505, 129] width 7 height 7
click at [281, 172] on div at bounding box center [298, 160] width 597 height 320
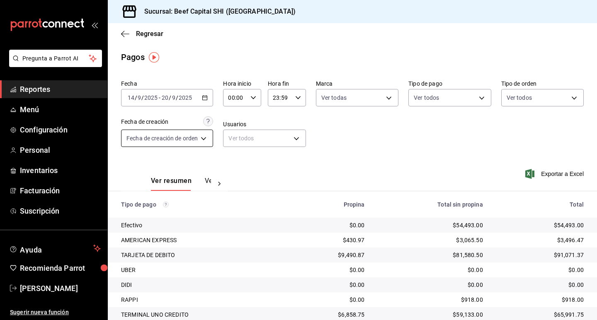
click at [205, 138] on body "Pregunta a Parrot AI Reportes Menú Configuración Personal Inventarios Facturaci…" at bounding box center [298, 160] width 597 height 320
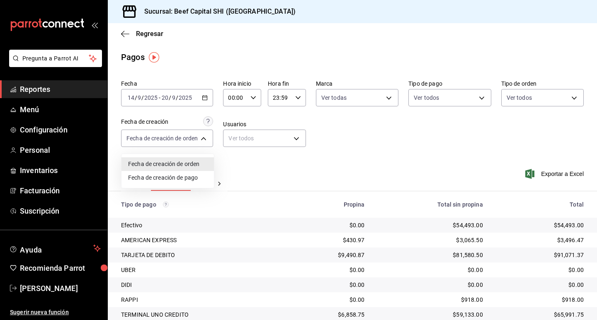
click at [200, 177] on li "Fecha de creación de pago" at bounding box center [167, 178] width 92 height 14
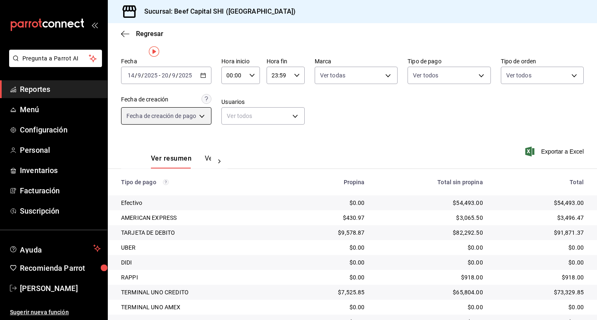
scroll to position [4, 0]
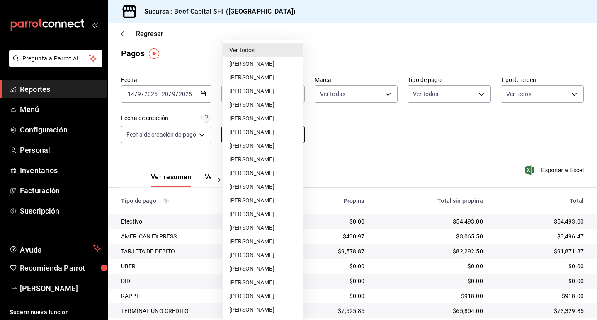
click at [283, 136] on body "Pregunta a Parrot AI Reportes Menú Configuración Personal Inventarios Facturaci…" at bounding box center [298, 160] width 597 height 320
click at [265, 50] on li "Ver todos" at bounding box center [263, 51] width 80 height 14
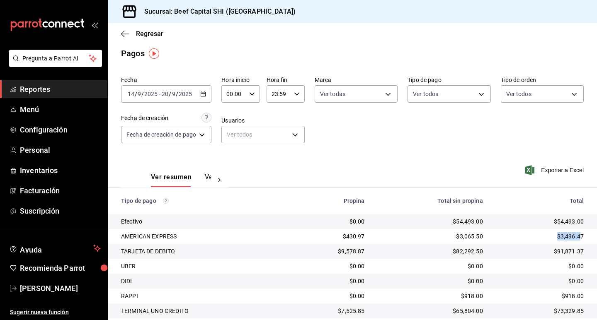
drag, startPoint x: 575, startPoint y: 236, endPoint x: 523, endPoint y: 236, distance: 51.8
click at [518, 236] on div "$3,496.47" at bounding box center [539, 236] width 87 height 8
click at [578, 233] on td "$3,496.47" at bounding box center [542, 236] width 107 height 15
drag, startPoint x: 576, startPoint y: 235, endPoint x: 554, endPoint y: 237, distance: 23.0
click at [530, 238] on div "$3,496.47" at bounding box center [539, 236] width 87 height 8
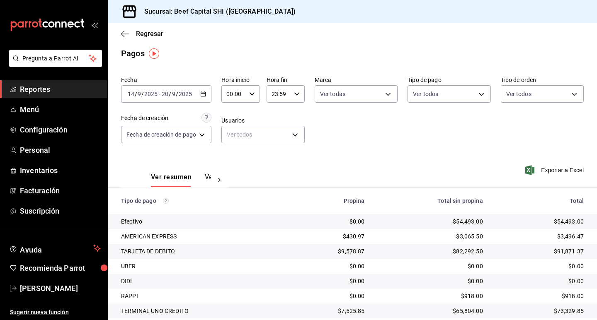
click at [576, 249] on div "$91,871.37" at bounding box center [539, 251] width 87 height 8
click at [576, 249] on td "$91,871.37" at bounding box center [542, 251] width 107 height 15
drag, startPoint x: 576, startPoint y: 249, endPoint x: 545, endPoint y: 252, distance: 31.6
click at [545, 252] on div "$91,871.37" at bounding box center [539, 251] width 87 height 8
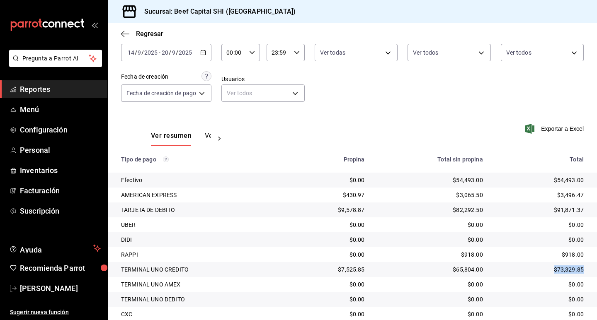
drag, startPoint x: 576, startPoint y: 268, endPoint x: 534, endPoint y: 269, distance: 42.7
click at [534, 269] on div "$73,329.85" at bounding box center [539, 270] width 87 height 8
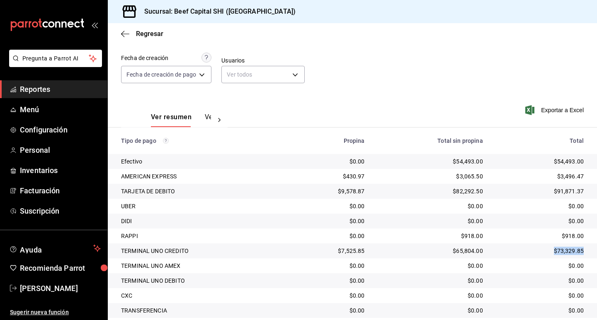
scroll to position [105, 0]
